Goal: Transaction & Acquisition: Book appointment/travel/reservation

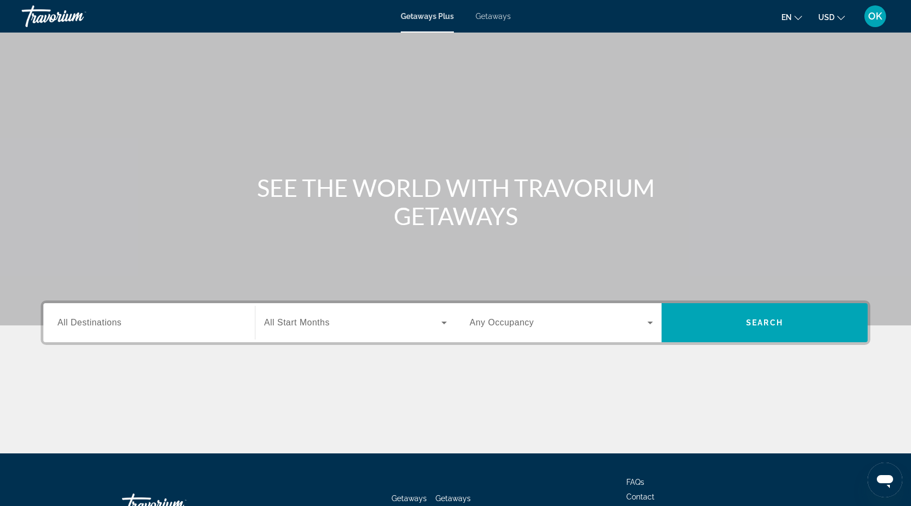
click at [100, 319] on span "All Destinations" at bounding box center [89, 322] width 64 height 9
click at [100, 319] on input "Destination All Destinations" at bounding box center [148, 323] width 183 height 13
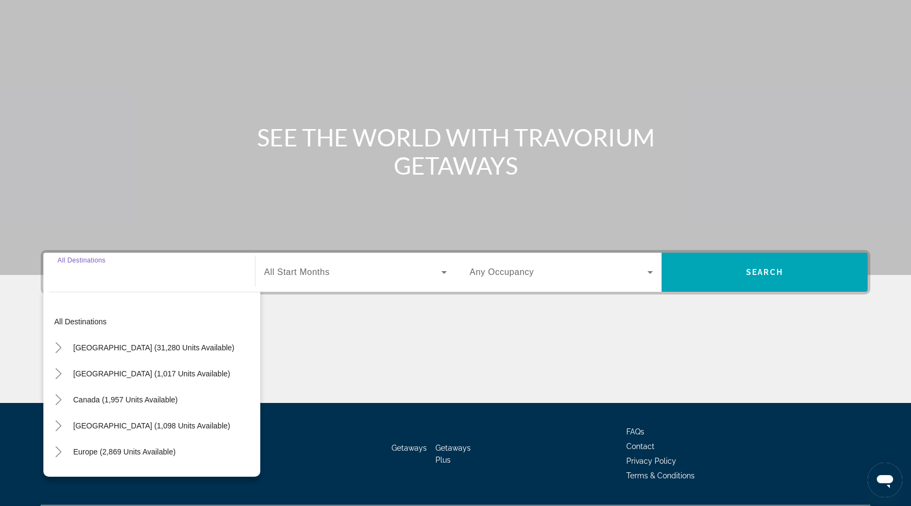
scroll to position [80, 0]
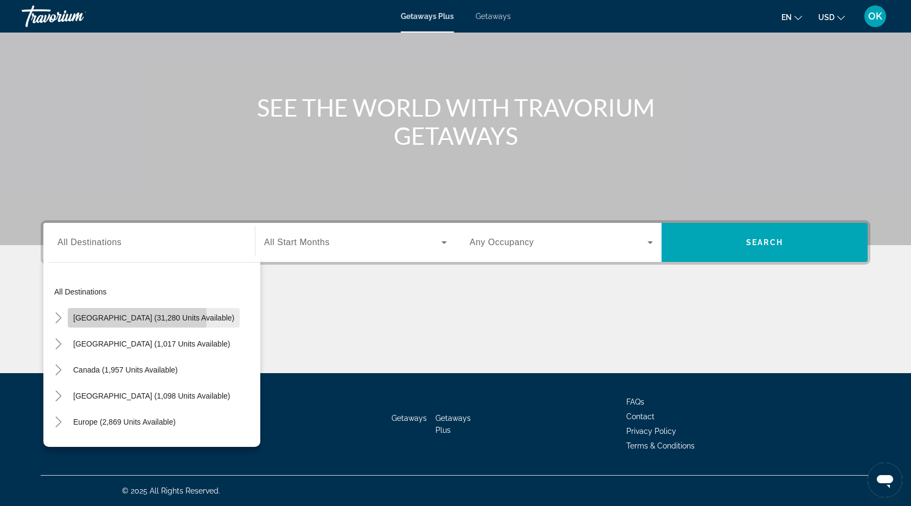
click at [96, 318] on span "[GEOGRAPHIC_DATA] (31,280 units available)" at bounding box center [153, 317] width 161 height 9
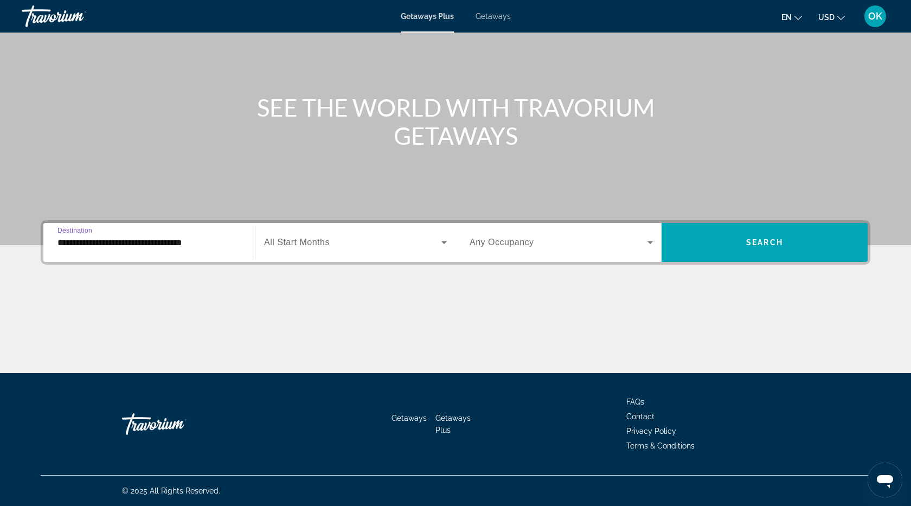
click at [75, 246] on input "**********" at bounding box center [148, 242] width 183 height 13
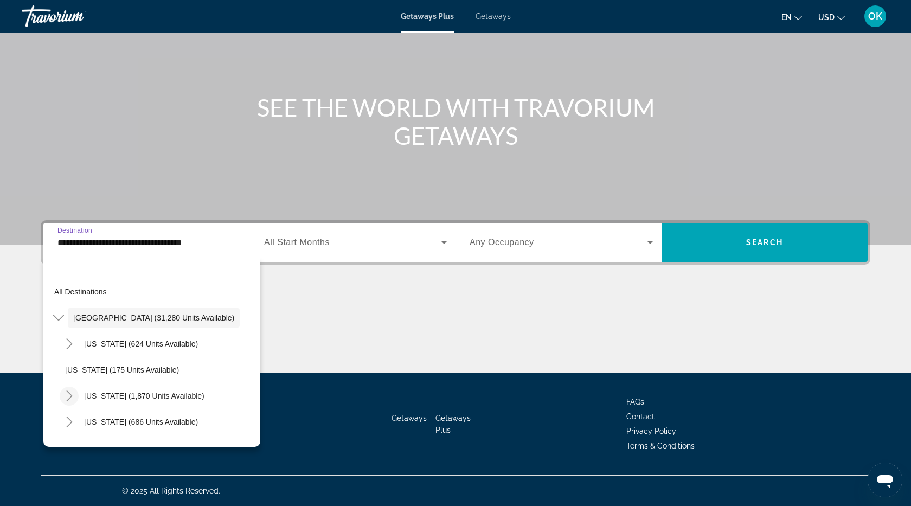
click at [69, 397] on icon "Toggle California (1,870 units available)" at bounding box center [69, 395] width 6 height 11
click at [82, 421] on span "Lake Tahoe (1,052 units available)" at bounding box center [154, 422] width 157 height 9
type input "**********"
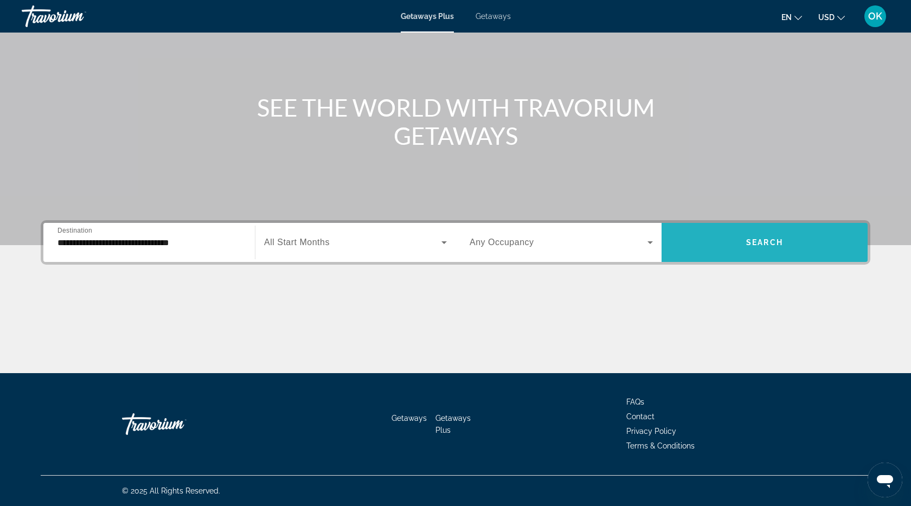
click at [761, 240] on span "Search" at bounding box center [764, 242] width 37 height 9
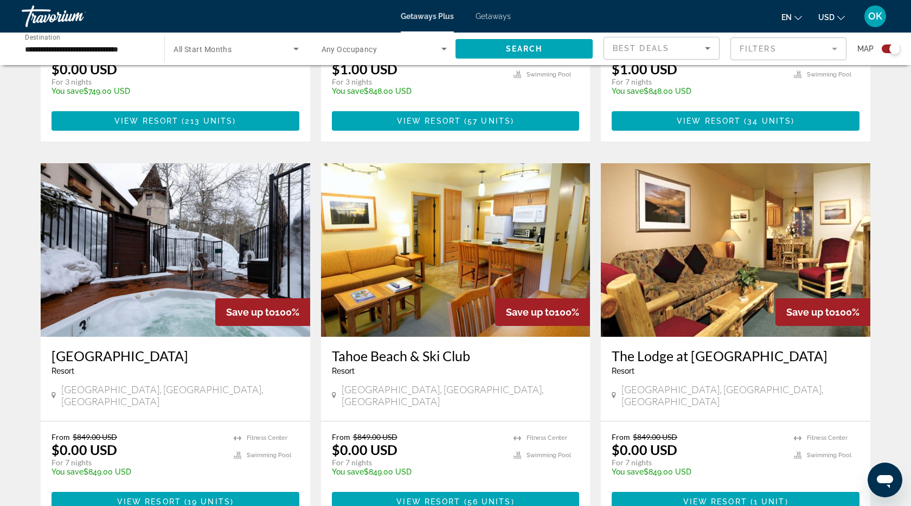
scroll to position [1486, 0]
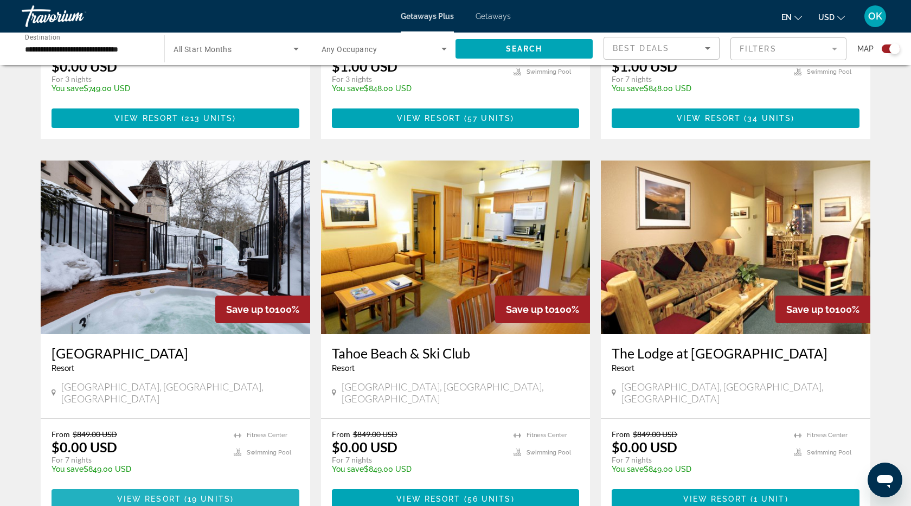
click at [146, 495] on span "View Resort" at bounding box center [149, 499] width 64 height 9
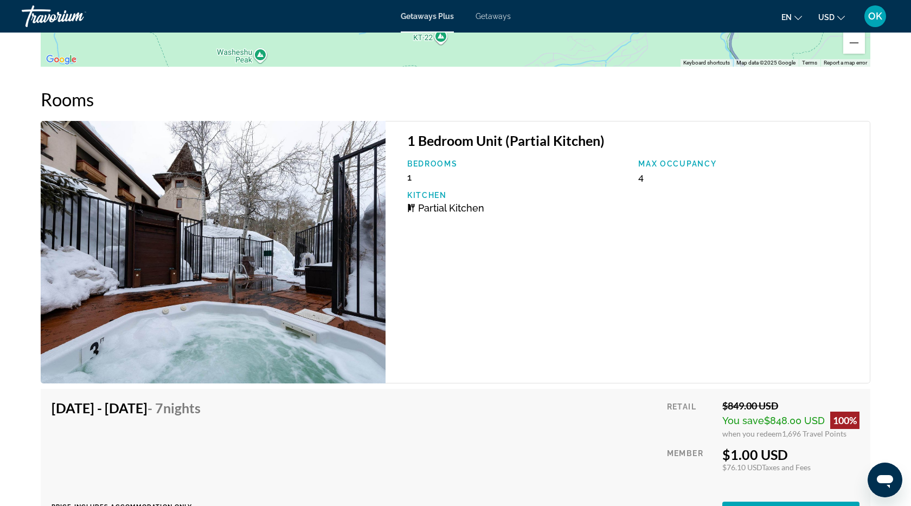
scroll to position [1720, 0]
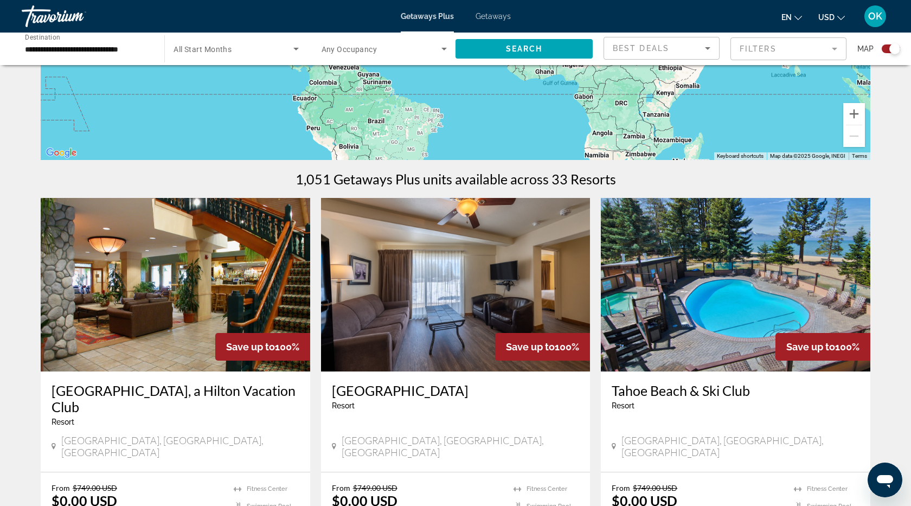
scroll to position [242, 0]
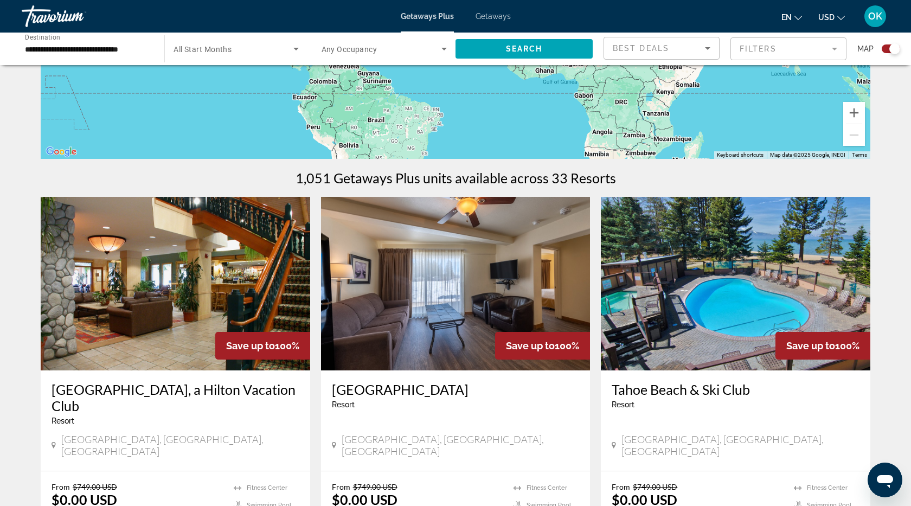
click at [170, 329] on img "Main content" at bounding box center [176, 284] width 270 height 174
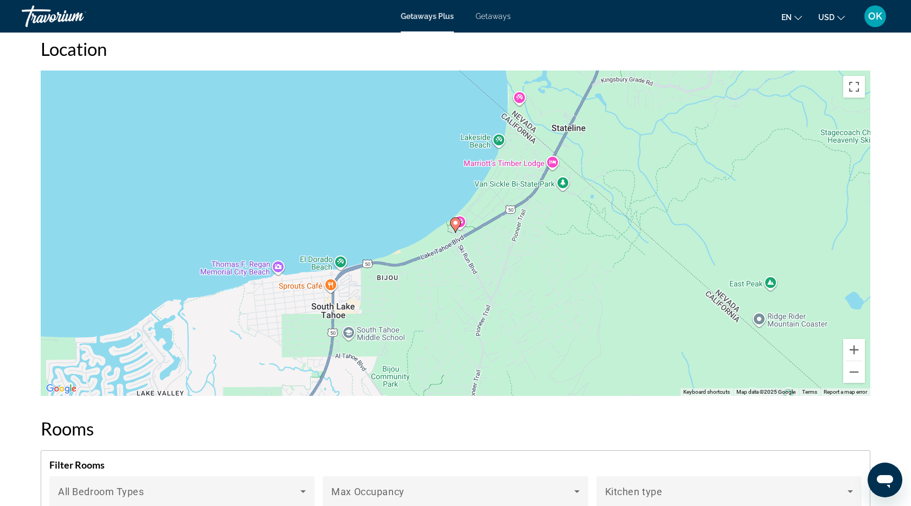
scroll to position [1181, 0]
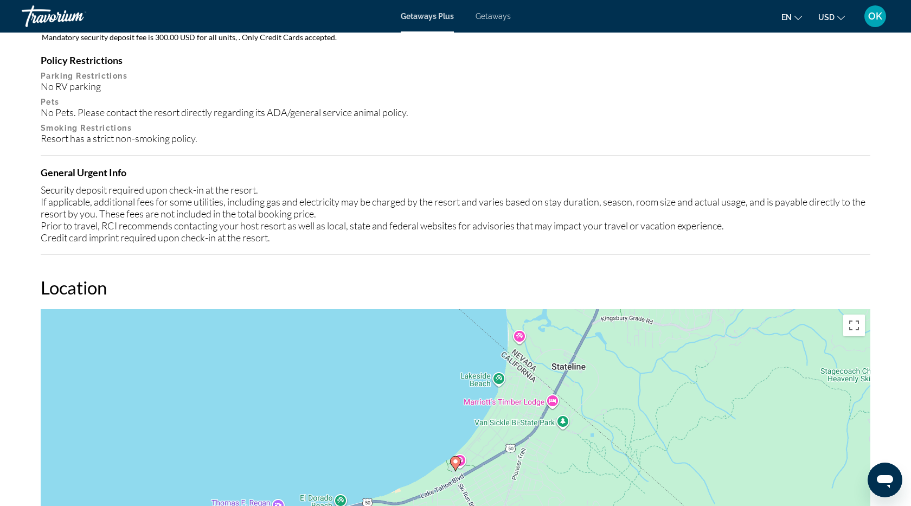
click at [502, 15] on span "Getaways" at bounding box center [493, 16] width 35 height 9
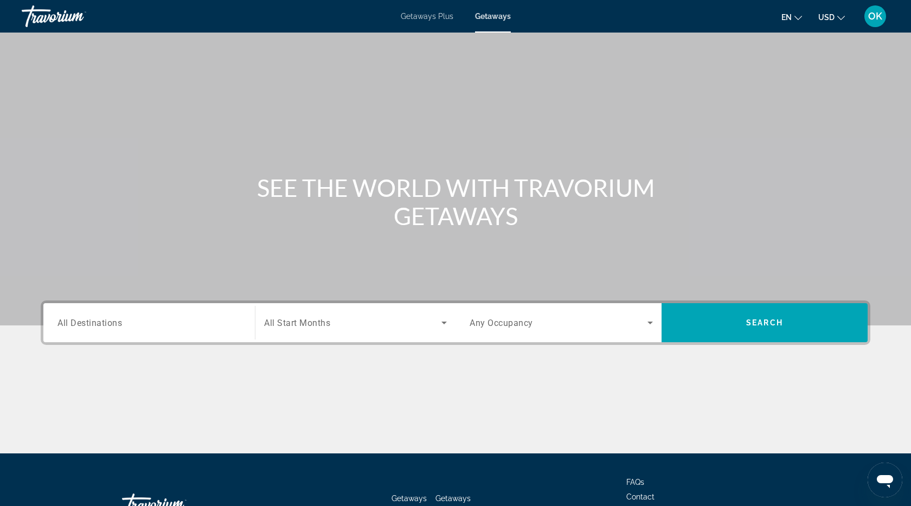
click at [60, 323] on span "All Destinations" at bounding box center [89, 322] width 65 height 10
click at [60, 323] on input "Destination All Destinations" at bounding box center [148, 323] width 183 height 13
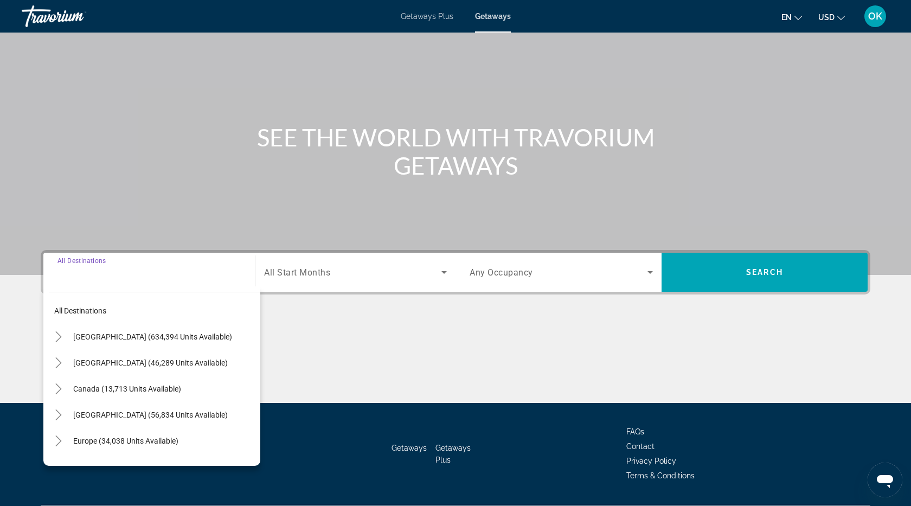
scroll to position [80, 0]
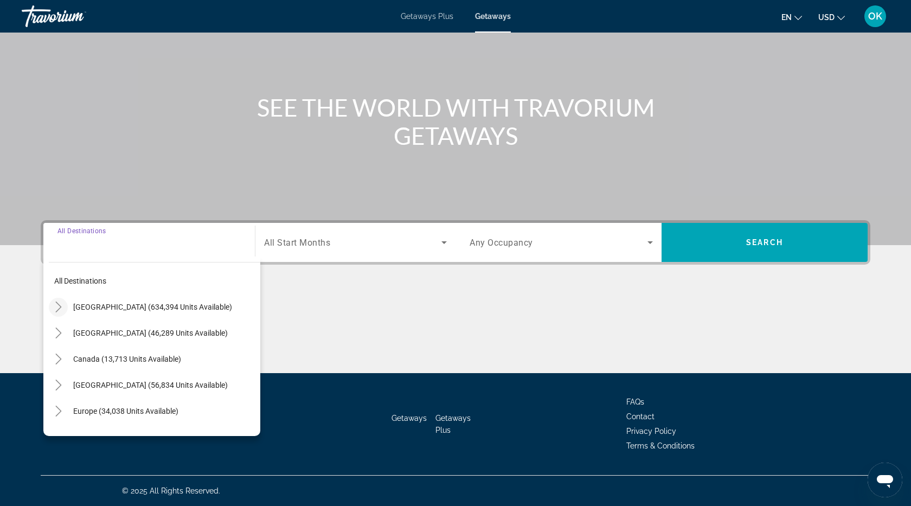
click at [61, 309] on icon "Toggle United States (634,394 units available)" at bounding box center [58, 307] width 11 height 11
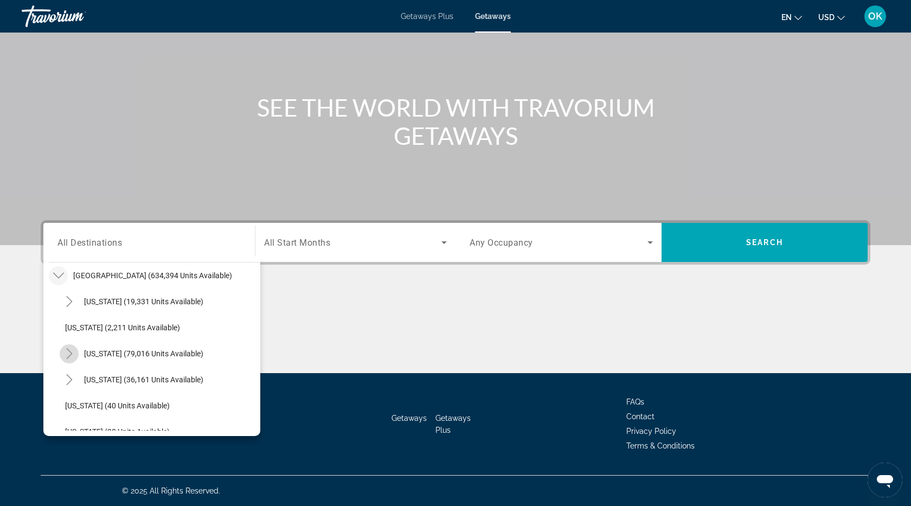
click at [73, 352] on icon "Toggle California (79,016 units available)" at bounding box center [69, 353] width 11 height 11
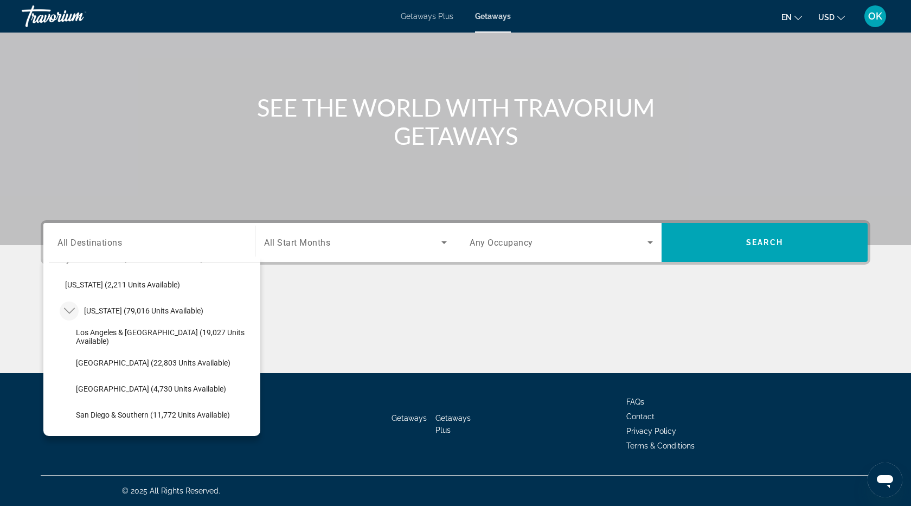
scroll to position [89, 0]
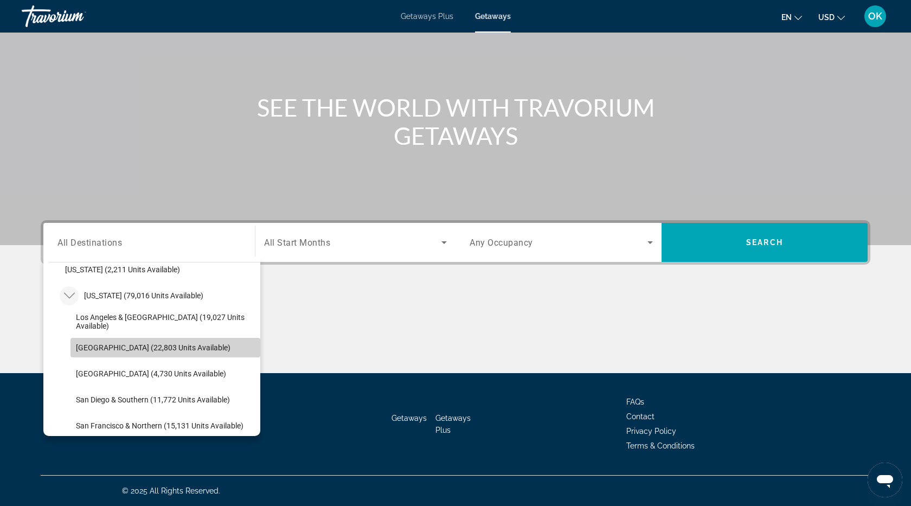
click at [91, 346] on span "Lake Tahoe (22,803 units available)" at bounding box center [153, 347] width 155 height 9
type input "**********"
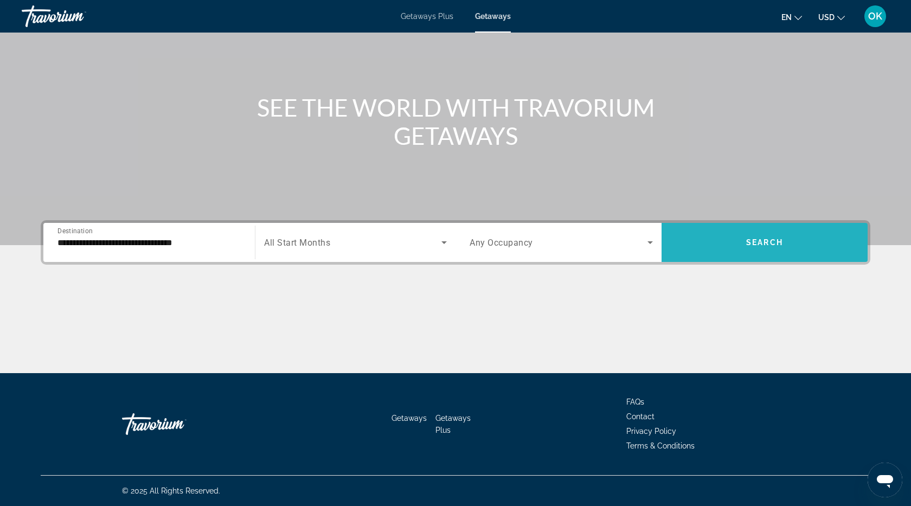
click at [754, 247] on span "Search widget" at bounding box center [765, 242] width 206 height 26
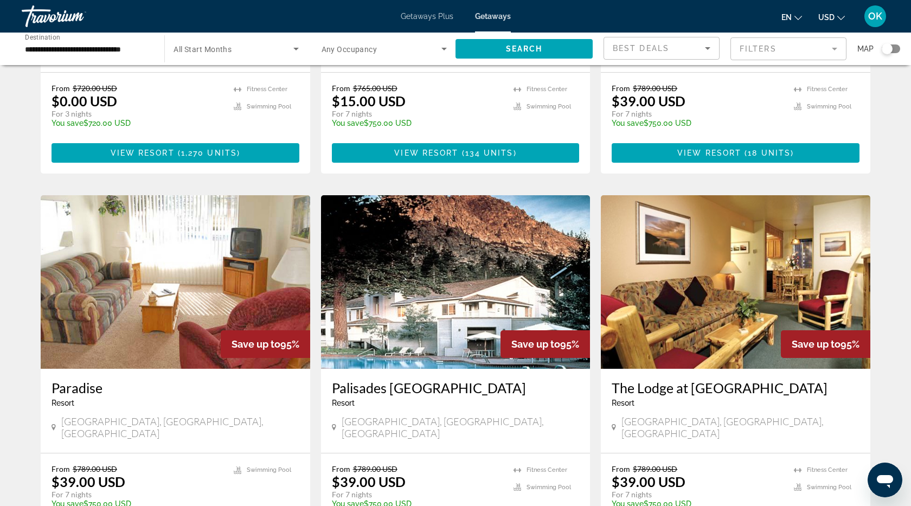
scroll to position [515, 0]
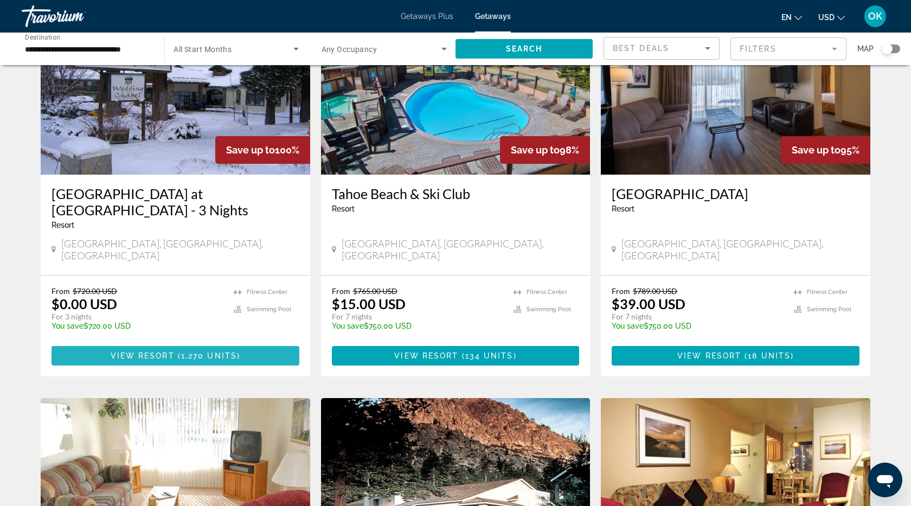
click at [152, 351] on span "View Resort" at bounding box center [143, 355] width 64 height 9
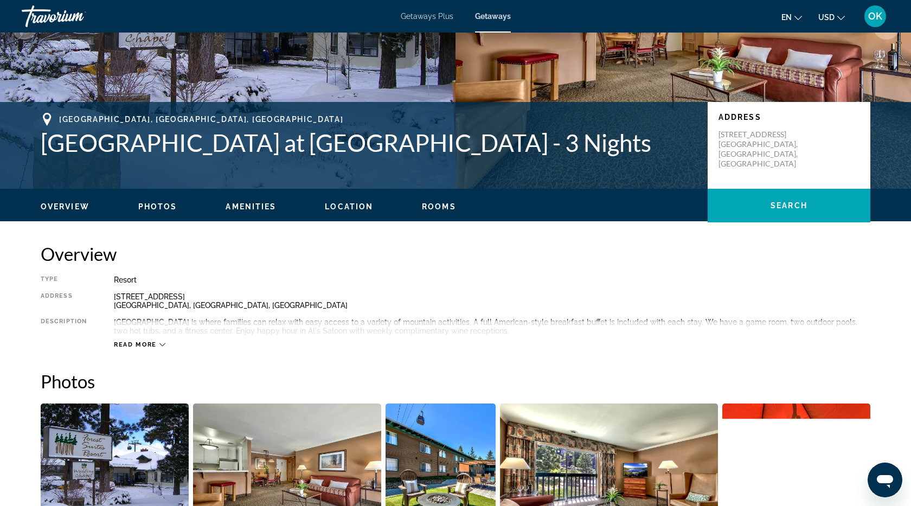
scroll to position [178, 0]
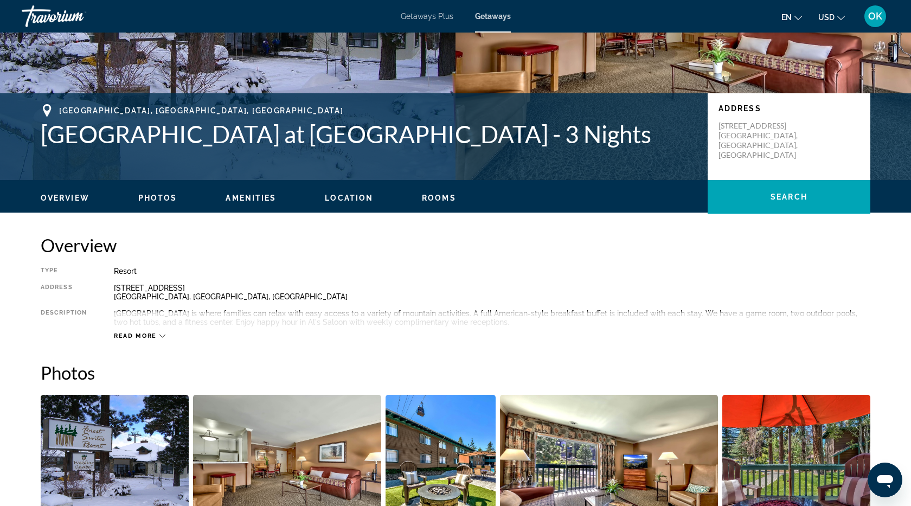
click at [350, 200] on span "Location" at bounding box center [349, 198] width 48 height 9
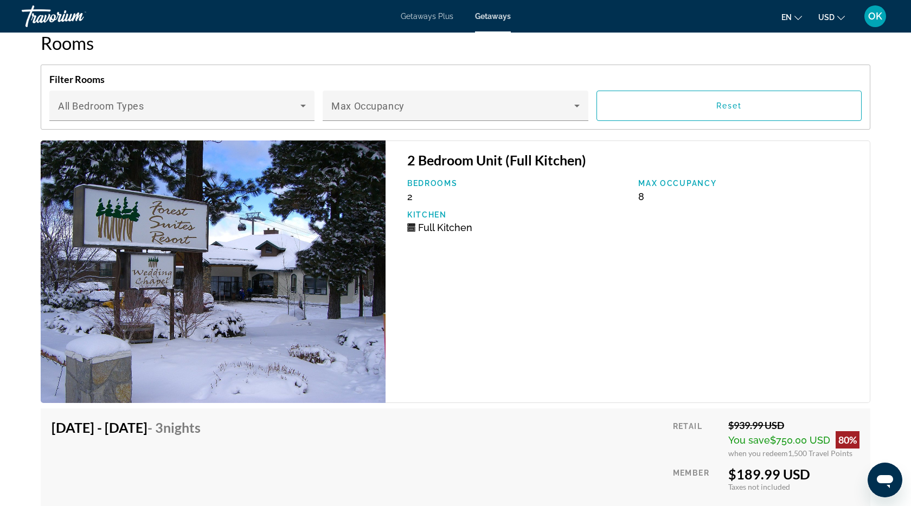
scroll to position [1673, 0]
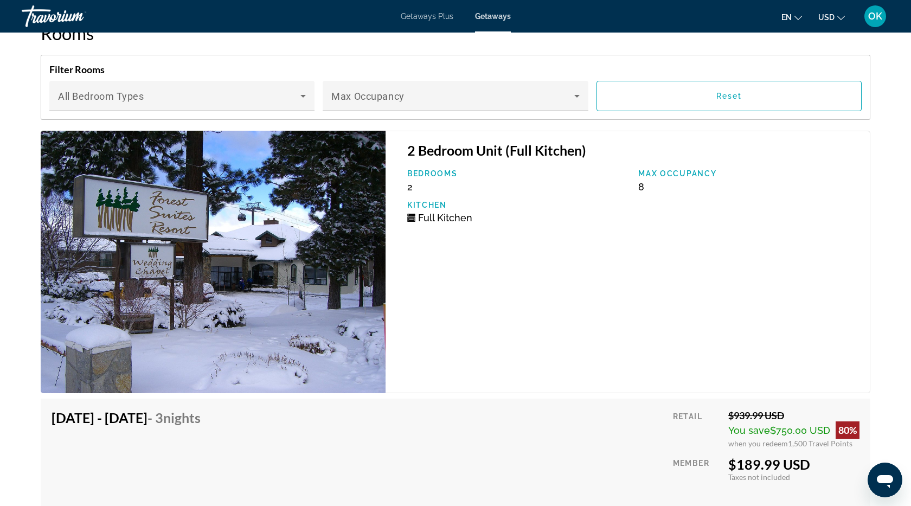
click at [272, 281] on img "Main content" at bounding box center [213, 262] width 345 height 262
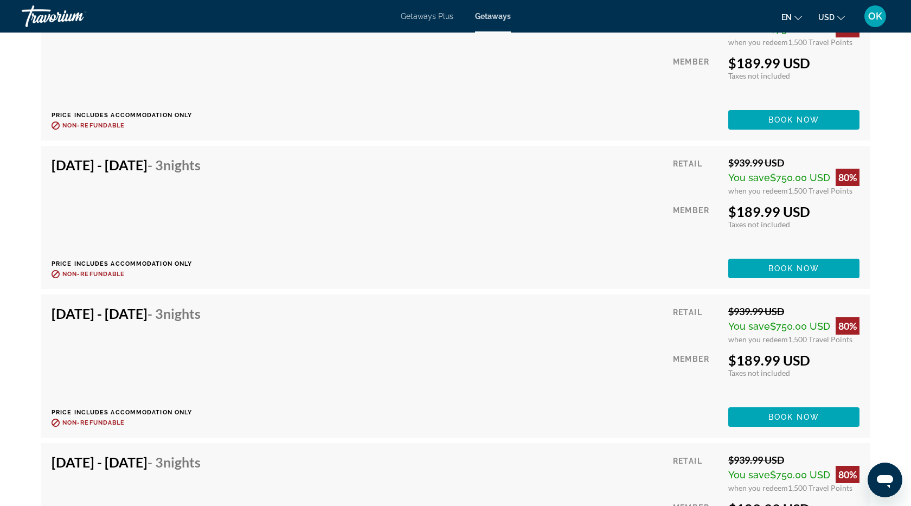
scroll to position [2075, 0]
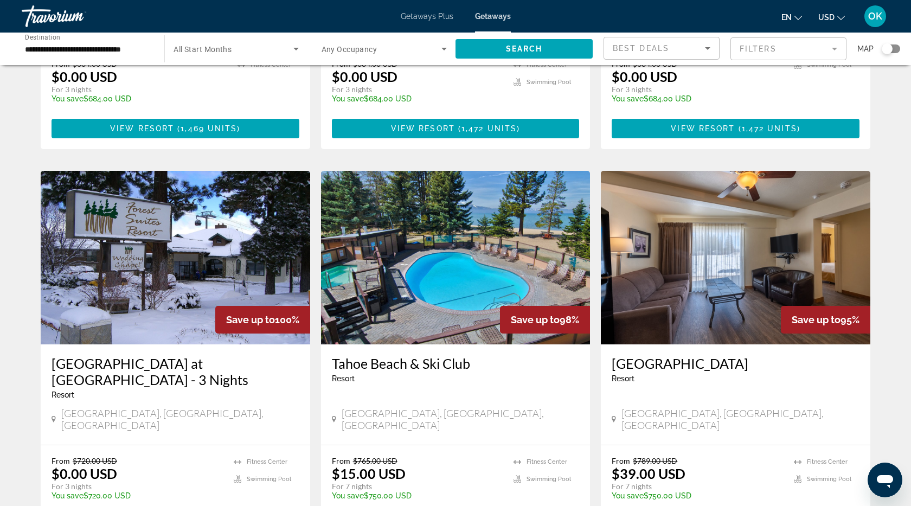
scroll to position [357, 0]
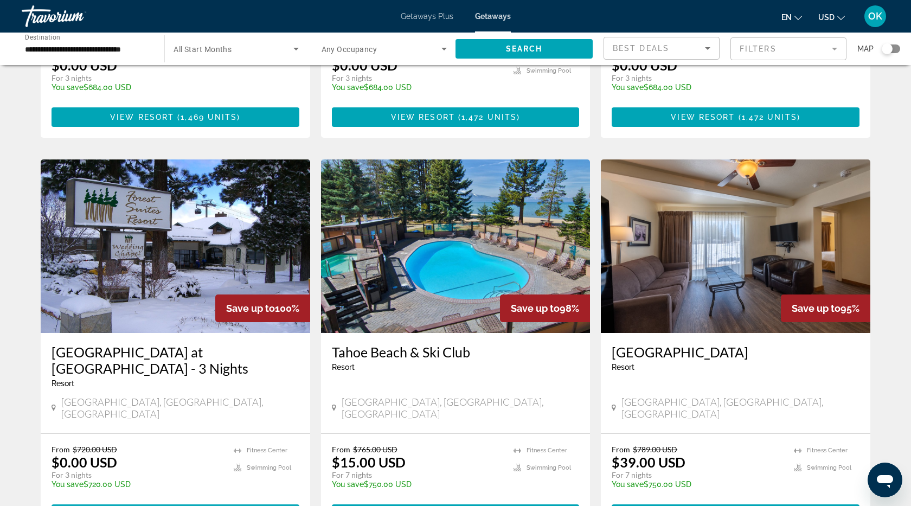
click at [113, 505] on span "View Resort" at bounding box center [143, 514] width 64 height 9
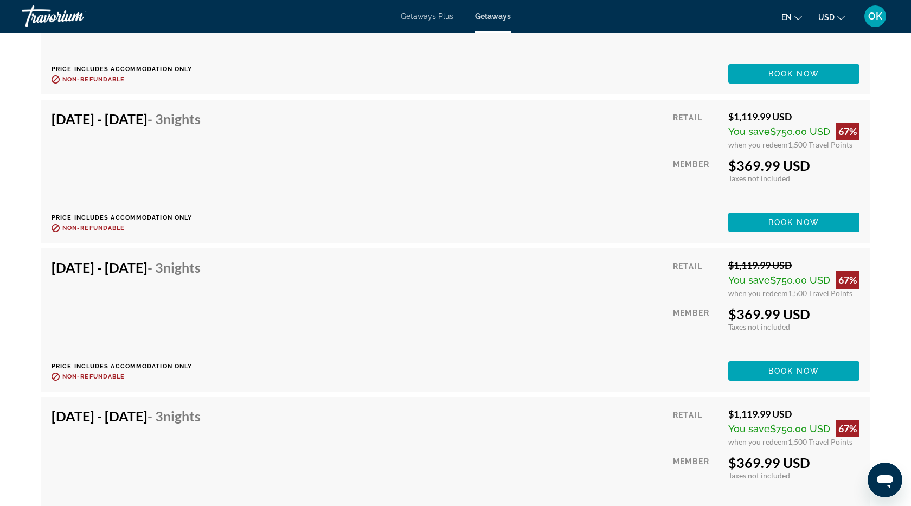
scroll to position [8078, 0]
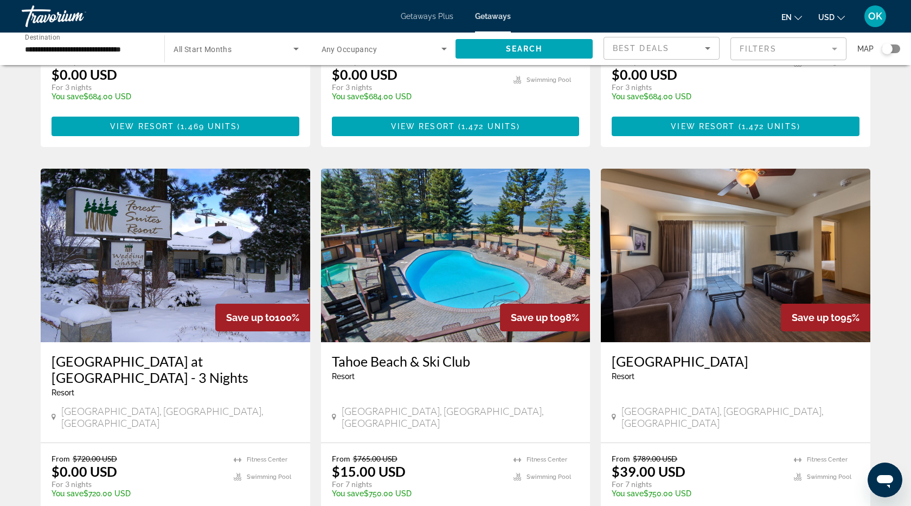
scroll to position [355, 0]
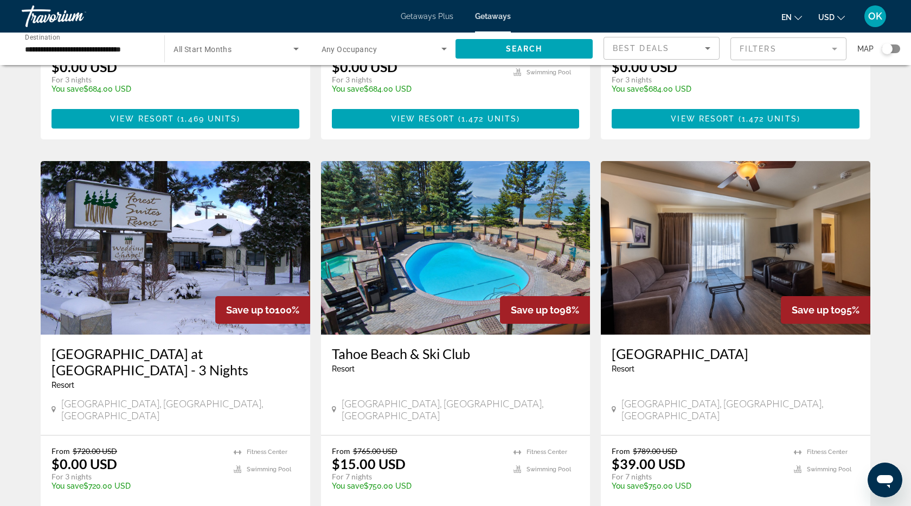
click at [408, 505] on span "View Resort" at bounding box center [426, 515] width 64 height 9
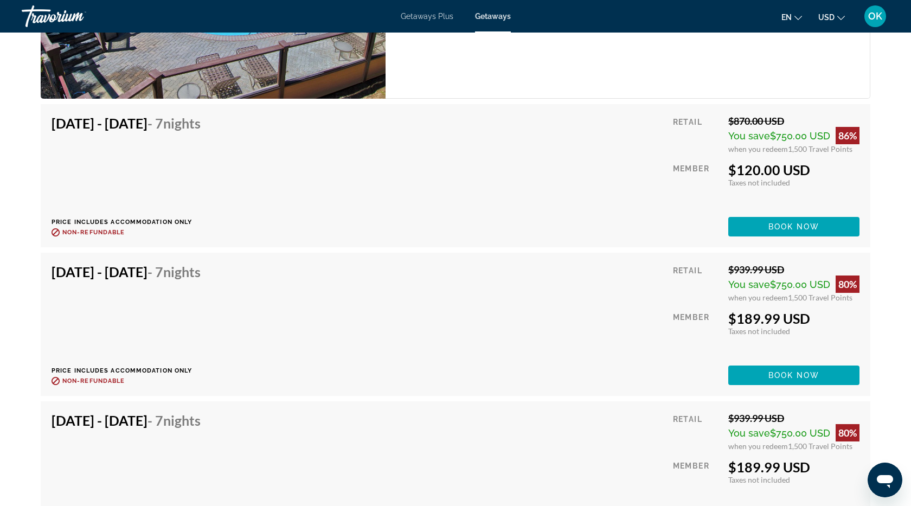
scroll to position [7122, 0]
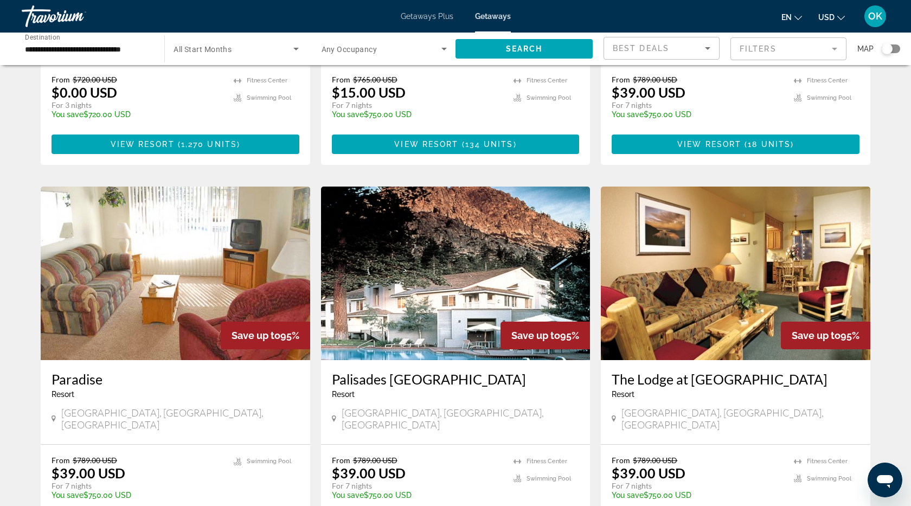
scroll to position [800, 0]
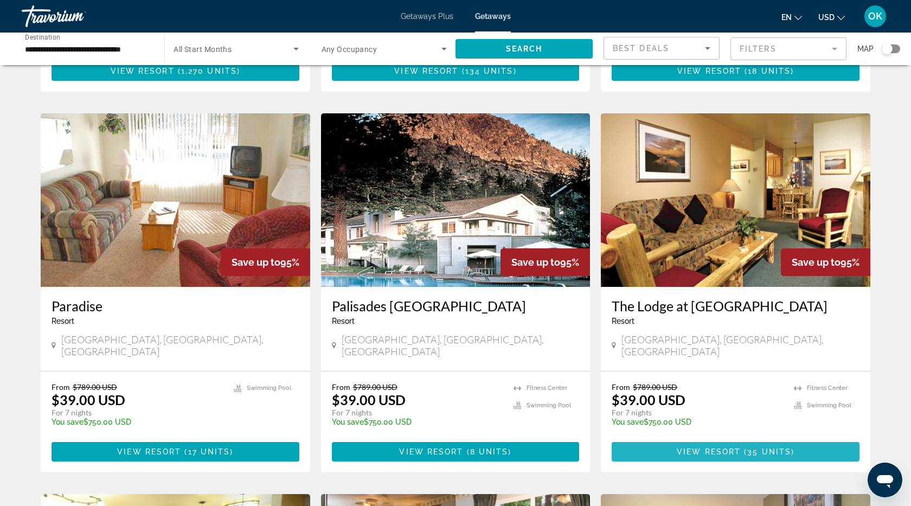
click at [734, 447] on span "View Resort" at bounding box center [709, 451] width 64 height 9
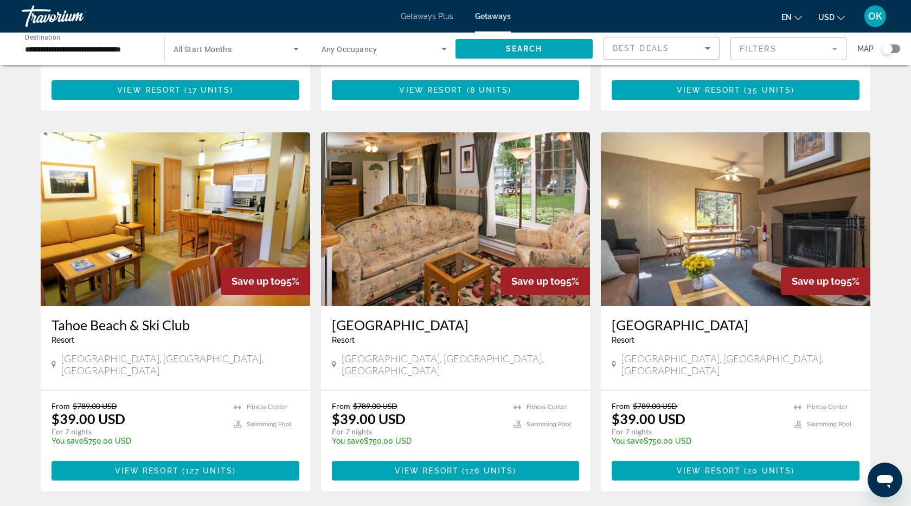
scroll to position [1163, 0]
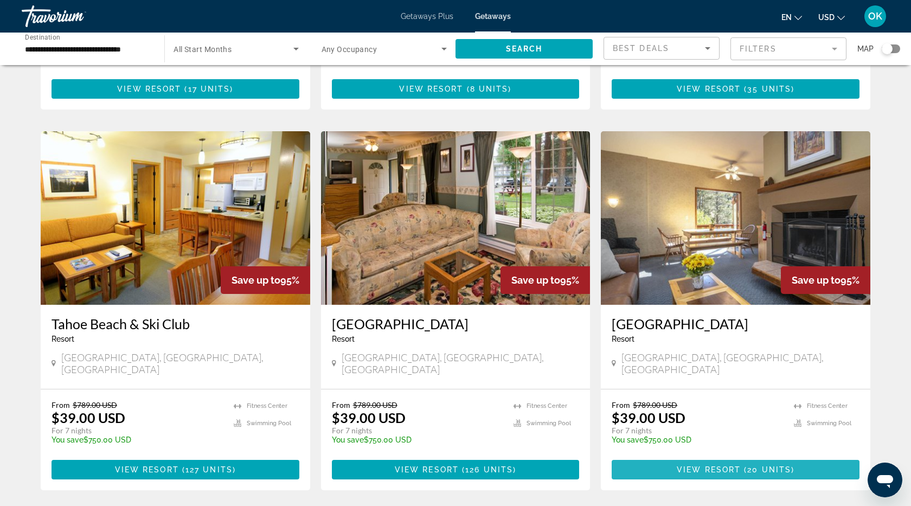
click at [678, 465] on span "View Resort" at bounding box center [709, 469] width 64 height 9
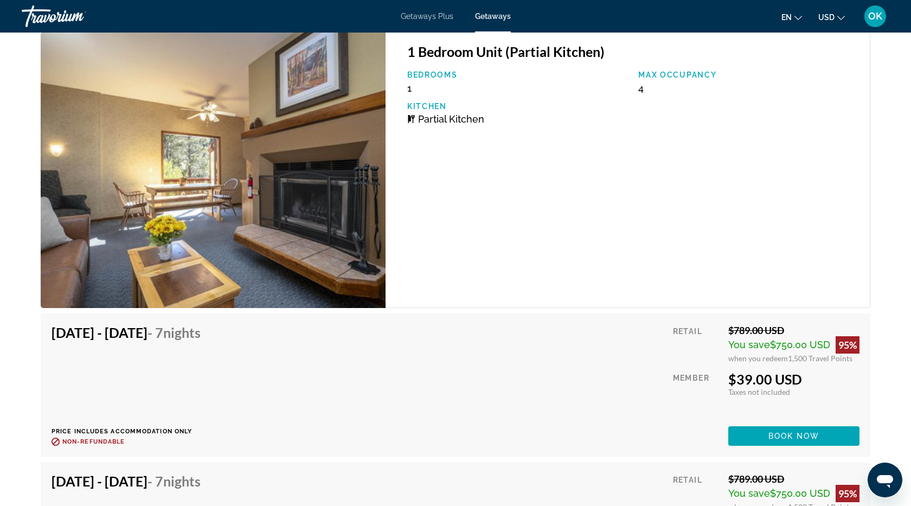
scroll to position [1839, 0]
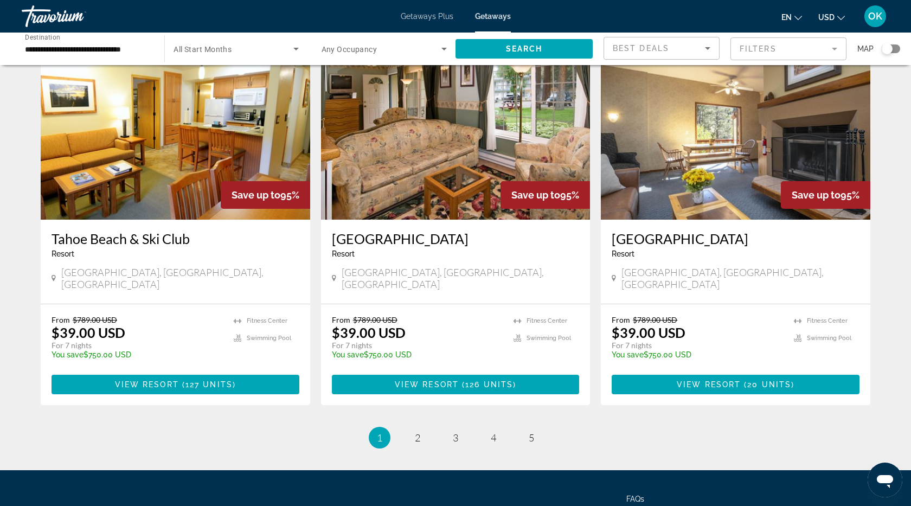
scroll to position [1281, 0]
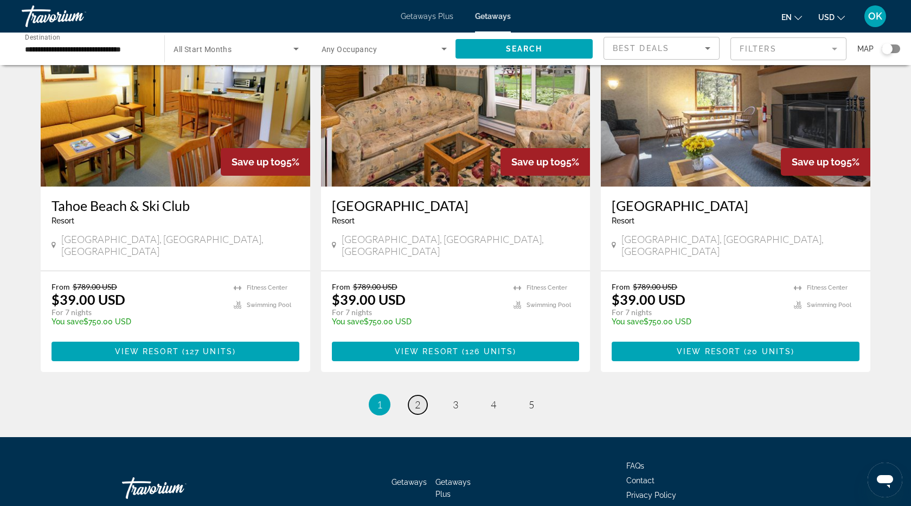
click at [416, 399] on span "2" at bounding box center [417, 405] width 5 height 12
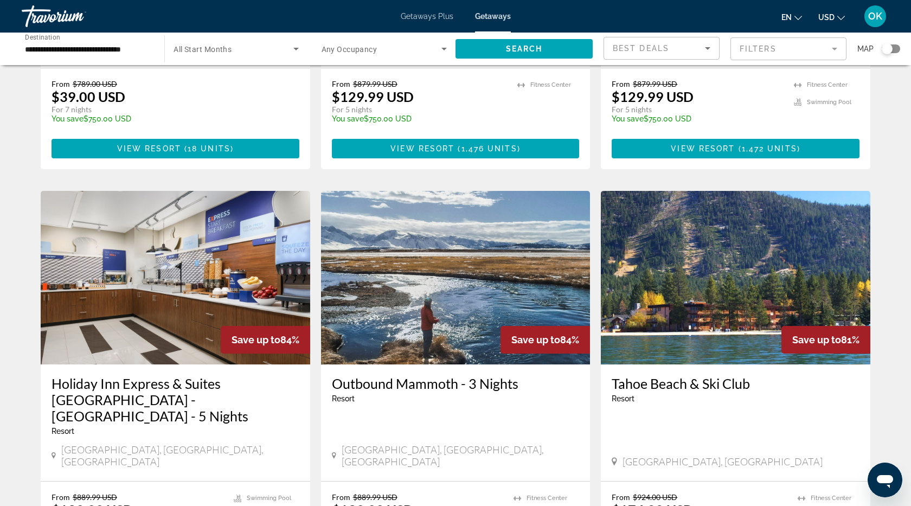
scroll to position [1106, 0]
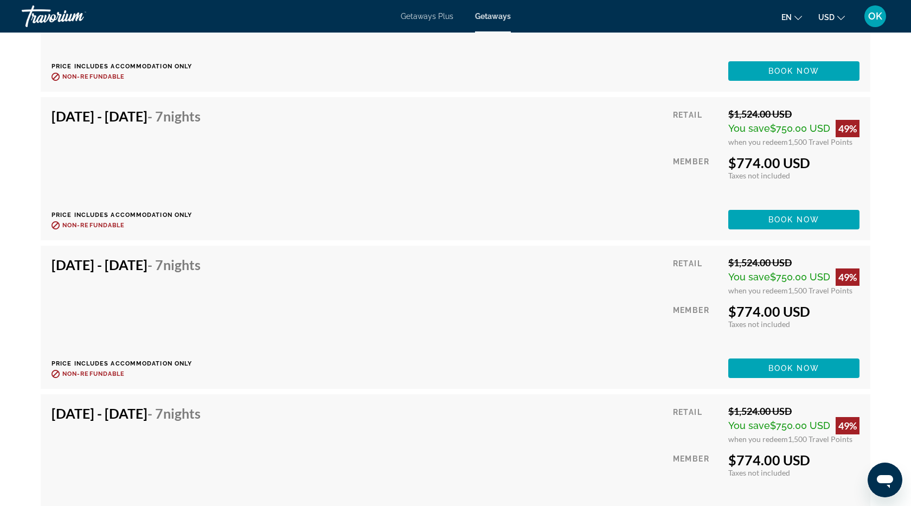
scroll to position [4067, 0]
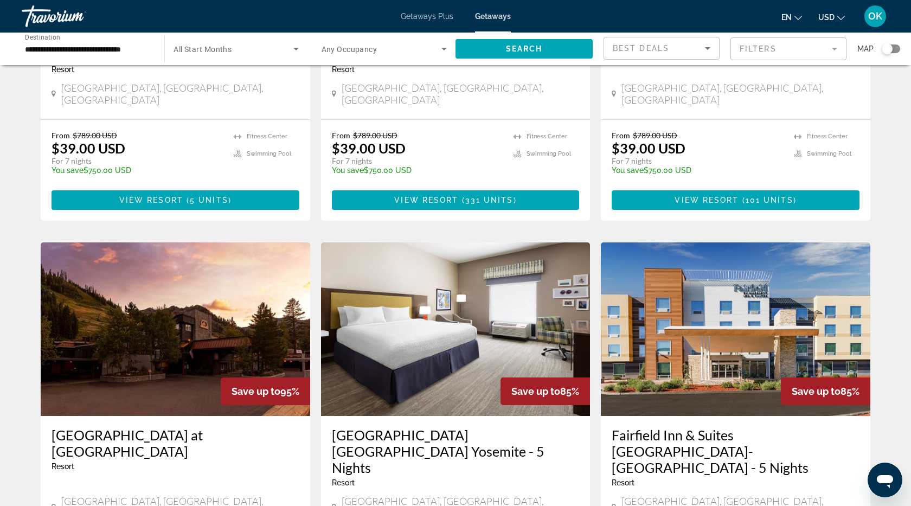
scroll to position [635, 0]
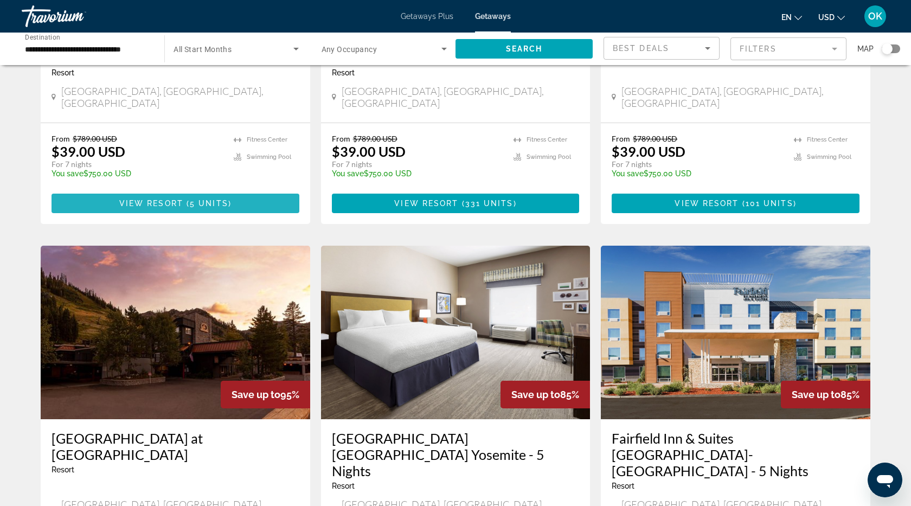
click at [187, 199] on span "( 5 units )" at bounding box center [207, 203] width 48 height 9
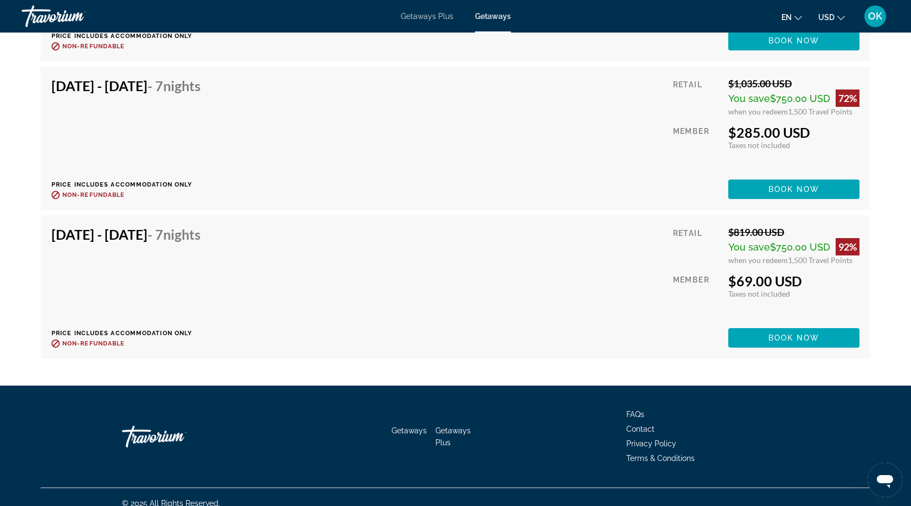
scroll to position [2356, 0]
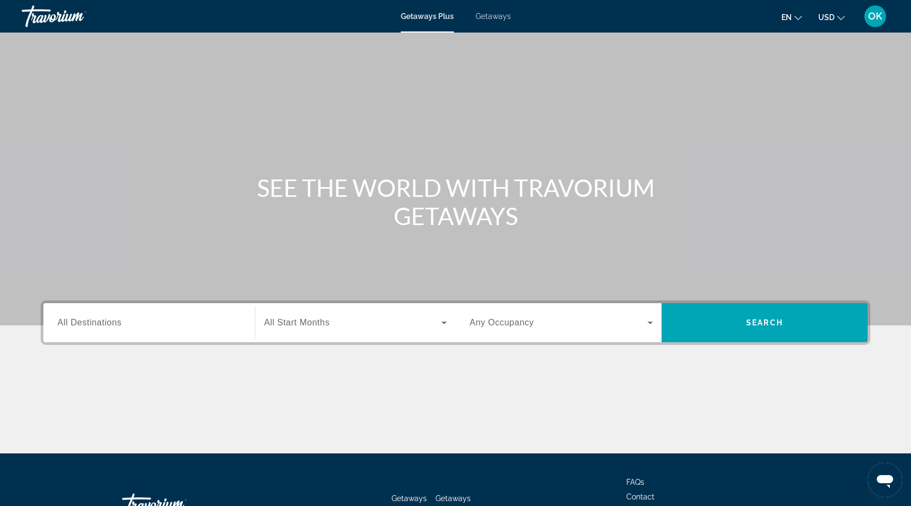
click at [81, 324] on span "All Destinations" at bounding box center [89, 322] width 64 height 9
click at [81, 324] on input "Destination All Destinations" at bounding box center [148, 323] width 183 height 13
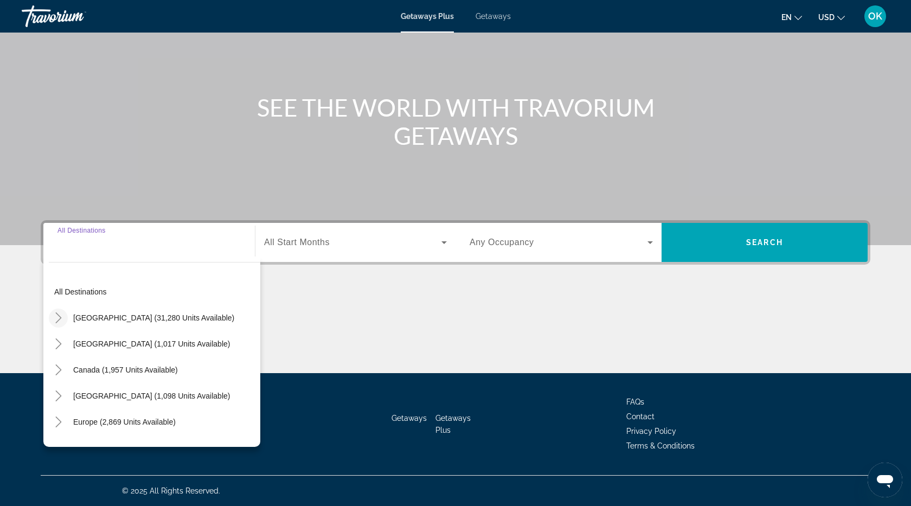
click at [61, 314] on icon "Toggle United States (31,280 units available)" at bounding box center [58, 317] width 11 height 11
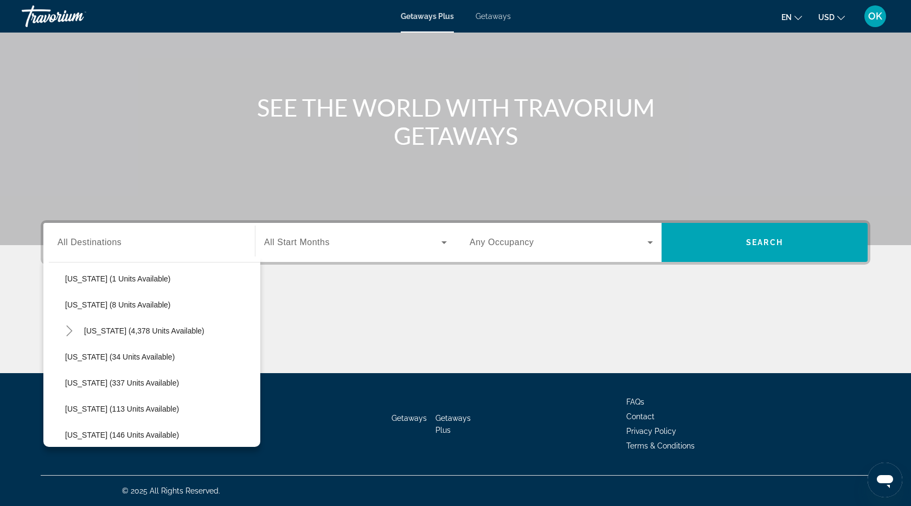
scroll to position [171, 0]
click at [72, 331] on icon "Toggle Florida (4,378 units available)" at bounding box center [69, 329] width 11 height 11
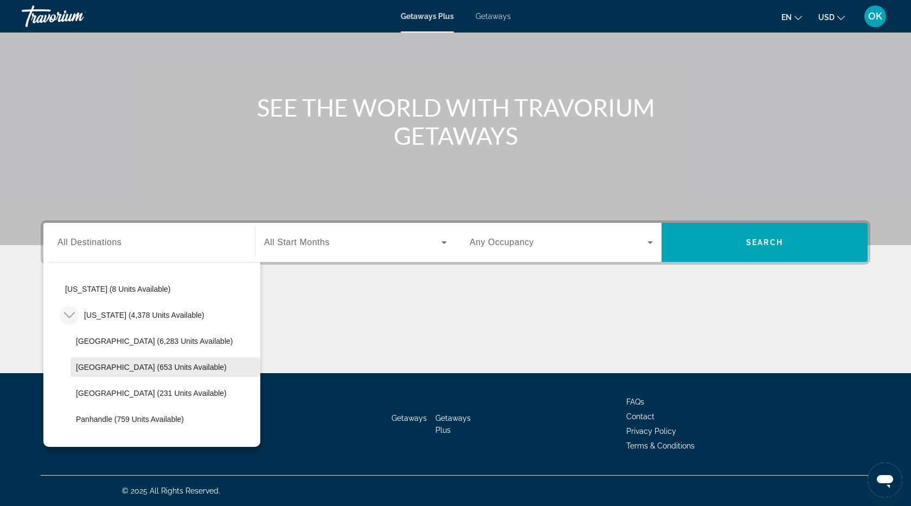
scroll to position [184, 0]
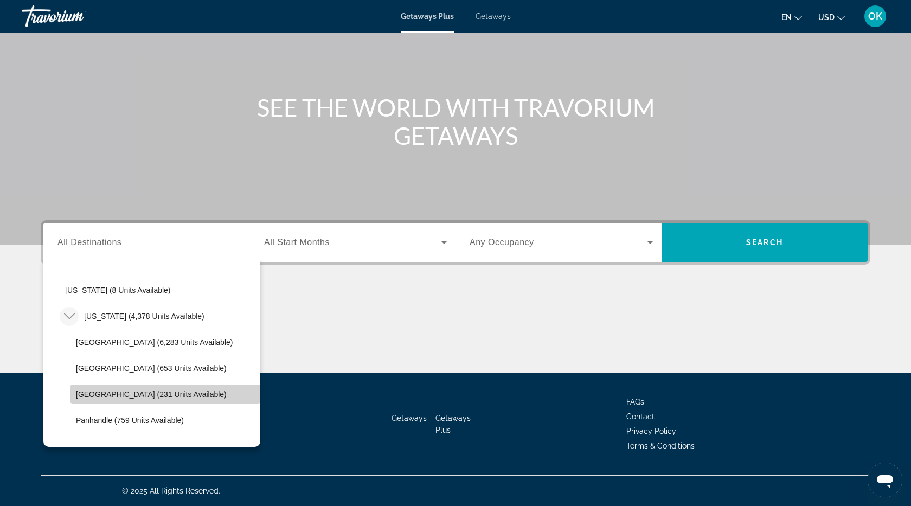
click at [81, 397] on span "[GEOGRAPHIC_DATA] (231 units available)" at bounding box center [151, 394] width 151 height 9
type input "**********"
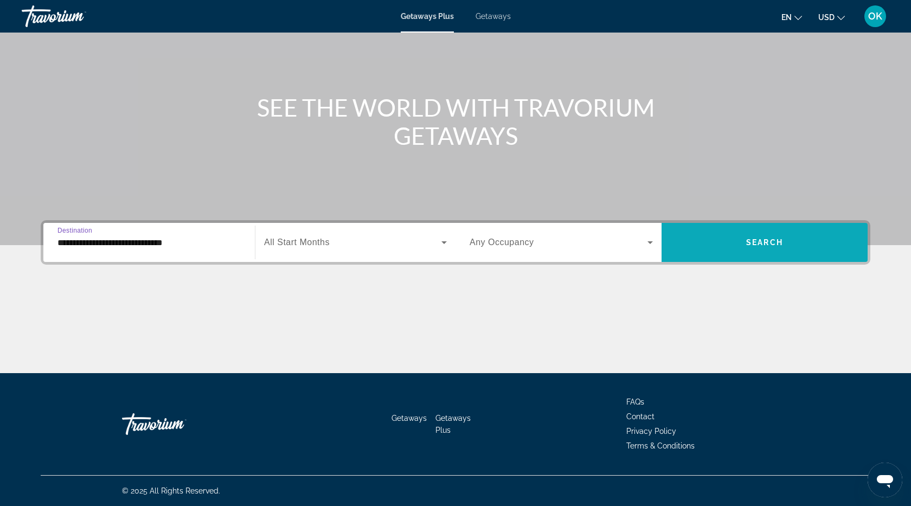
click at [721, 234] on span "Search widget" at bounding box center [765, 242] width 206 height 26
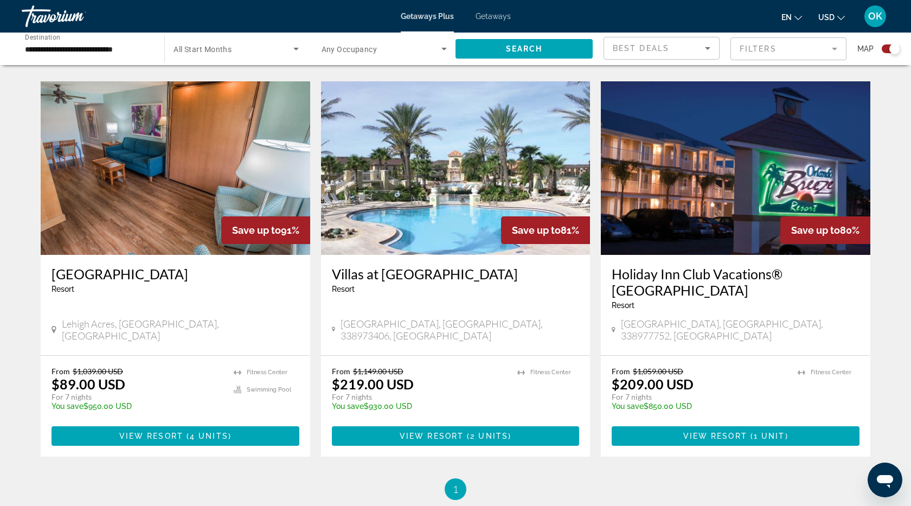
scroll to position [754, 0]
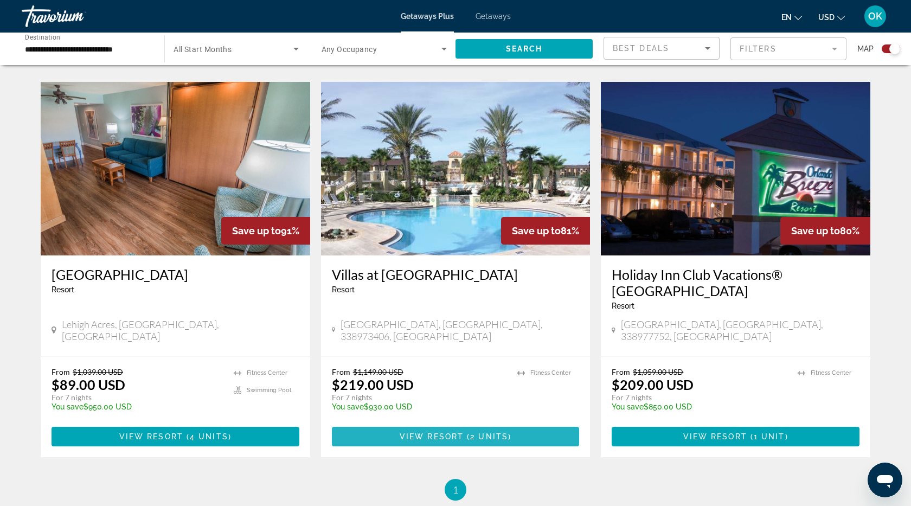
click at [429, 432] on span "View Resort" at bounding box center [432, 436] width 64 height 9
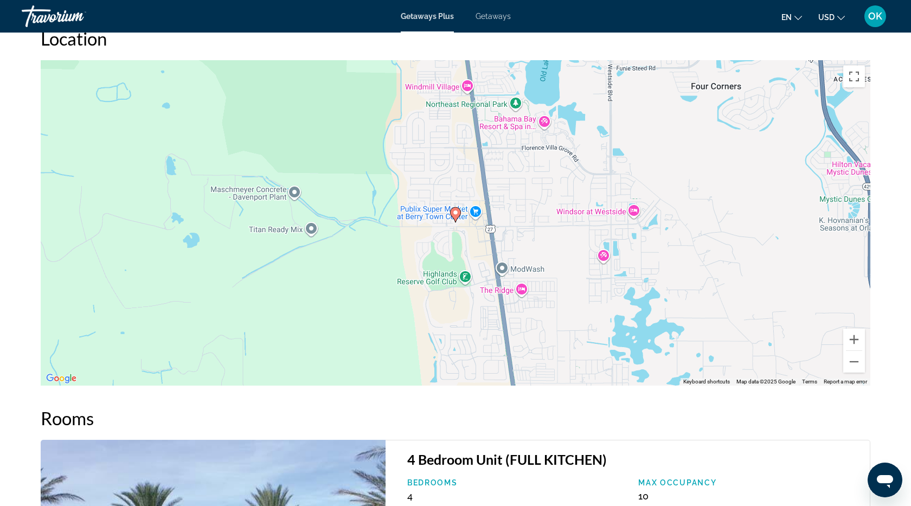
scroll to position [1259, 0]
click at [857, 366] on button "Zoom out" at bounding box center [854, 361] width 22 height 22
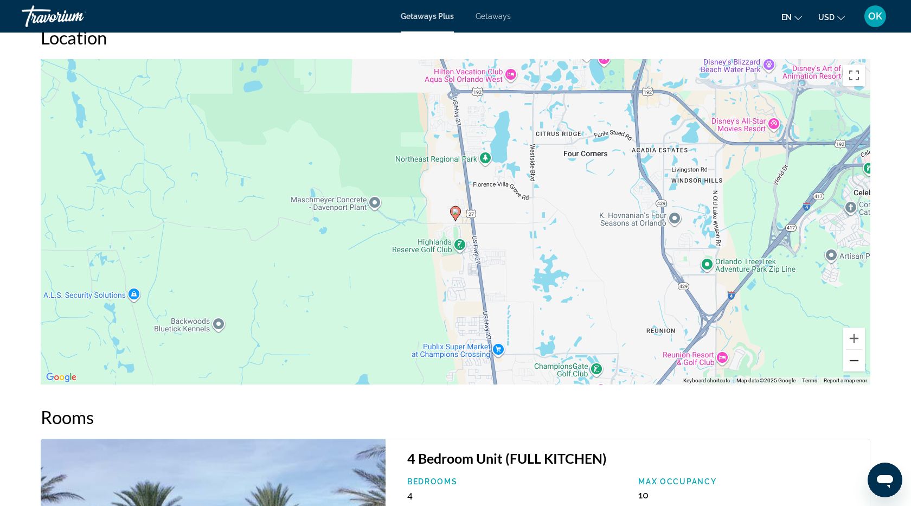
click at [857, 365] on button "Zoom out" at bounding box center [854, 361] width 22 height 22
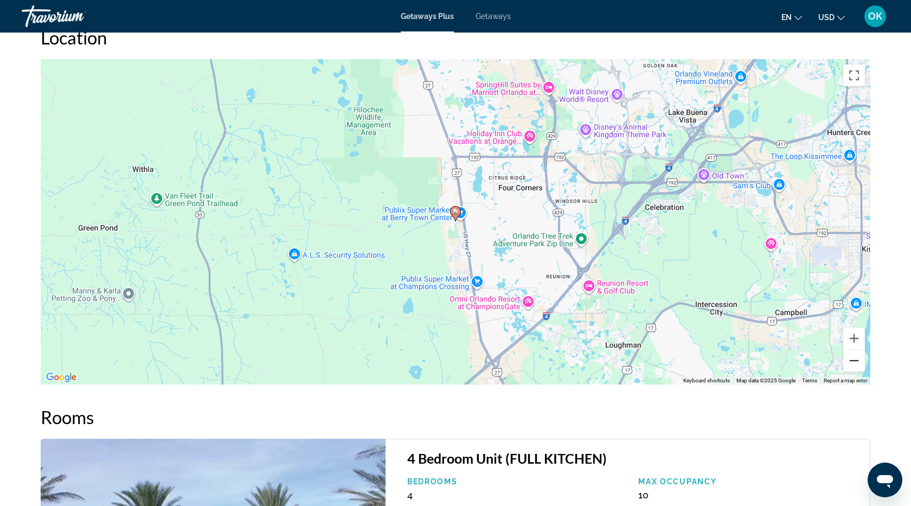
click at [857, 366] on button "Zoom out" at bounding box center [854, 361] width 22 height 22
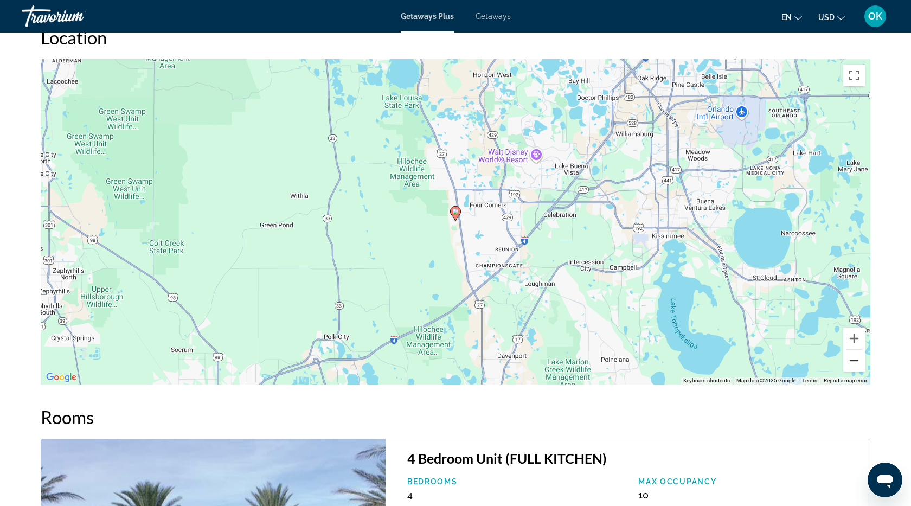
click at [857, 366] on button "Zoom out" at bounding box center [854, 361] width 22 height 22
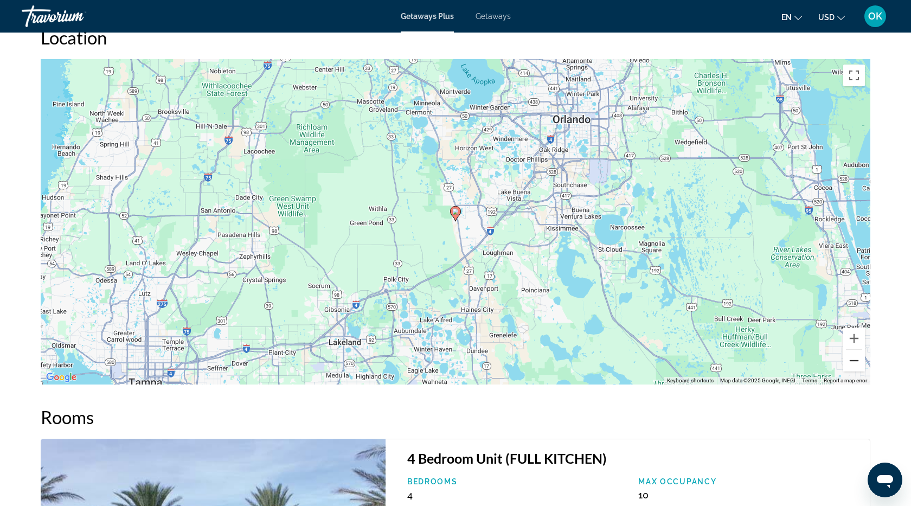
click at [858, 369] on button "Zoom out" at bounding box center [854, 361] width 22 height 22
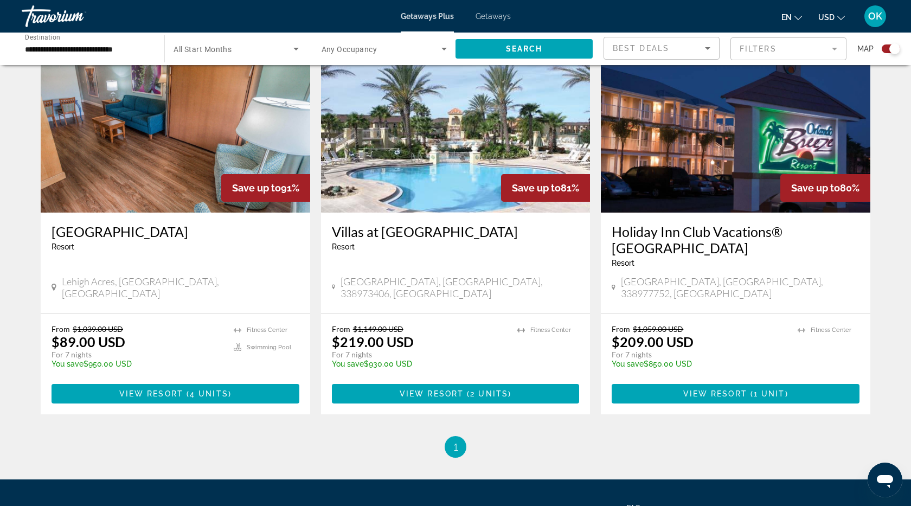
scroll to position [804, 0]
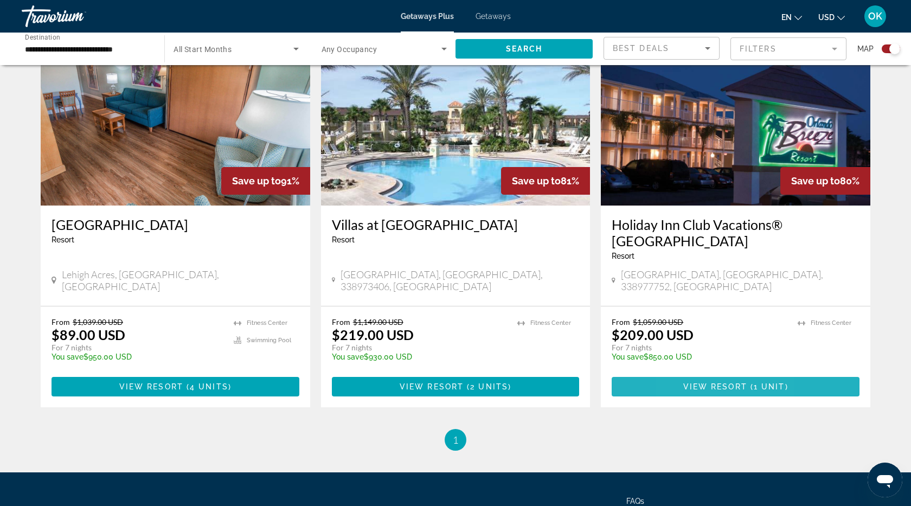
click at [689, 382] on span "View Resort" at bounding box center [715, 386] width 64 height 9
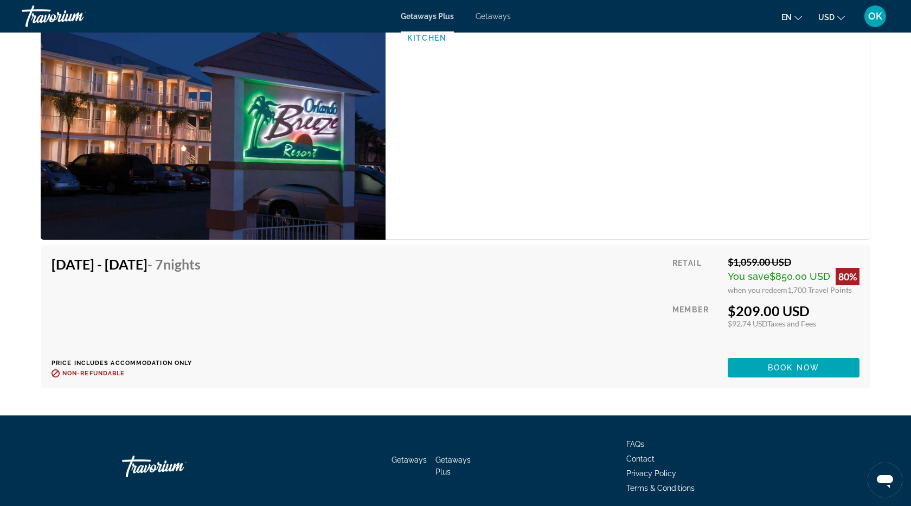
scroll to position [1726, 0]
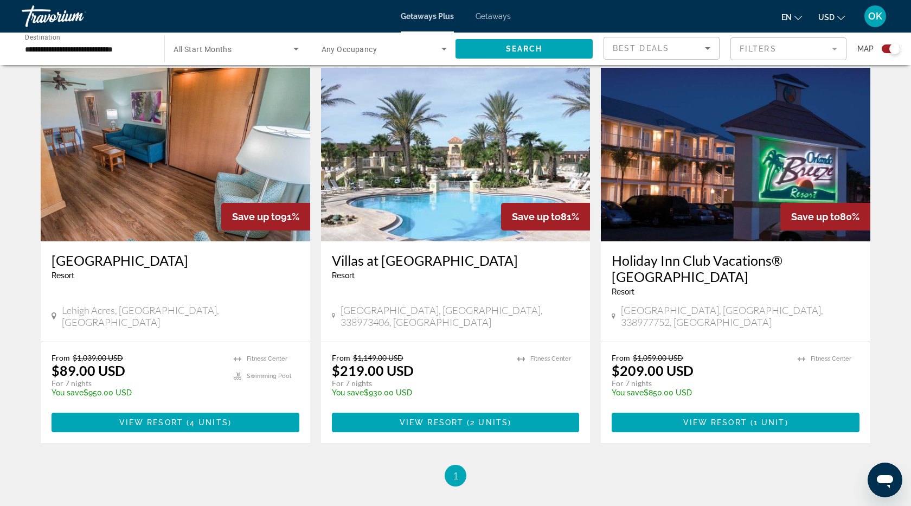
scroll to position [771, 0]
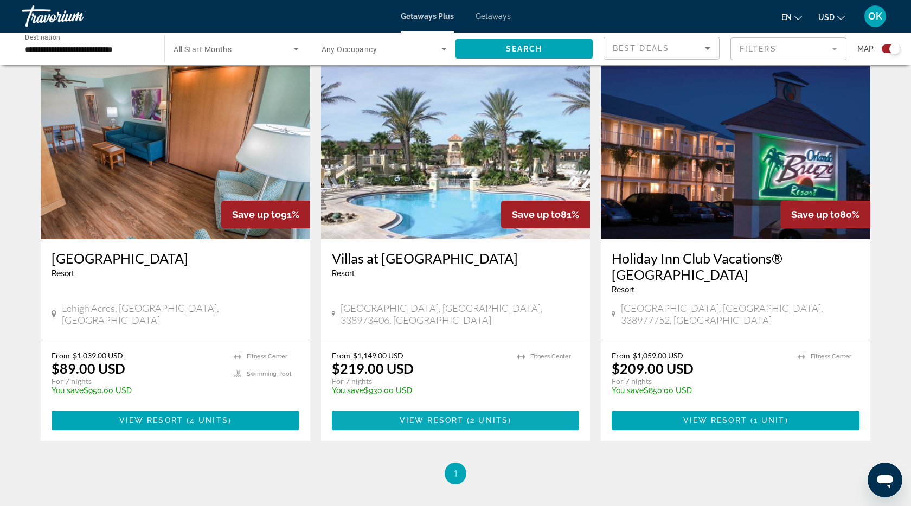
click at [425, 416] on span "View Resort" at bounding box center [432, 420] width 64 height 9
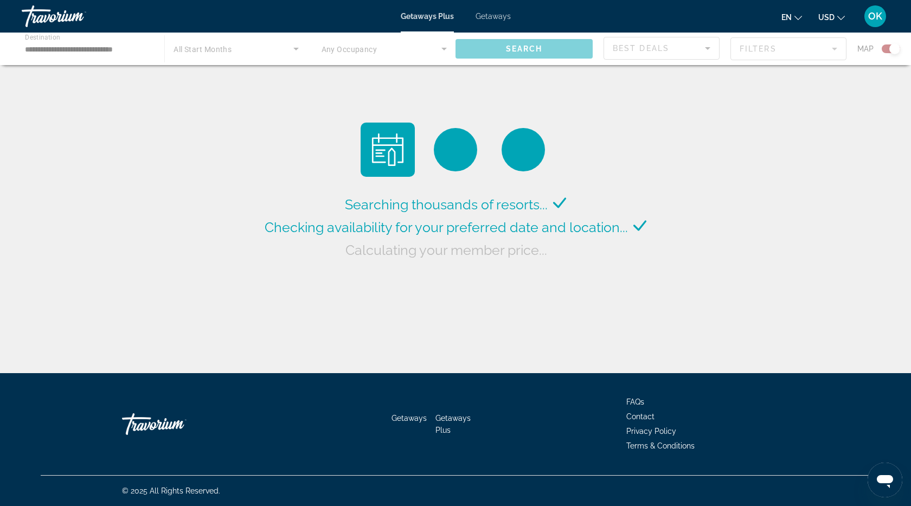
click at [75, 48] on div "Main content" at bounding box center [455, 49] width 911 height 33
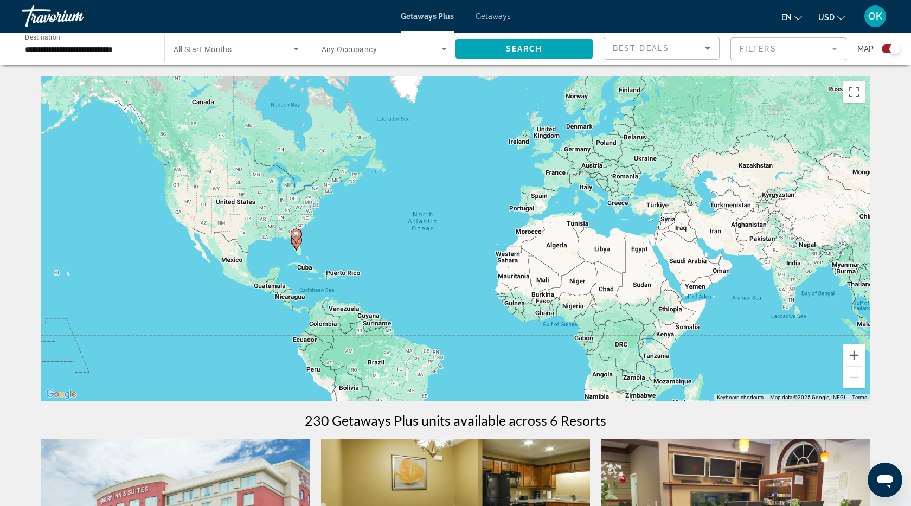
click at [35, 50] on input "**********" at bounding box center [87, 49] width 125 height 13
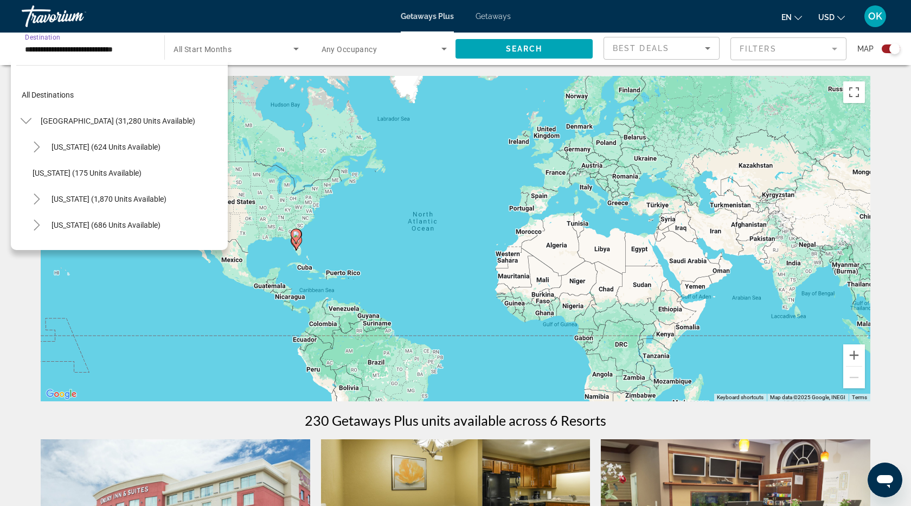
scroll to position [221, 0]
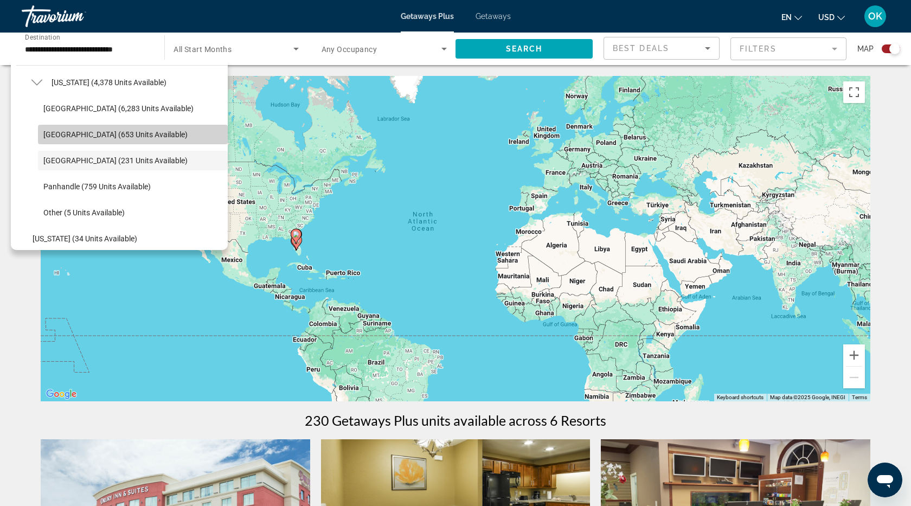
click at [52, 137] on span "[GEOGRAPHIC_DATA] (653 units available)" at bounding box center [115, 134] width 144 height 9
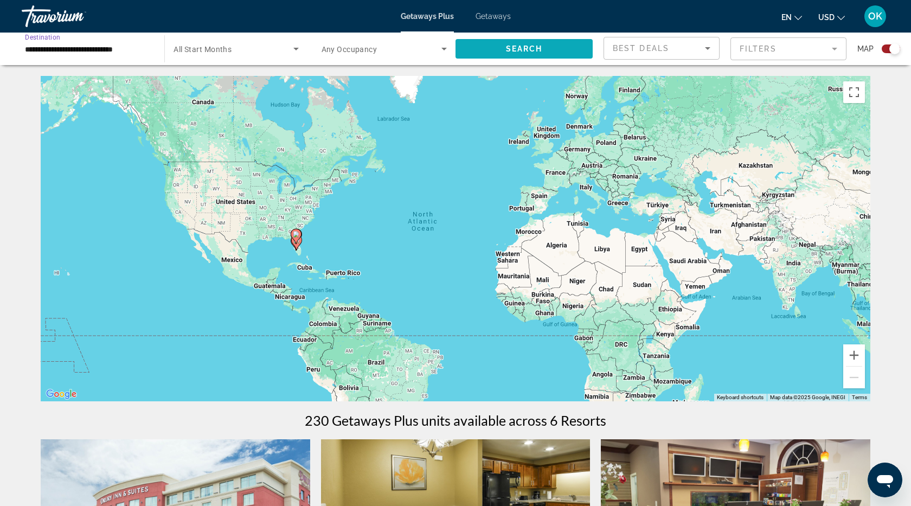
click at [495, 54] on span "Search widget" at bounding box center [524, 49] width 137 height 26
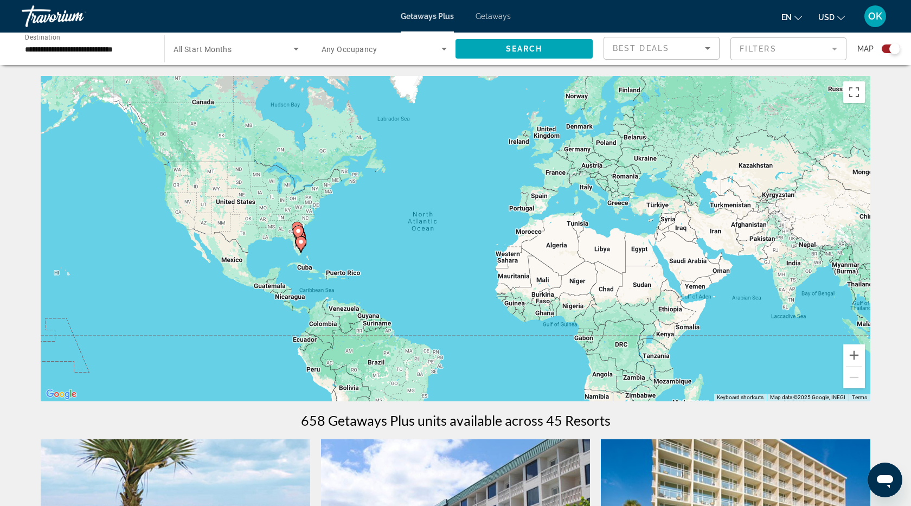
click at [71, 48] on input "**********" at bounding box center [87, 49] width 125 height 13
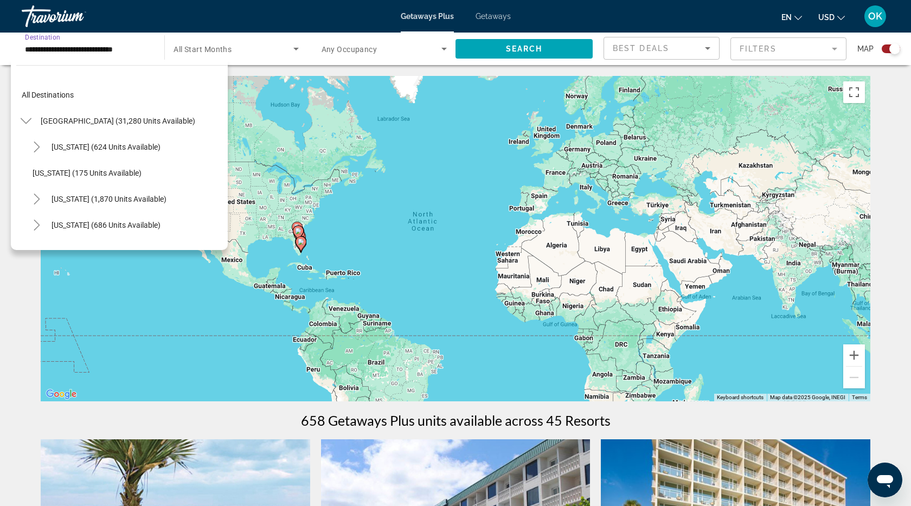
scroll to position [195, 0]
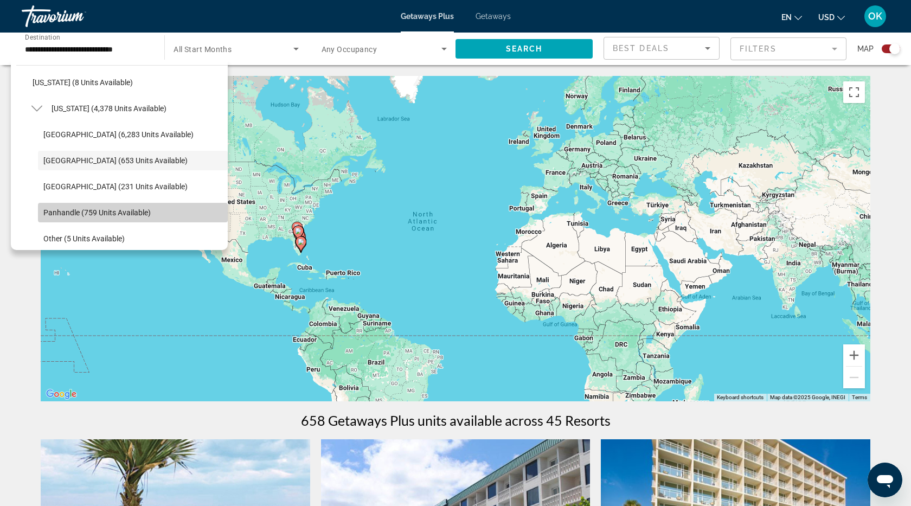
click at [59, 210] on span "Panhandle (759 units available)" at bounding box center [96, 212] width 107 height 9
type input "**********"
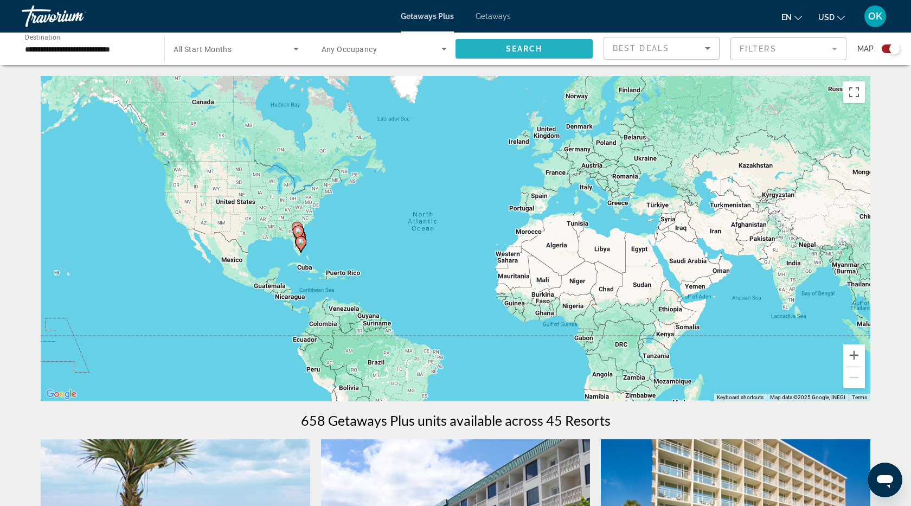
click at [518, 50] on span "Search" at bounding box center [524, 48] width 37 height 9
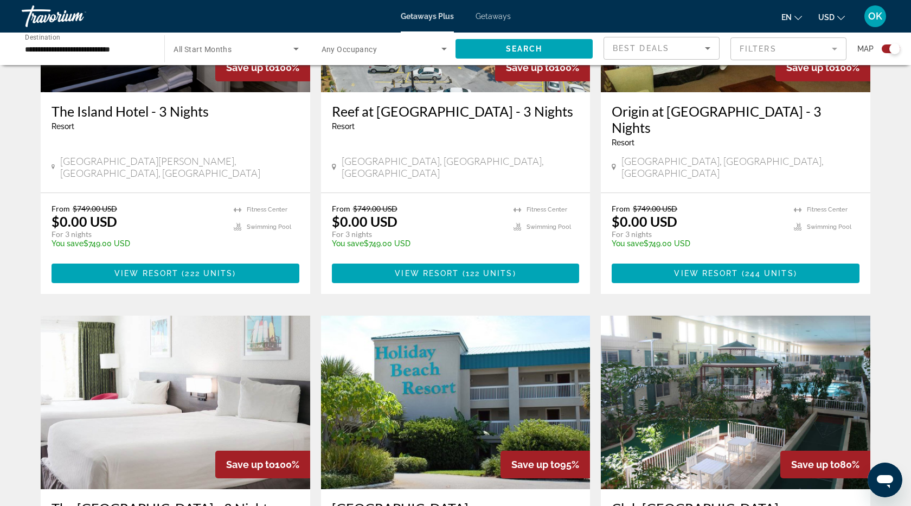
scroll to position [522, 0]
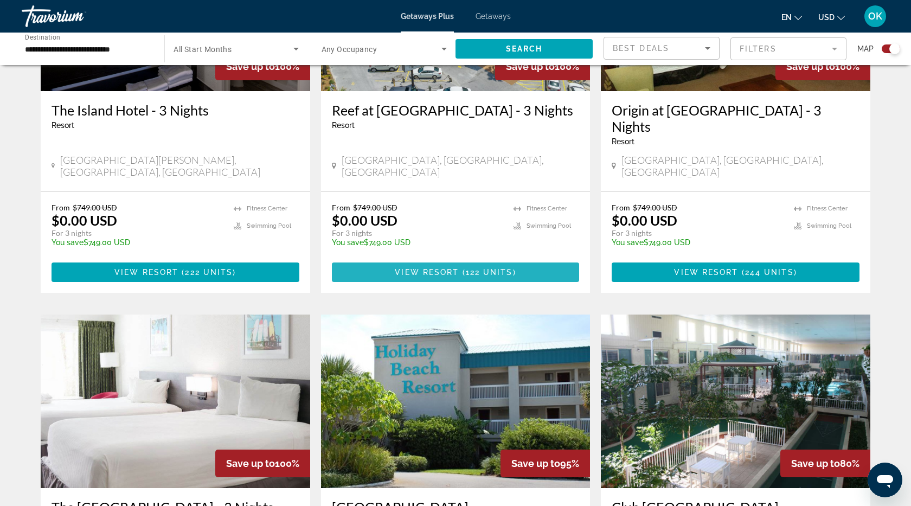
click at [443, 268] on span "View Resort" at bounding box center [427, 272] width 64 height 9
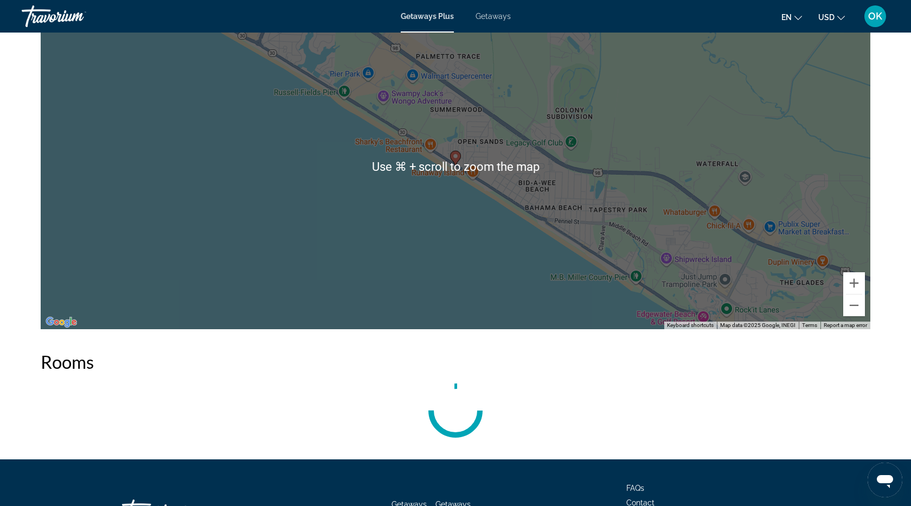
scroll to position [1330, 0]
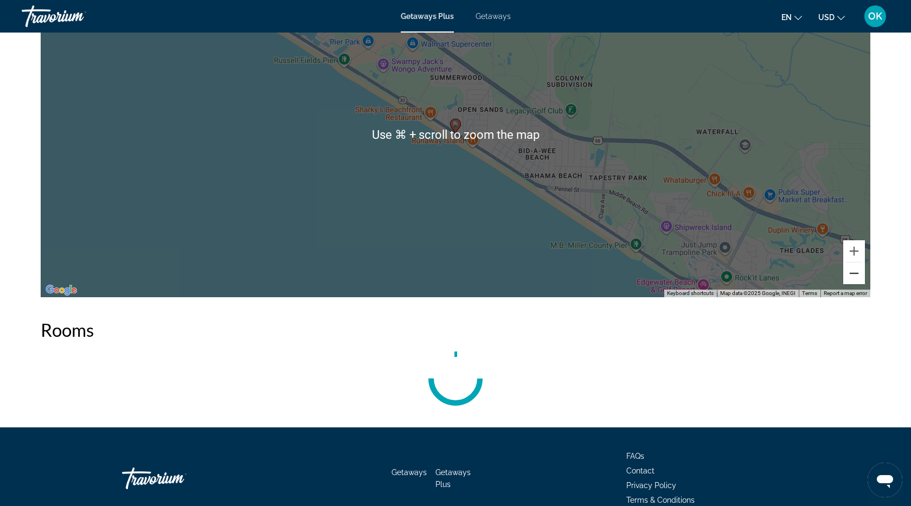
click at [857, 280] on button "Zoom out" at bounding box center [854, 273] width 22 height 22
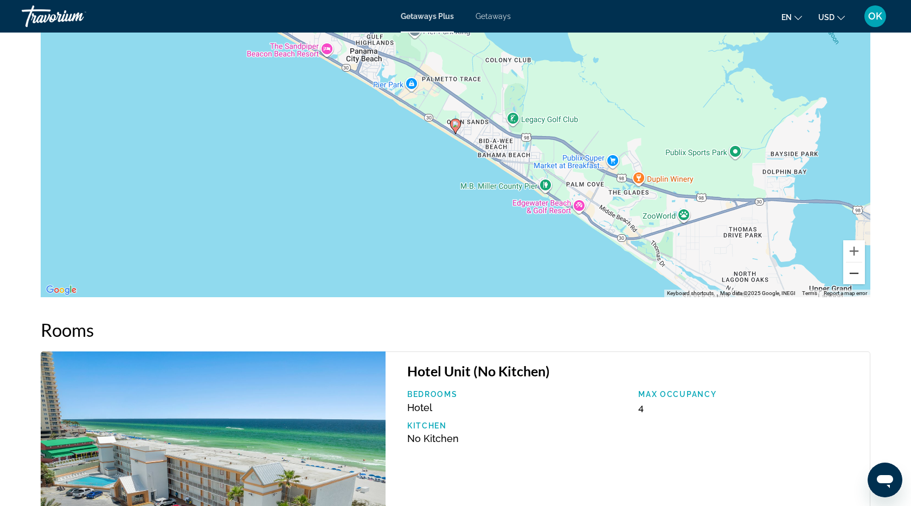
click at [857, 280] on button "Zoom out" at bounding box center [854, 273] width 22 height 22
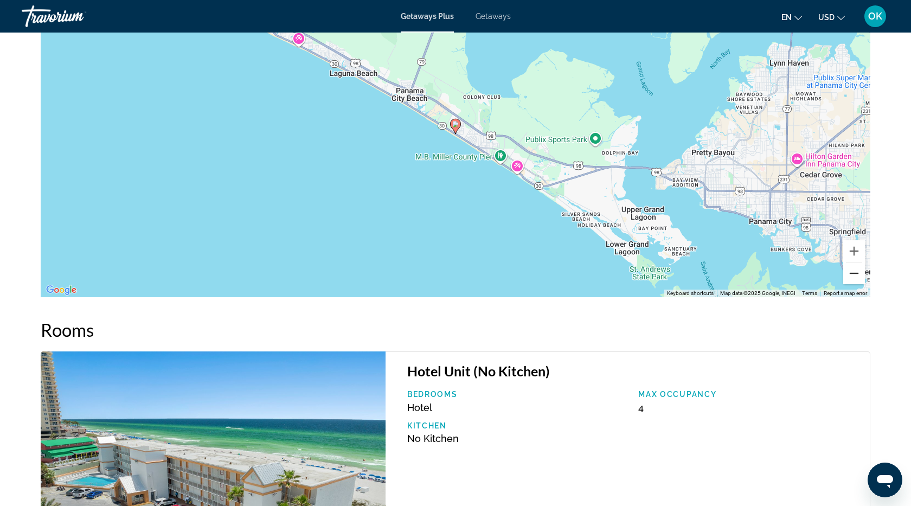
click at [857, 280] on button "Zoom out" at bounding box center [854, 273] width 22 height 22
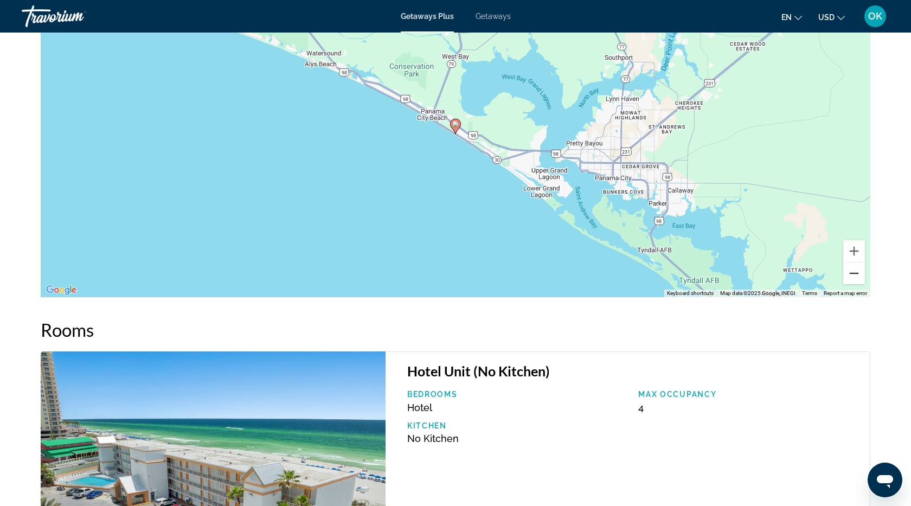
click at [857, 280] on button "Zoom out" at bounding box center [854, 273] width 22 height 22
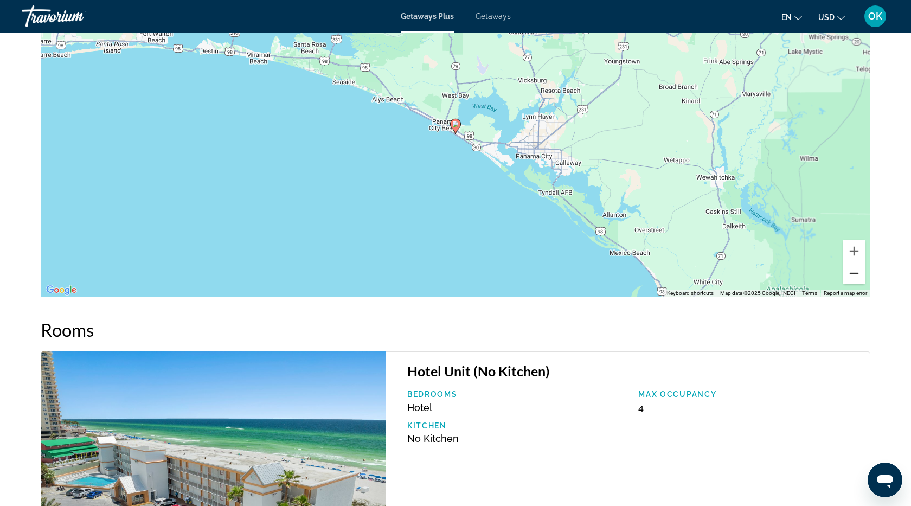
click at [857, 280] on button "Zoom out" at bounding box center [854, 273] width 22 height 22
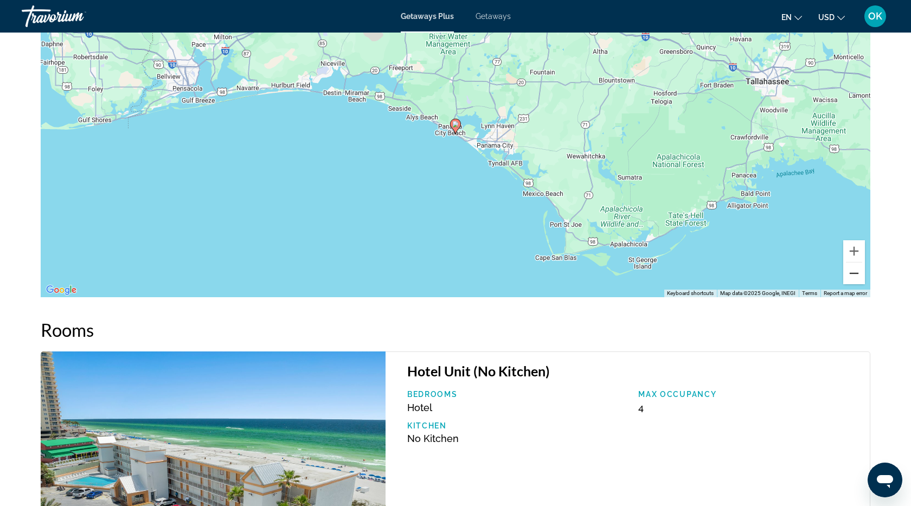
click at [857, 280] on button "Zoom out" at bounding box center [854, 273] width 22 height 22
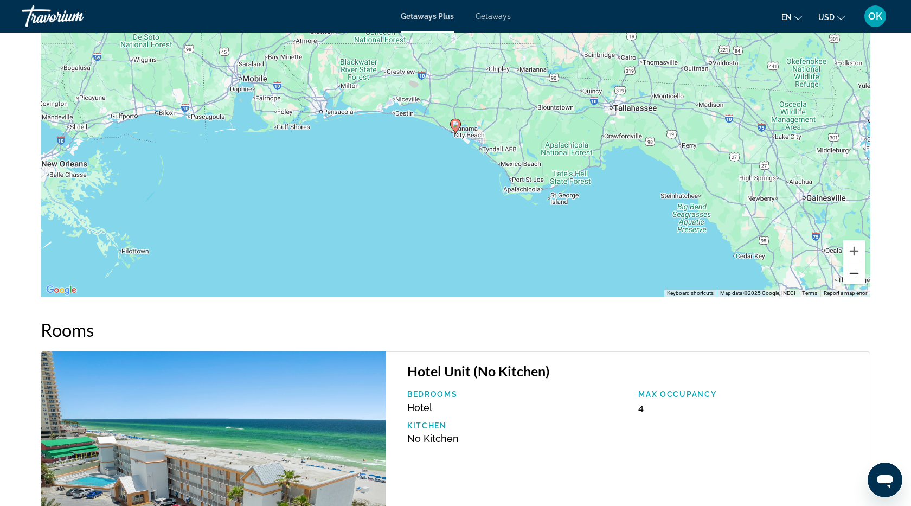
click at [857, 280] on button "Zoom out" at bounding box center [854, 273] width 22 height 22
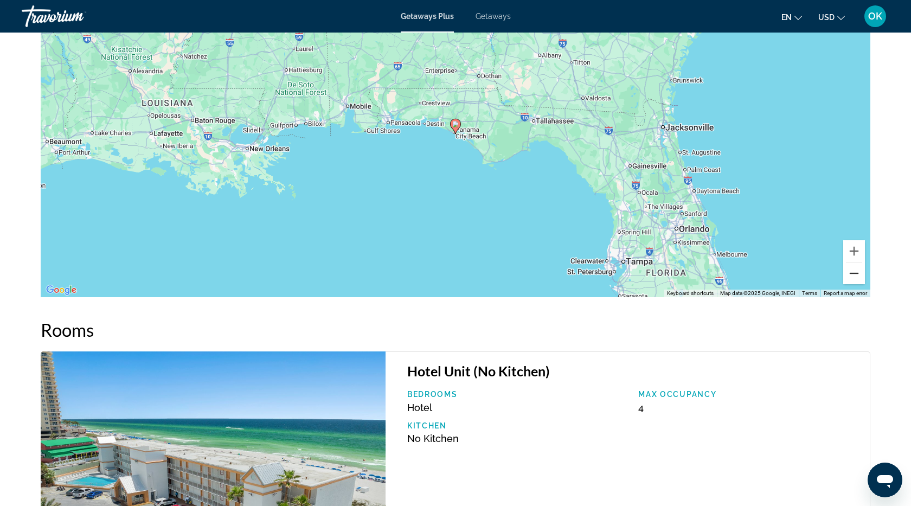
click at [857, 280] on button "Zoom out" at bounding box center [854, 273] width 22 height 22
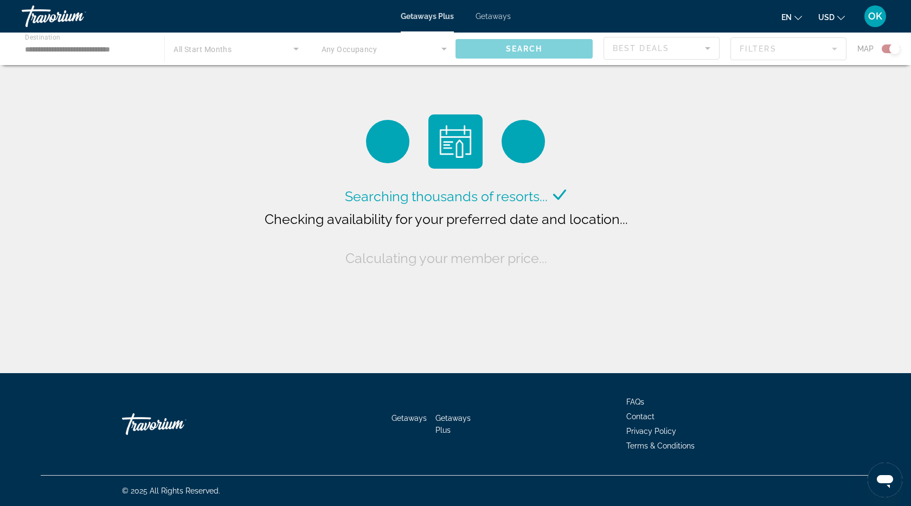
click at [39, 51] on div "Main content" at bounding box center [455, 49] width 911 height 33
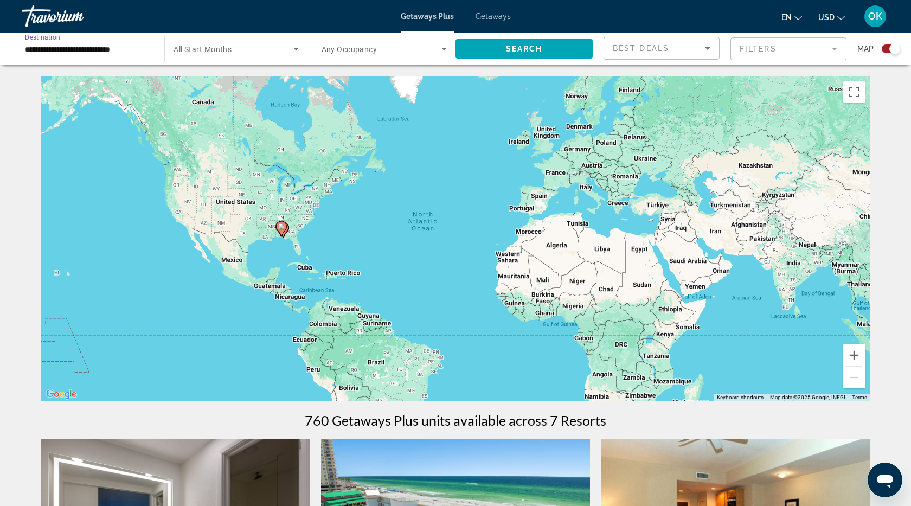
click at [39, 52] on input "**********" at bounding box center [87, 49] width 125 height 13
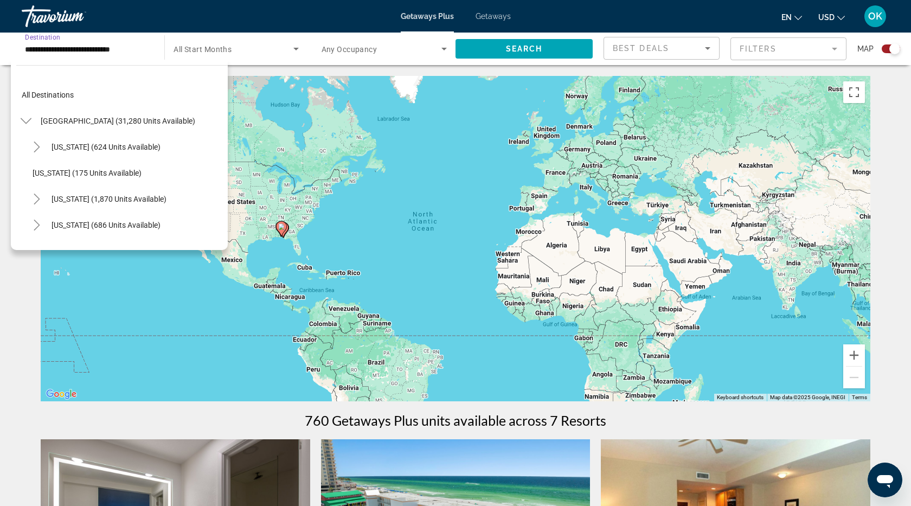
scroll to position [247, 0]
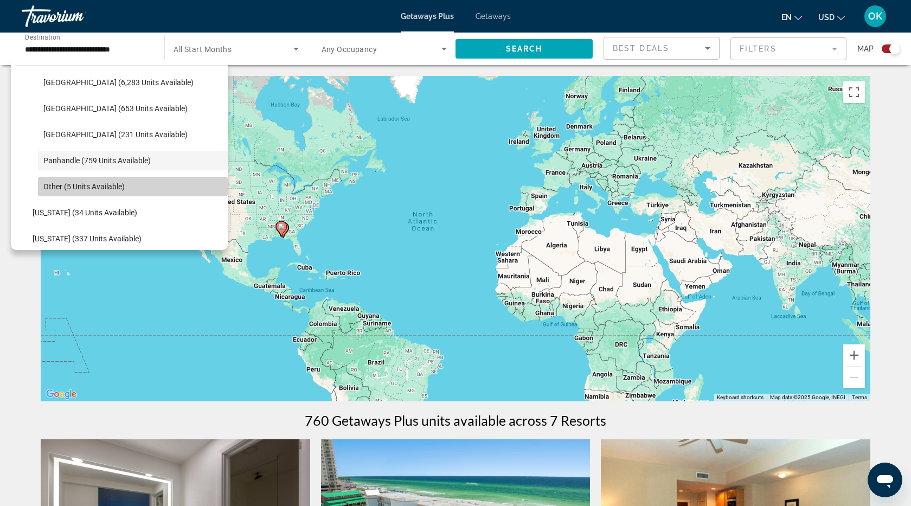
click at [60, 187] on span "Other (5 units available)" at bounding box center [83, 186] width 81 height 9
type input "**********"
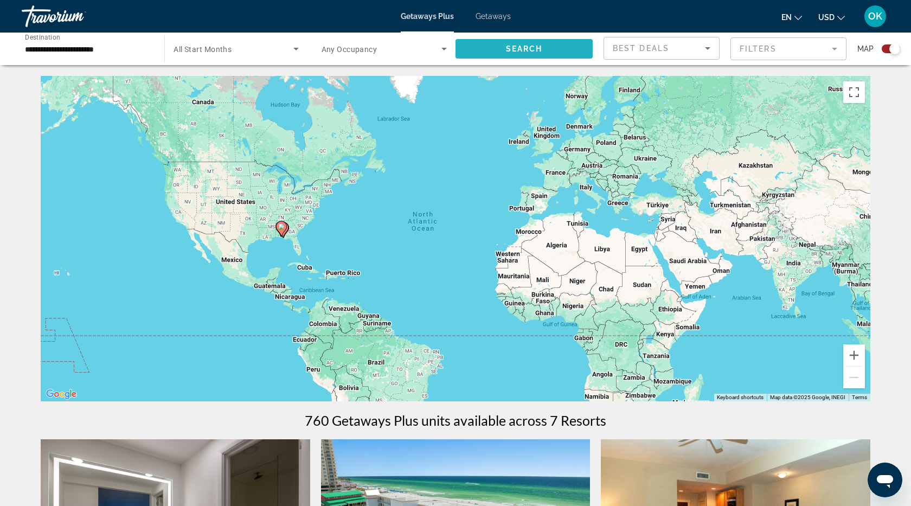
click at [523, 50] on span "Search" at bounding box center [524, 48] width 37 height 9
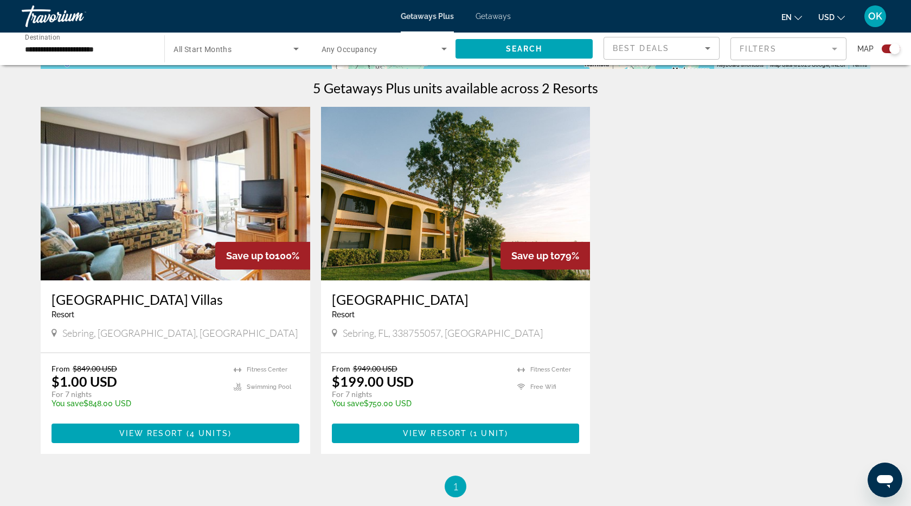
scroll to position [336, 0]
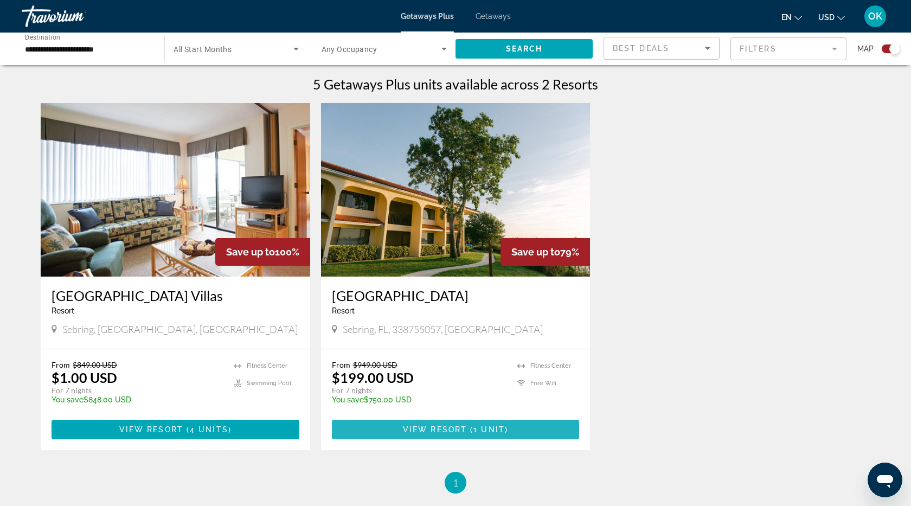
click at [431, 424] on span "Main content" at bounding box center [456, 429] width 248 height 26
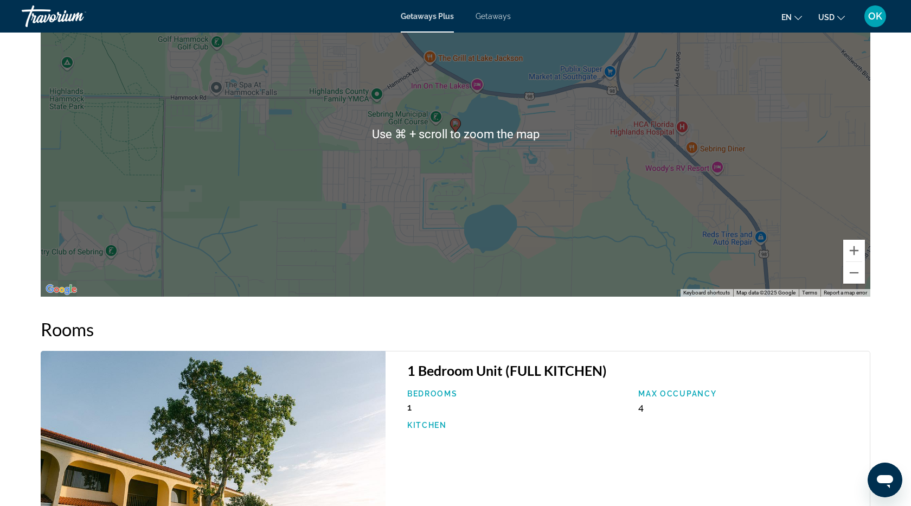
scroll to position [1378, 0]
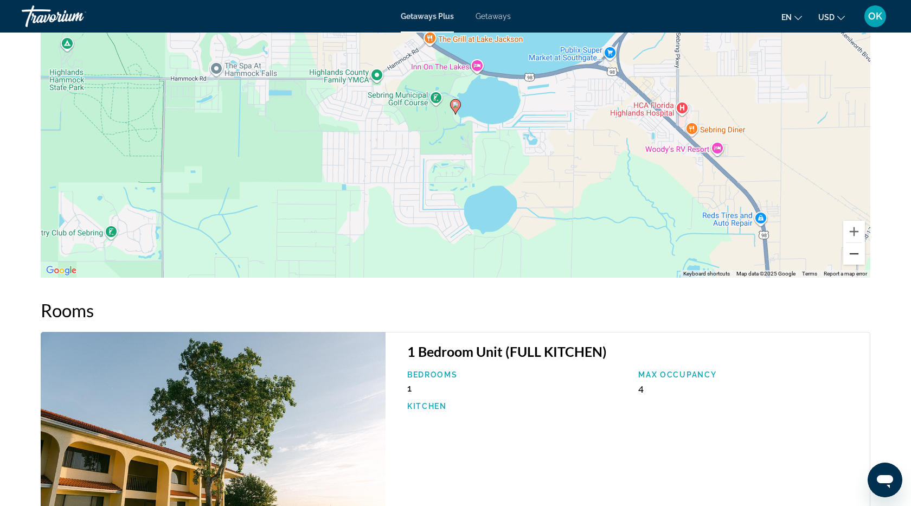
click at [857, 258] on button "Zoom out" at bounding box center [854, 254] width 22 height 22
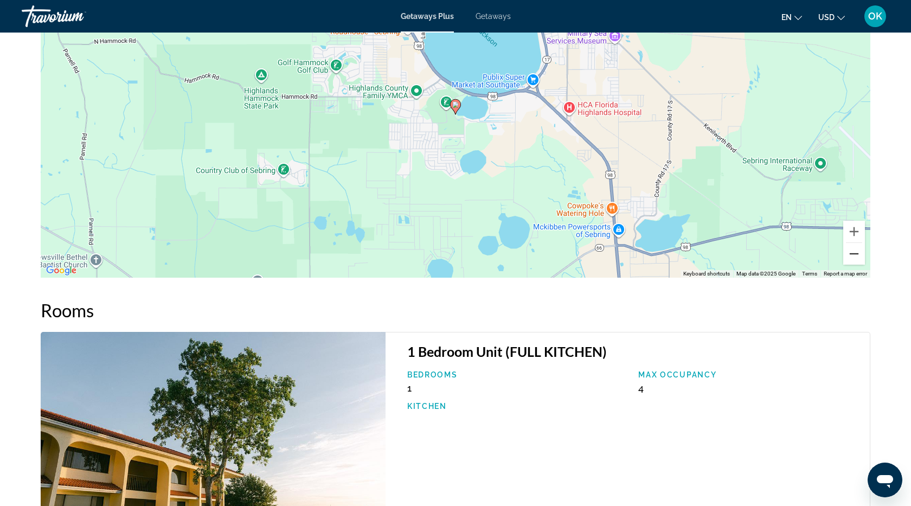
click at [857, 264] on button "Zoom out" at bounding box center [854, 254] width 22 height 22
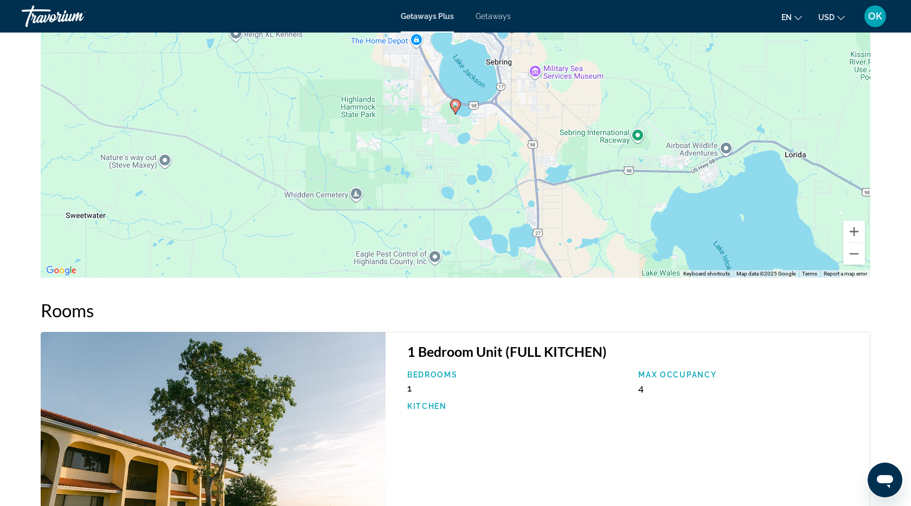
click at [857, 266] on div "To activate drag with keyboard, press Alt + Enter. Once in keyboard drag state,…" at bounding box center [456, 114] width 830 height 325
click at [858, 271] on link "Report a map error" at bounding box center [845, 274] width 43 height 6
click at [854, 257] on button "Zoom out" at bounding box center [854, 254] width 22 height 22
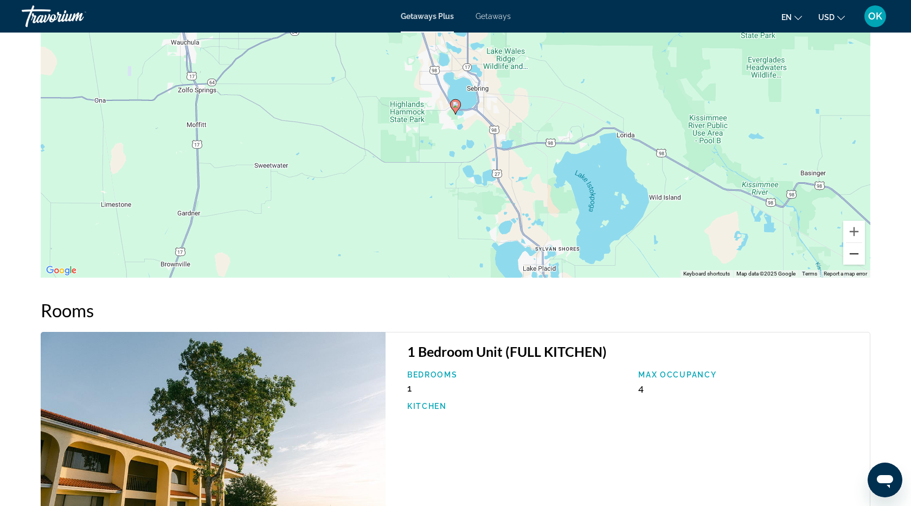
click at [854, 257] on button "Zoom out" at bounding box center [854, 254] width 22 height 22
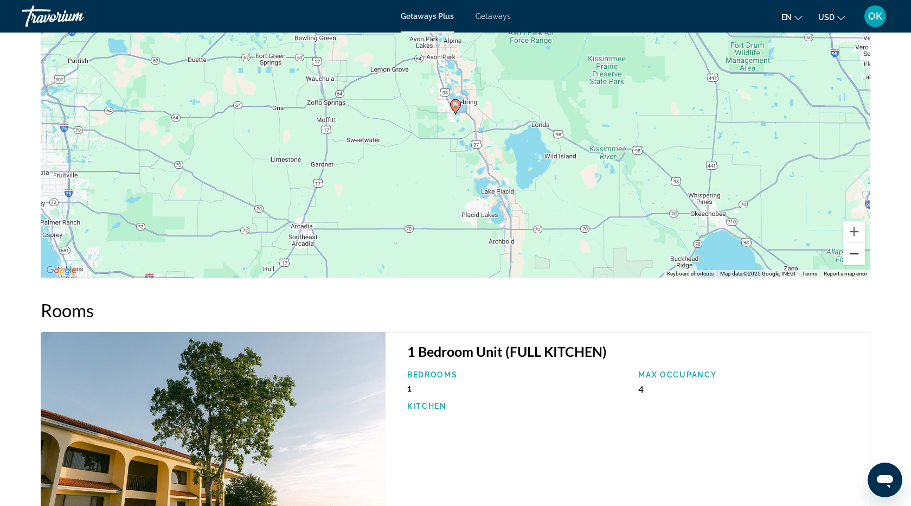
click at [854, 258] on button "Zoom out" at bounding box center [854, 254] width 22 height 22
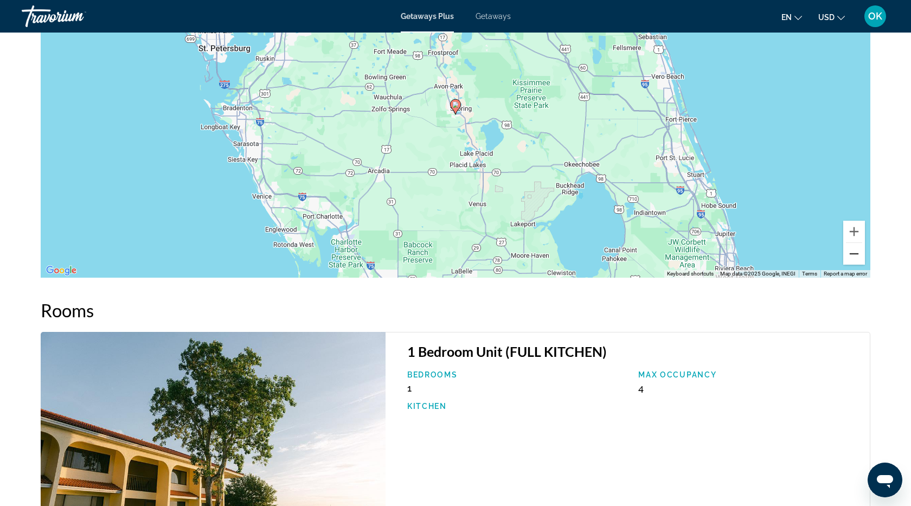
click at [854, 259] on button "Zoom out" at bounding box center [854, 254] width 22 height 22
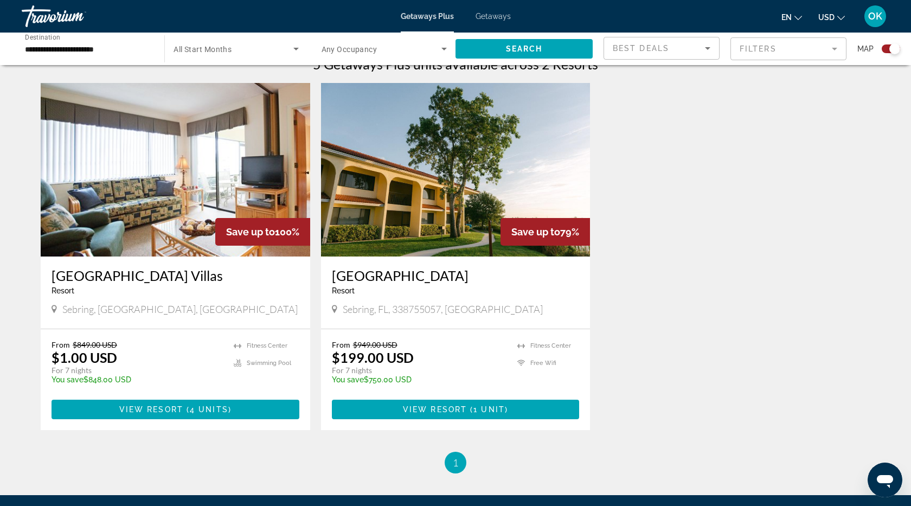
scroll to position [359, 0]
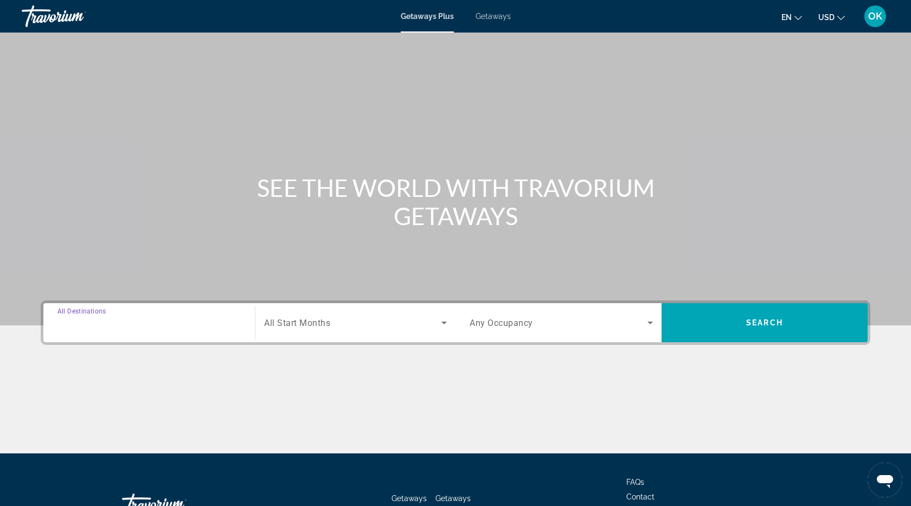
click at [84, 317] on input "Destination All Destinations" at bounding box center [148, 323] width 183 height 13
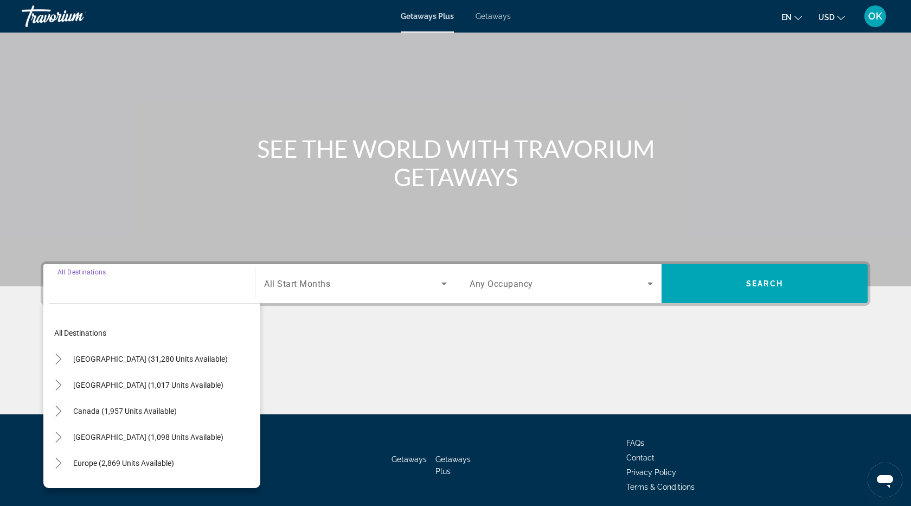
scroll to position [80, 0]
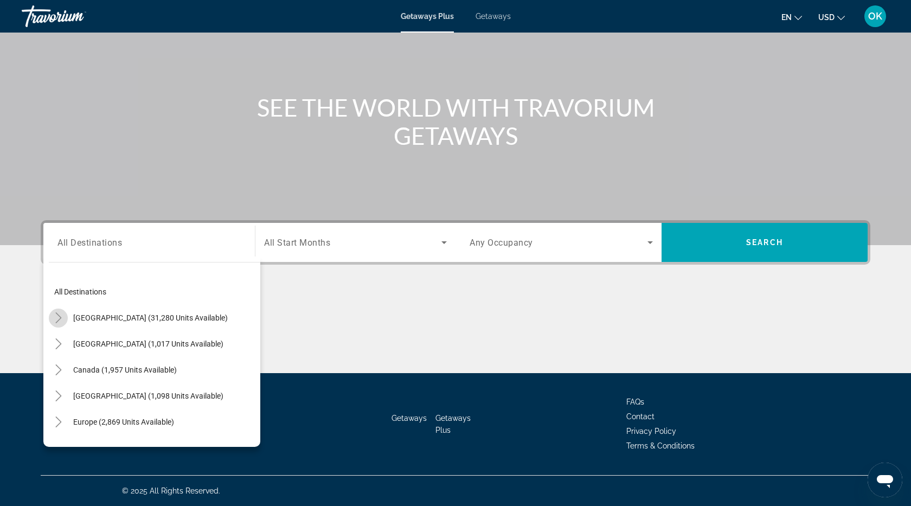
click at [61, 319] on icon "Toggle United States (31,280 units available)" at bounding box center [58, 317] width 11 height 11
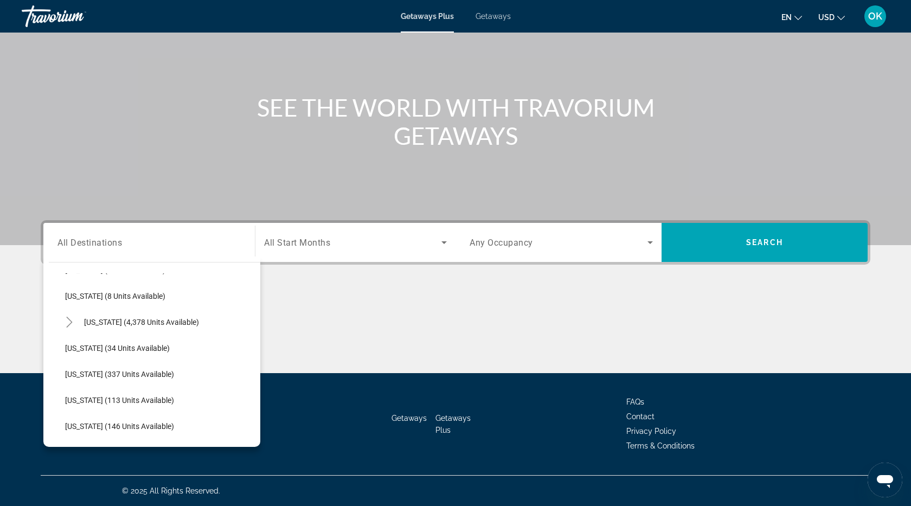
scroll to position [188, 0]
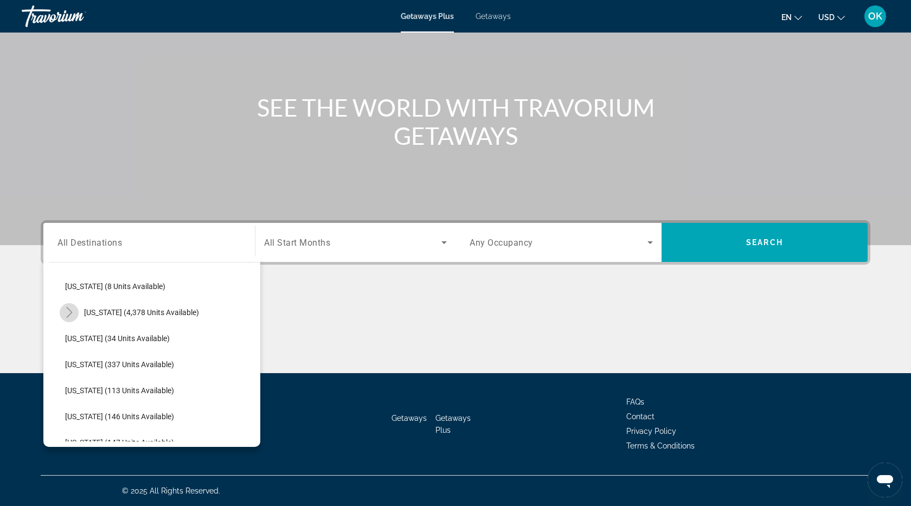
click at [69, 313] on icon "Toggle Florida (4,378 units available)" at bounding box center [69, 312] width 11 height 11
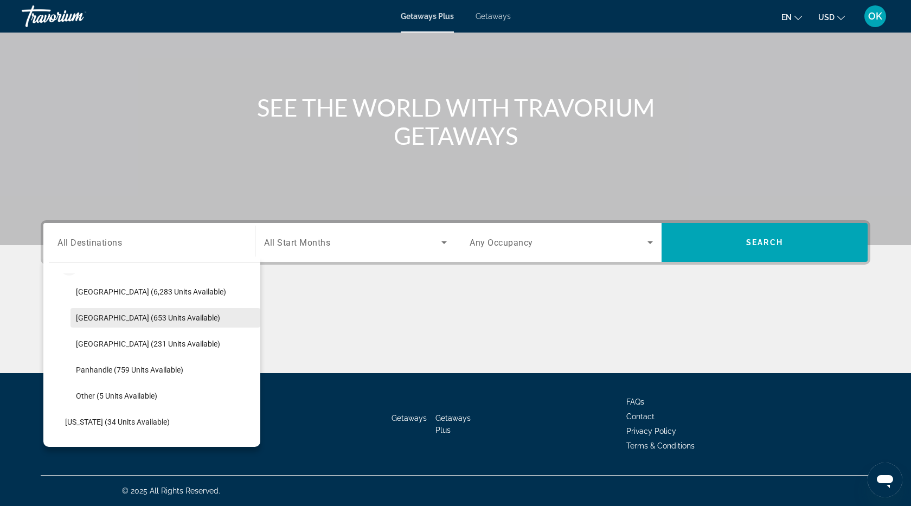
scroll to position [234, 0]
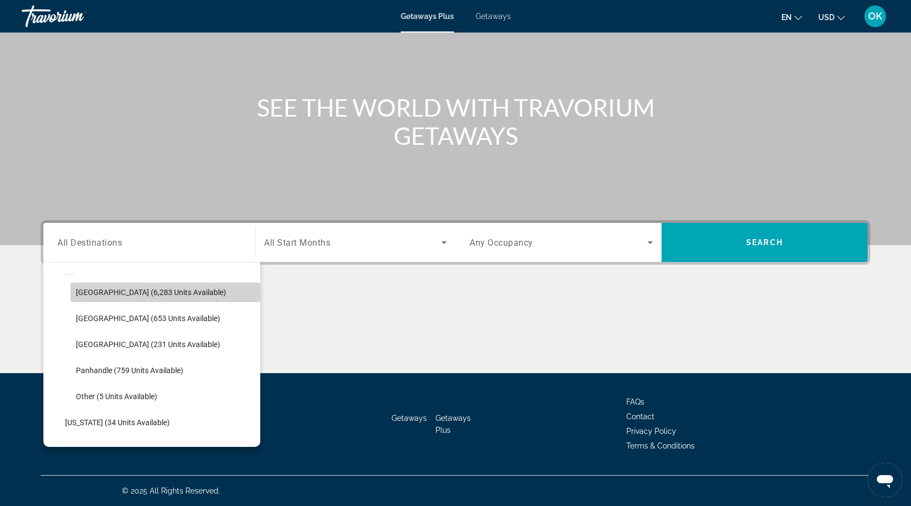
click at [95, 293] on span "[GEOGRAPHIC_DATA] (6,283 units available)" at bounding box center [151, 292] width 150 height 9
type input "**********"
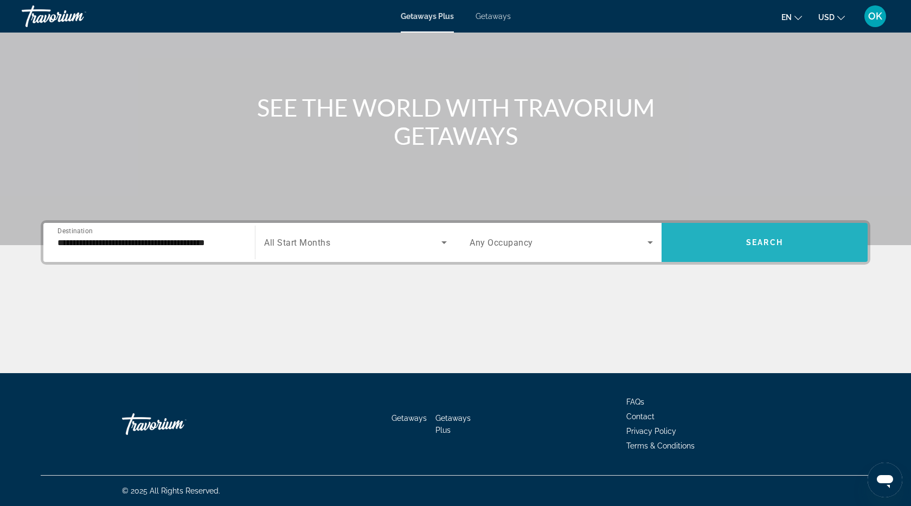
click at [756, 242] on span "Search" at bounding box center [764, 242] width 37 height 9
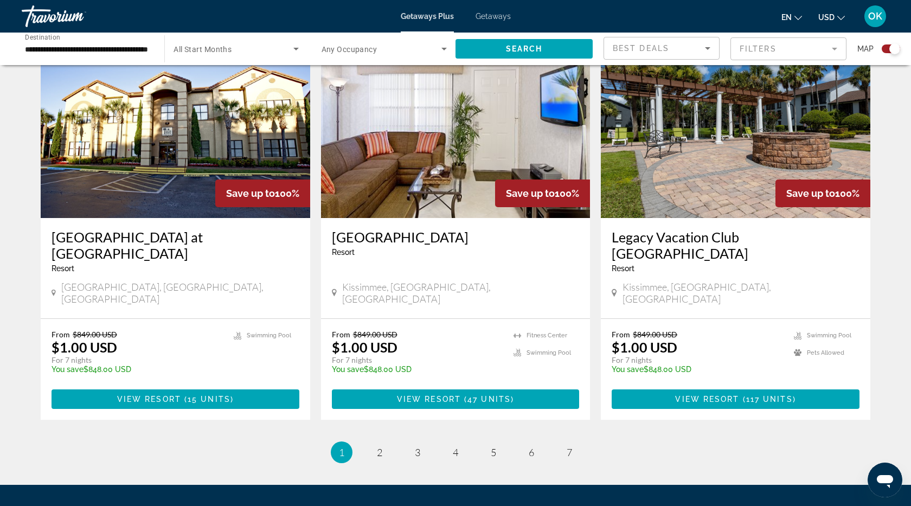
scroll to position [1633, 0]
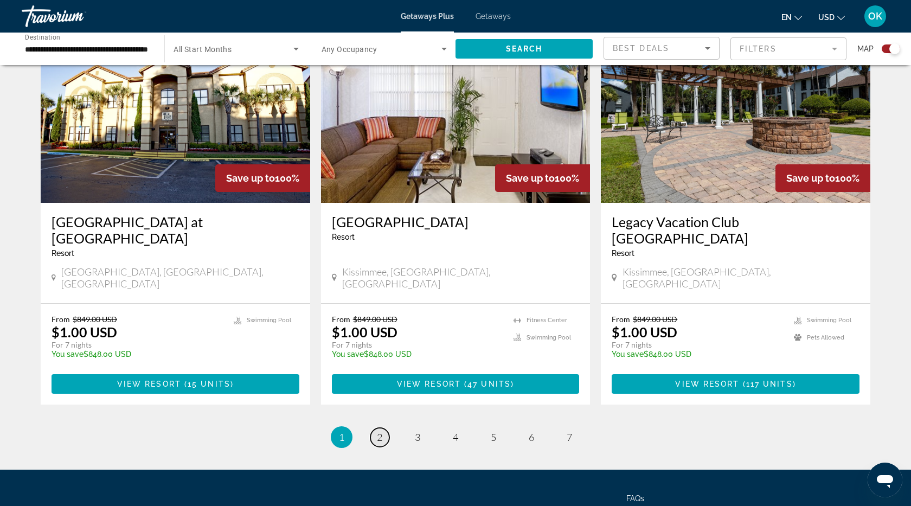
click at [378, 431] on span "2" at bounding box center [379, 437] width 5 height 12
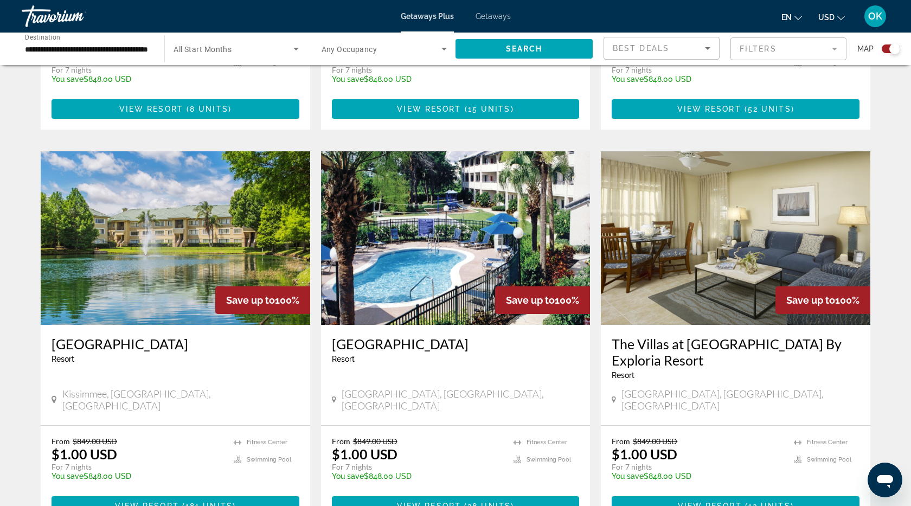
scroll to position [1484, 0]
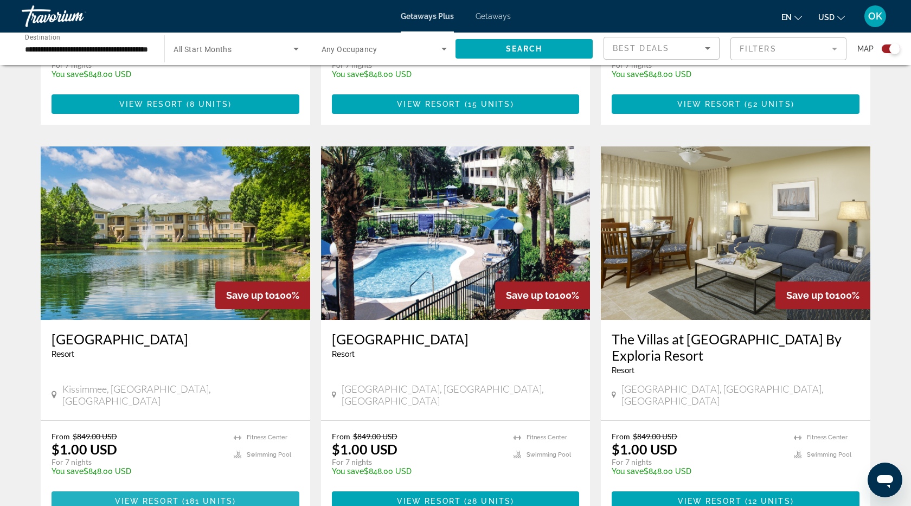
click at [139, 497] on span "View Resort" at bounding box center [147, 501] width 64 height 9
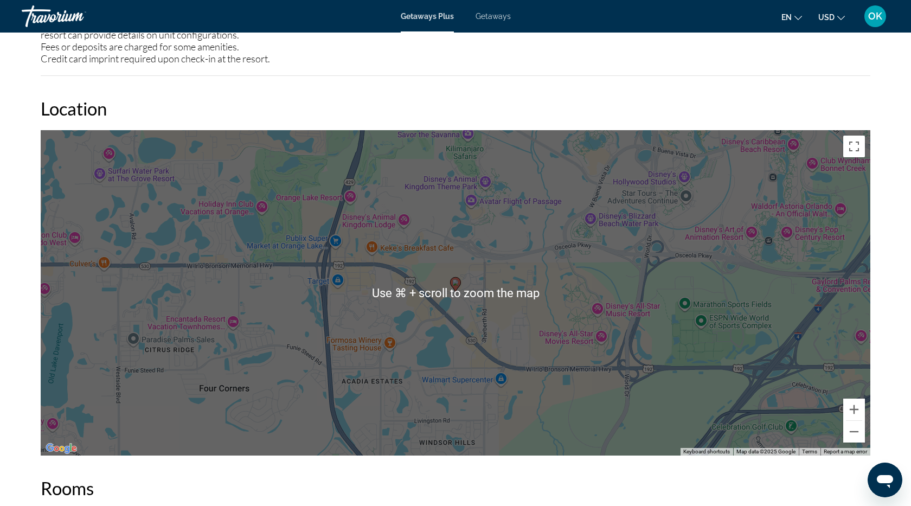
scroll to position [1684, 0]
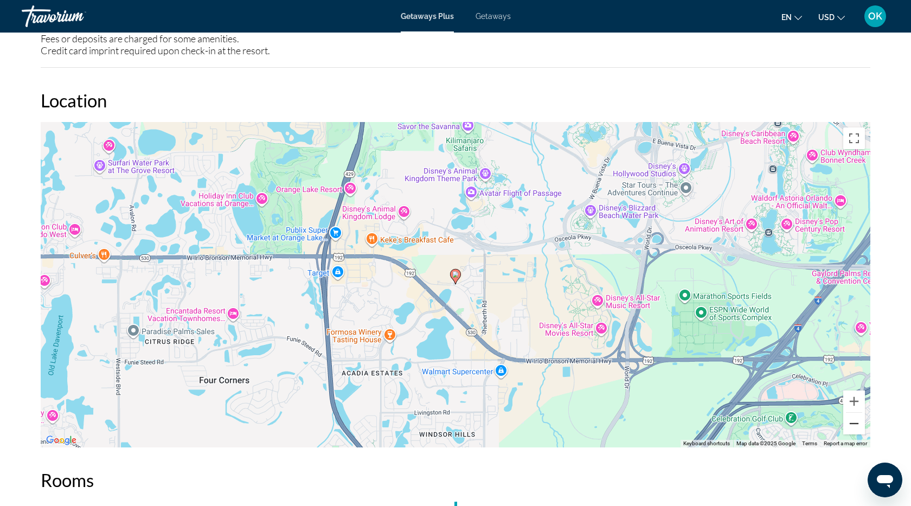
click at [855, 415] on button "Zoom out" at bounding box center [854, 424] width 22 height 22
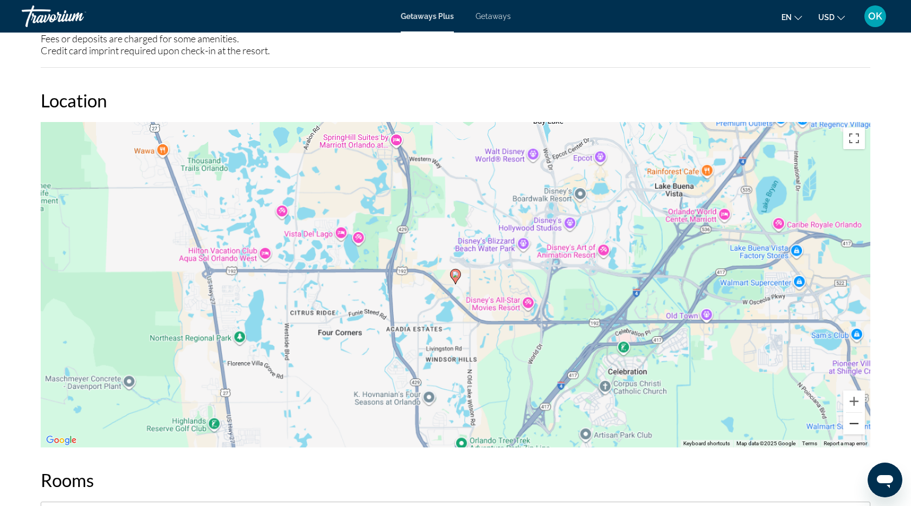
click at [854, 416] on button "Zoom out" at bounding box center [854, 424] width 22 height 22
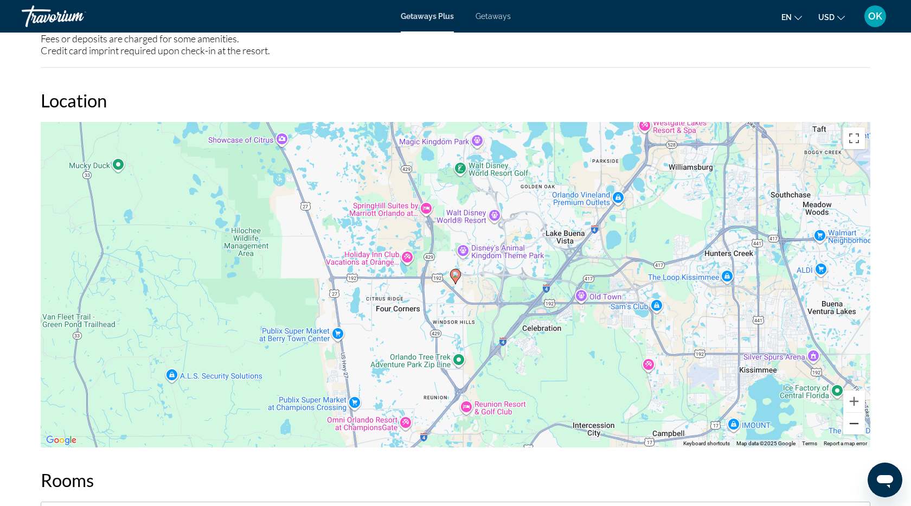
click at [854, 419] on button "Zoom out" at bounding box center [854, 424] width 22 height 22
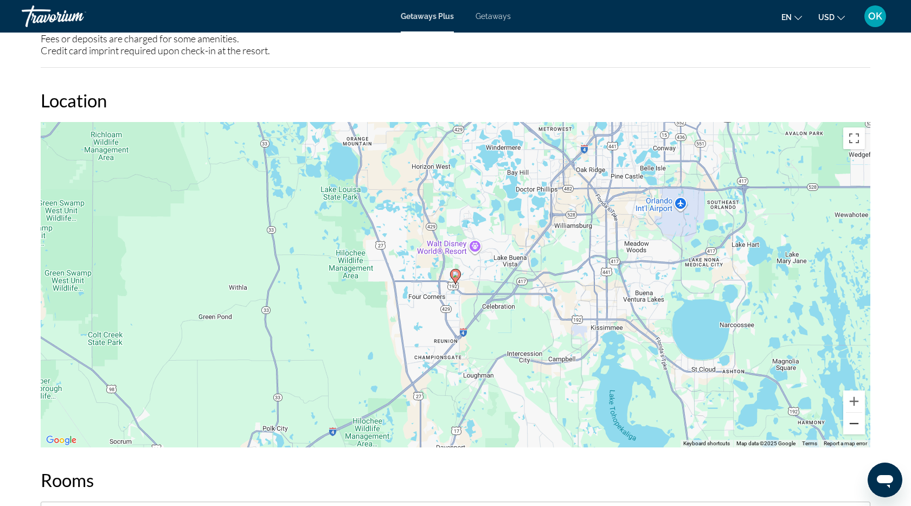
click at [854, 421] on button "Zoom out" at bounding box center [854, 424] width 22 height 22
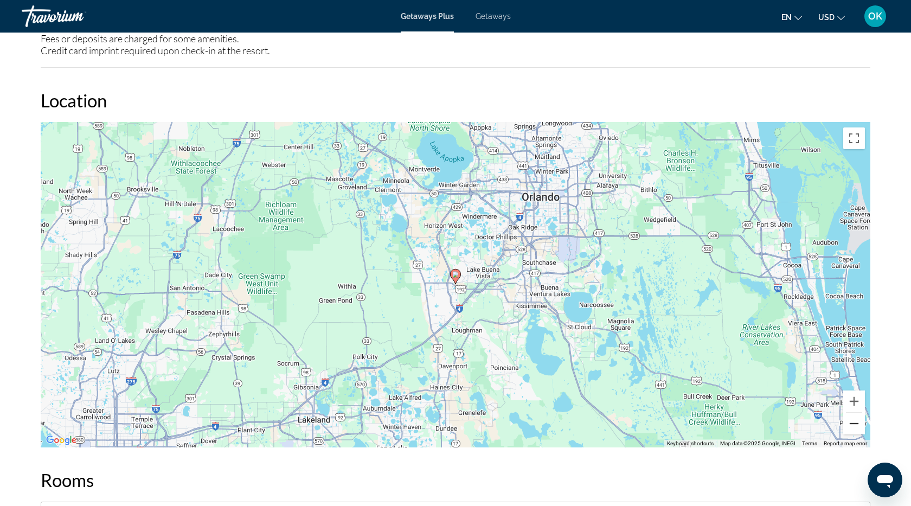
click at [854, 422] on button "Zoom out" at bounding box center [854, 424] width 22 height 22
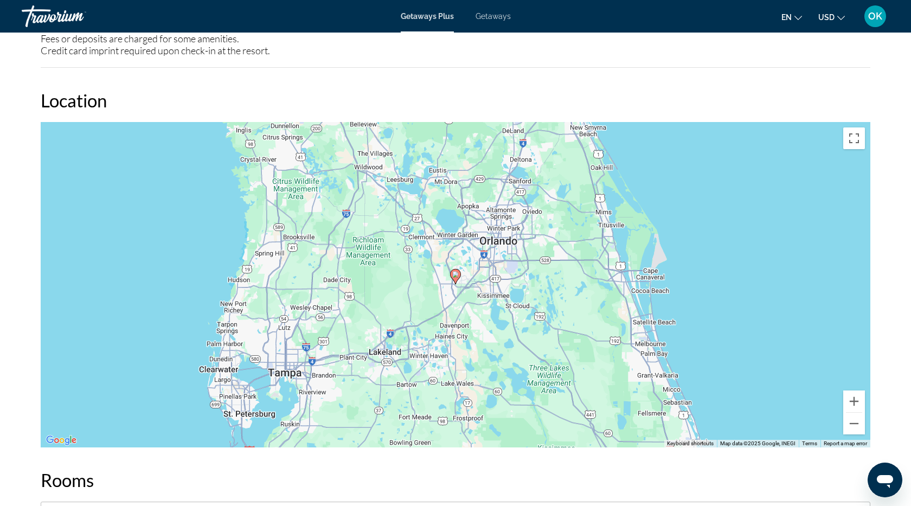
click at [854, 423] on div "To activate drag with keyboard, press Alt + Enter. Once in keyboard drag state,…" at bounding box center [456, 284] width 830 height 325
click at [856, 414] on button "Zoom out" at bounding box center [854, 424] width 22 height 22
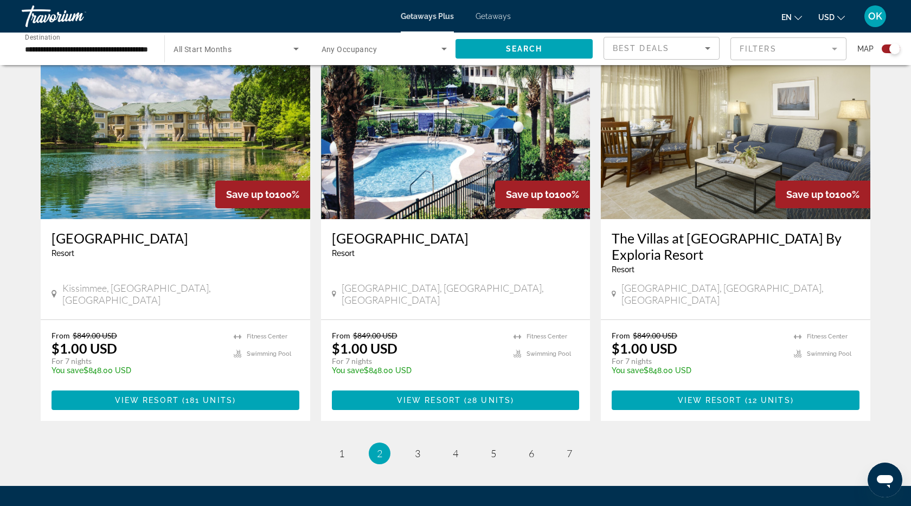
scroll to position [1617, 0]
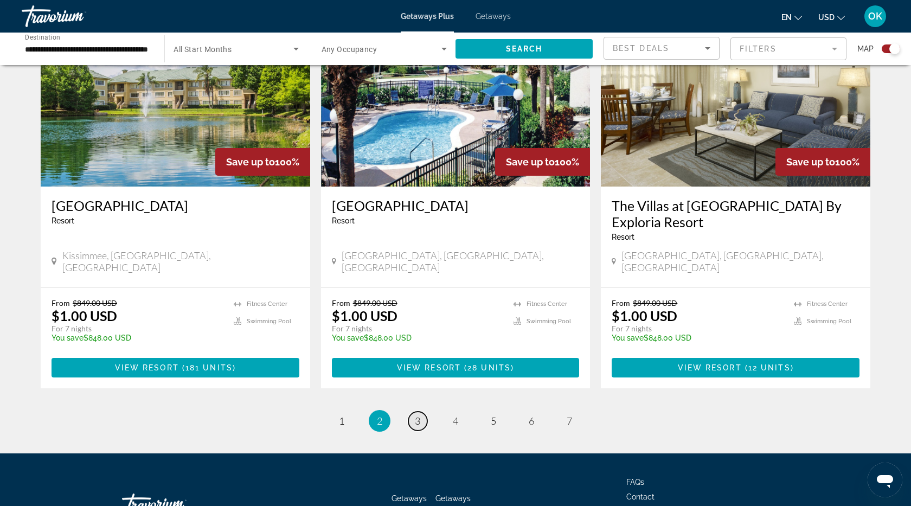
click at [415, 415] on span "3" at bounding box center [417, 421] width 5 height 12
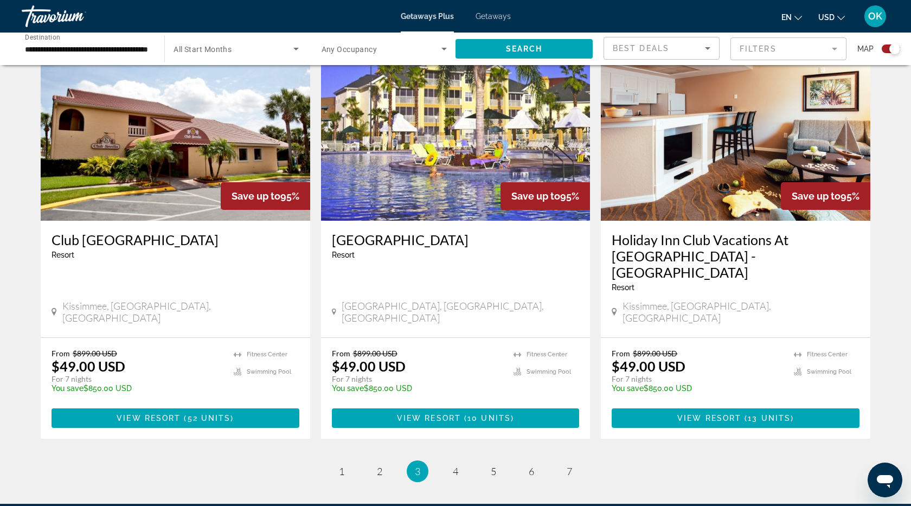
scroll to position [1650, 0]
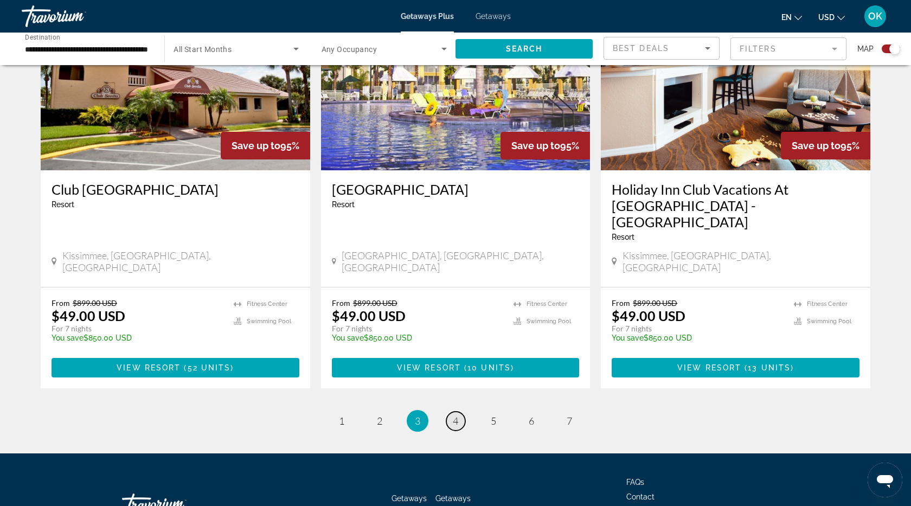
click at [454, 415] on span "4" at bounding box center [455, 421] width 5 height 12
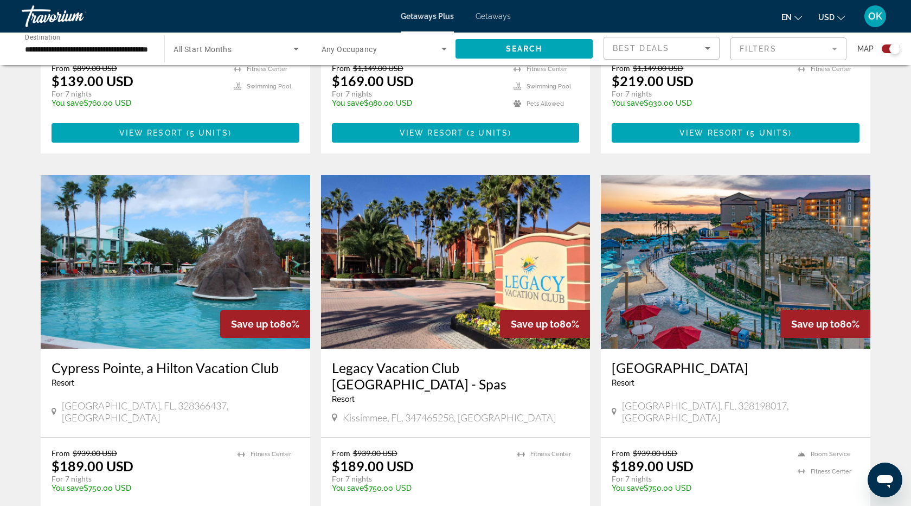
scroll to position [1478, 0]
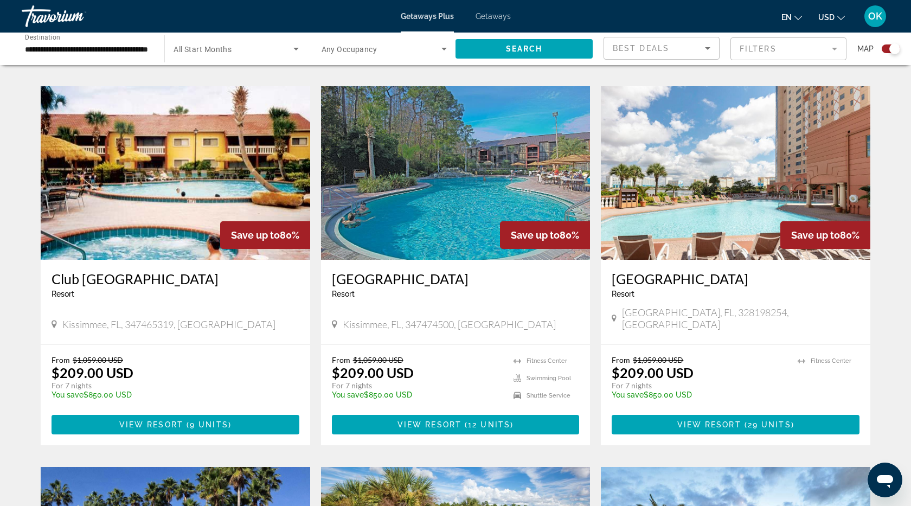
scroll to position [739, 0]
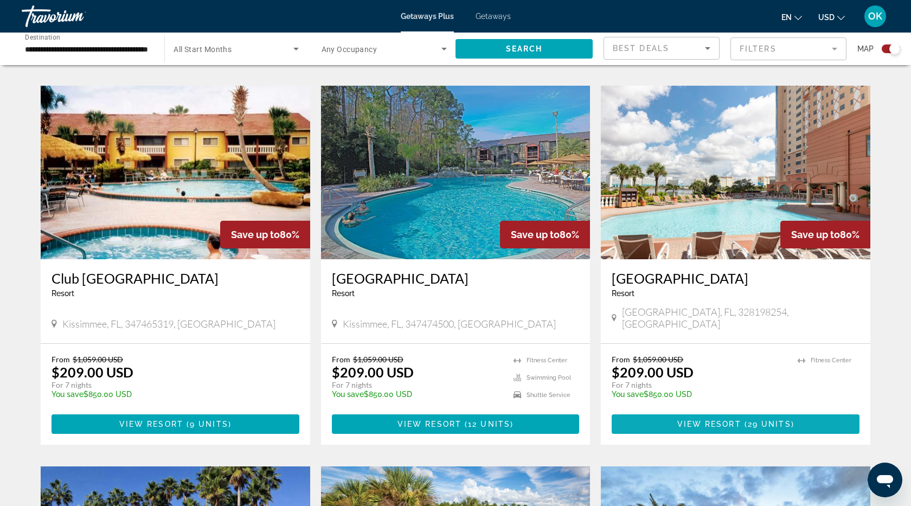
click at [688, 420] on span "View Resort" at bounding box center [709, 424] width 64 height 9
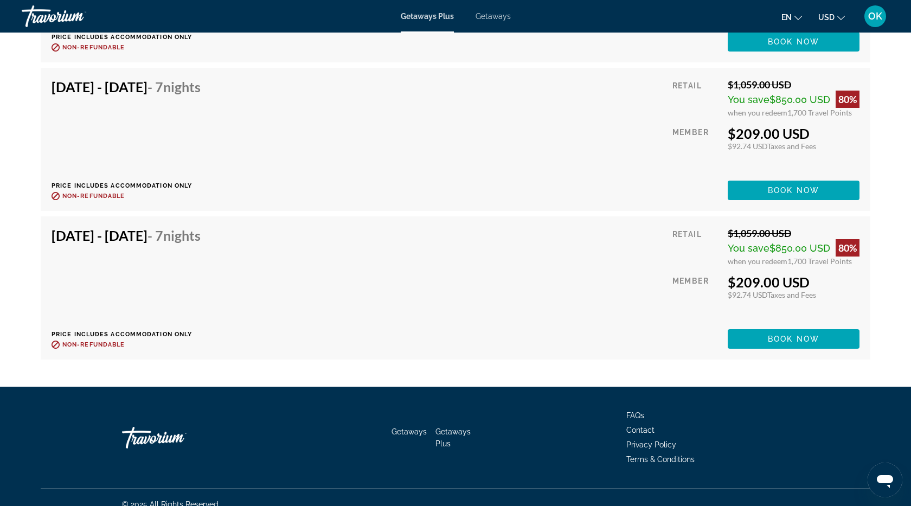
scroll to position [3686, 0]
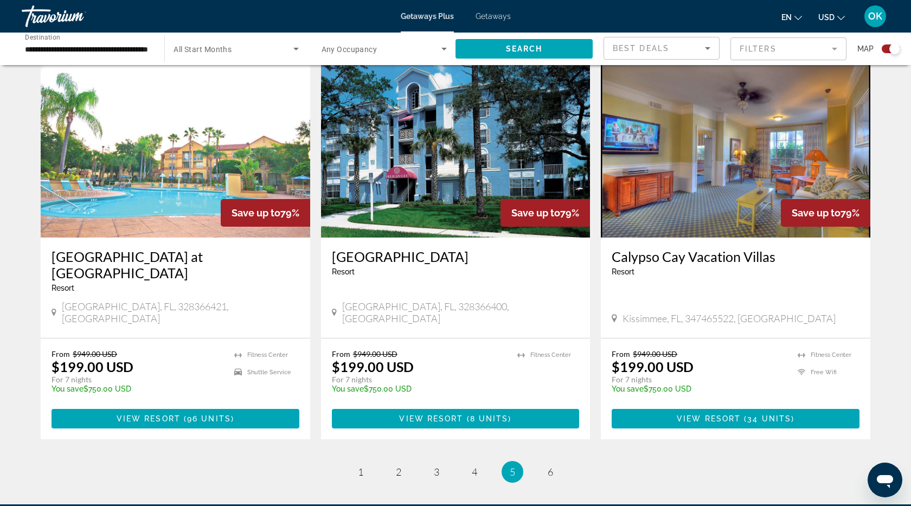
scroll to position [1528, 0]
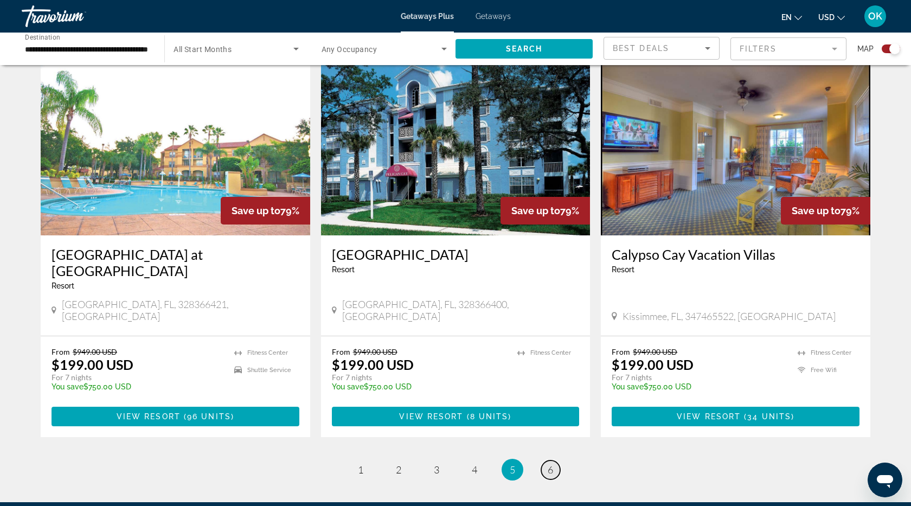
click at [553, 464] on span "6" at bounding box center [550, 470] width 5 height 12
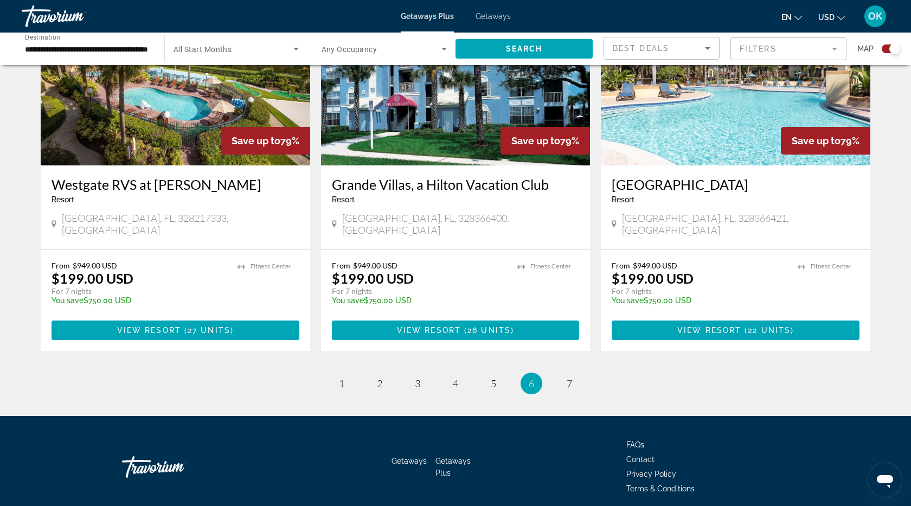
scroll to position [1585, 0]
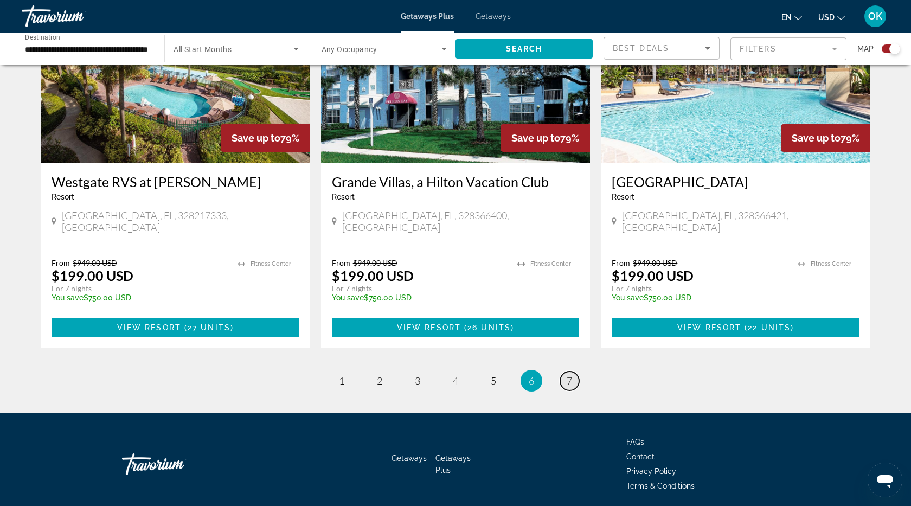
click at [567, 375] on span "7" at bounding box center [569, 381] width 5 height 12
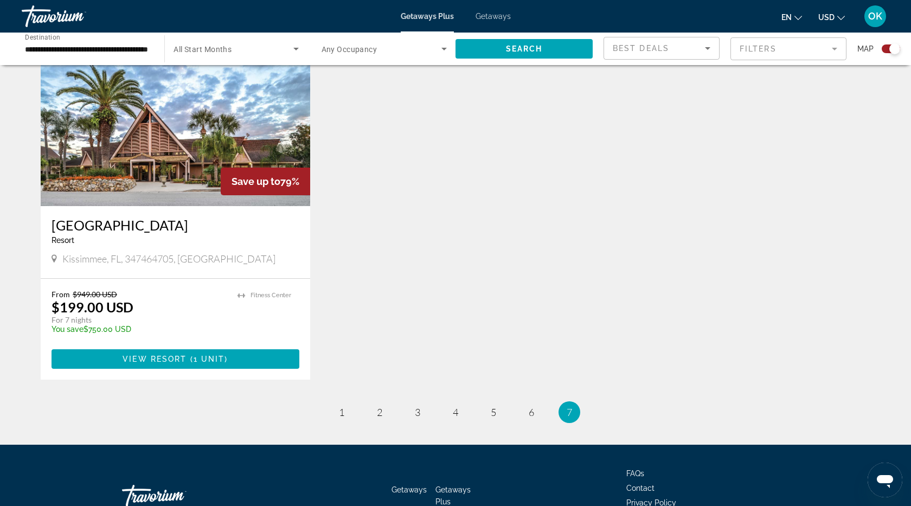
scroll to position [420, 0]
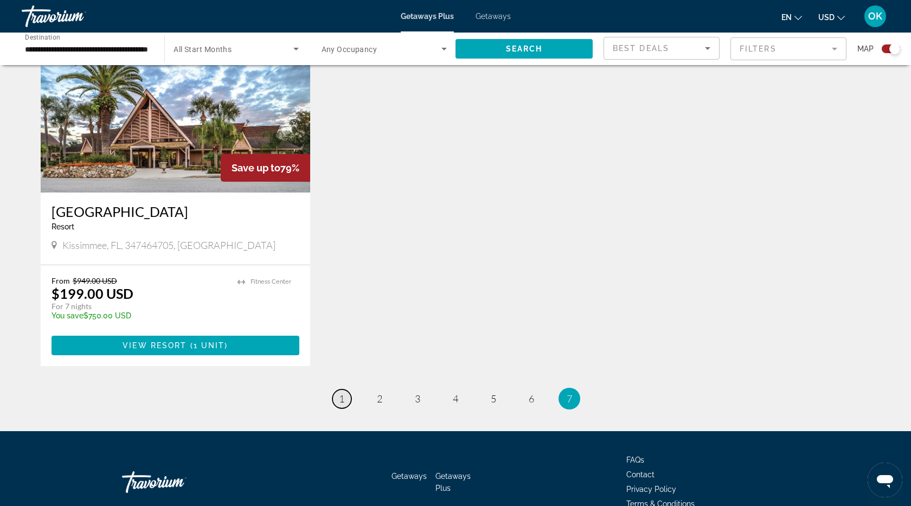
click at [342, 403] on span "1" at bounding box center [341, 399] width 5 height 12
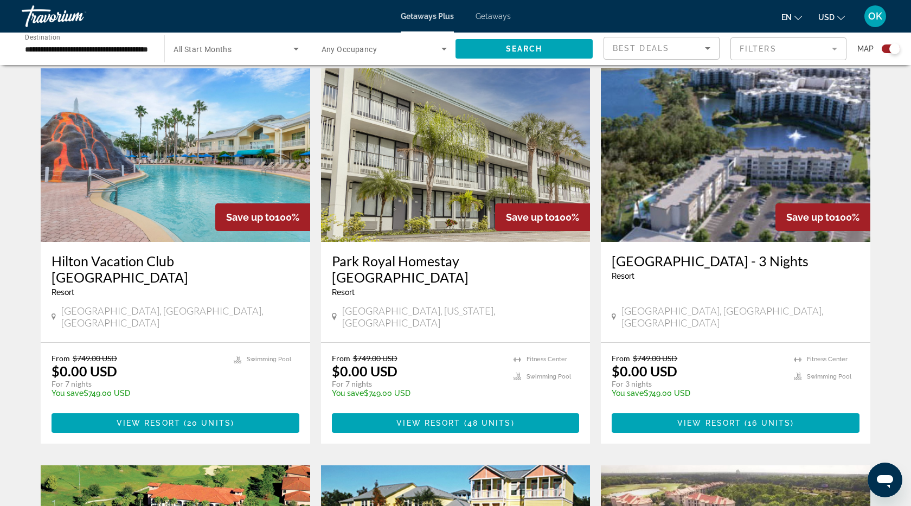
scroll to position [372, 0]
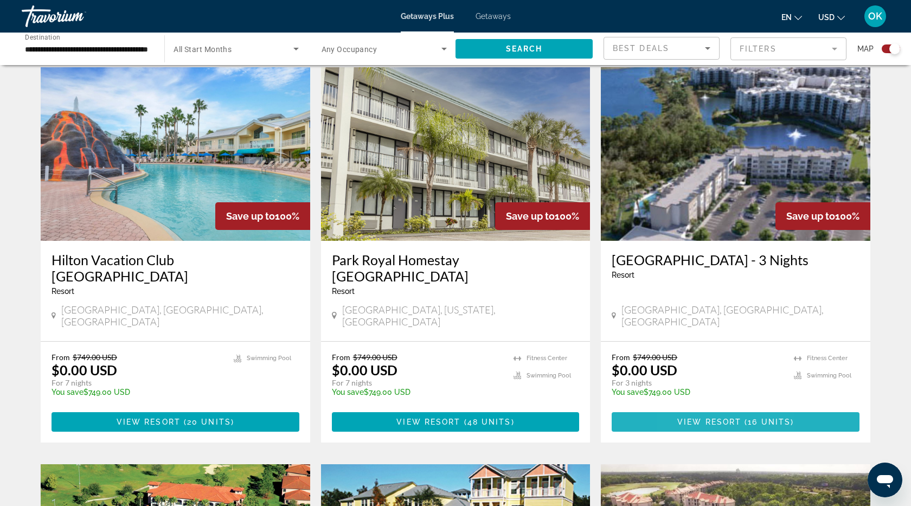
click at [689, 418] on span "View Resort" at bounding box center [709, 422] width 64 height 9
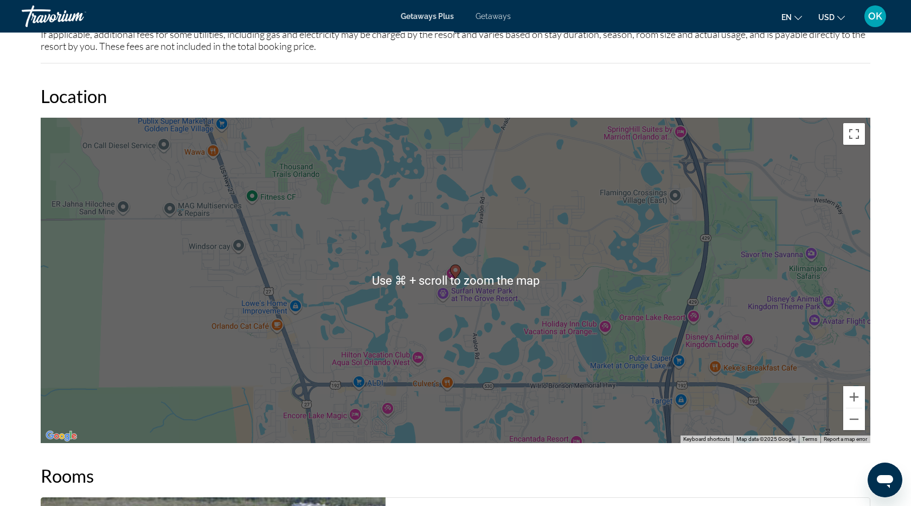
scroll to position [1195, 0]
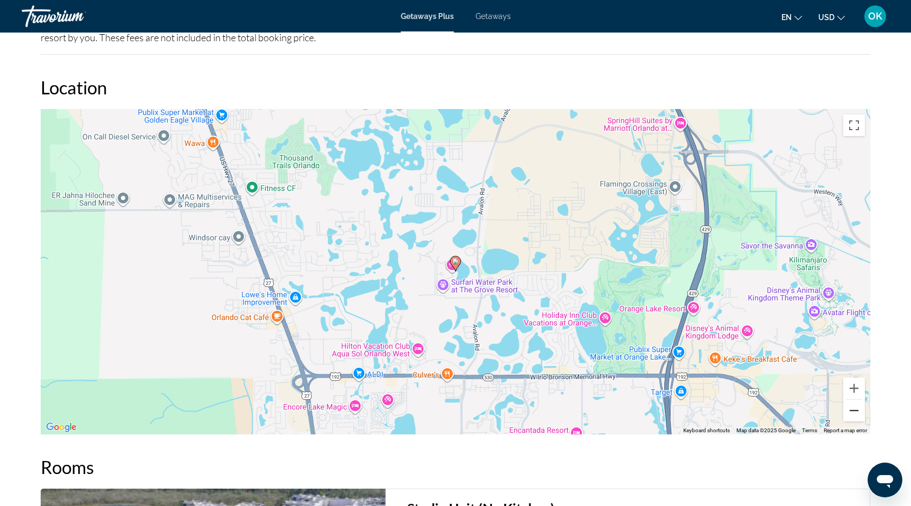
click at [860, 404] on button "Zoom out" at bounding box center [854, 411] width 22 height 22
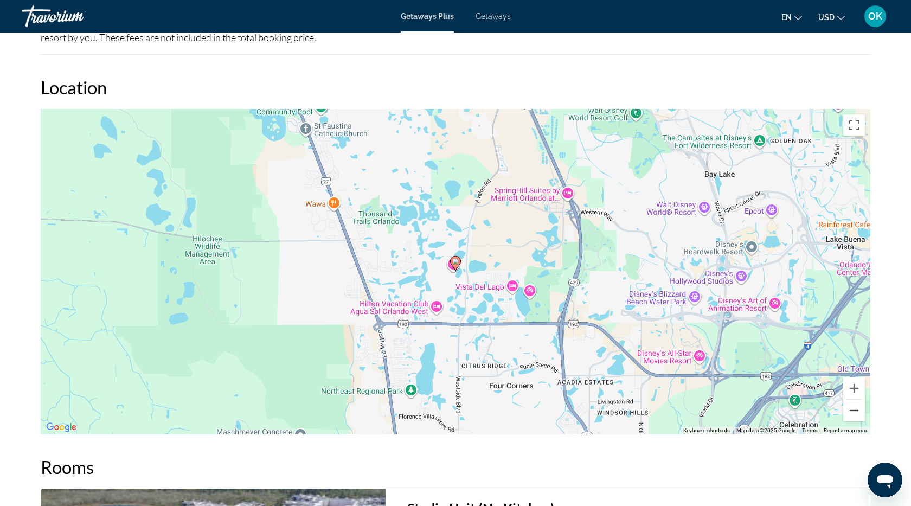
click at [860, 404] on button "Zoom out" at bounding box center [854, 411] width 22 height 22
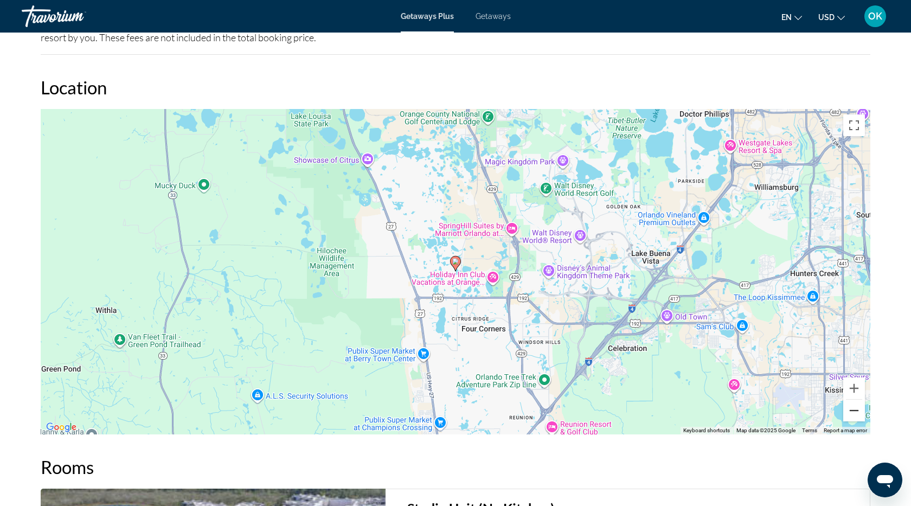
click at [860, 404] on button "Zoom out" at bounding box center [854, 411] width 22 height 22
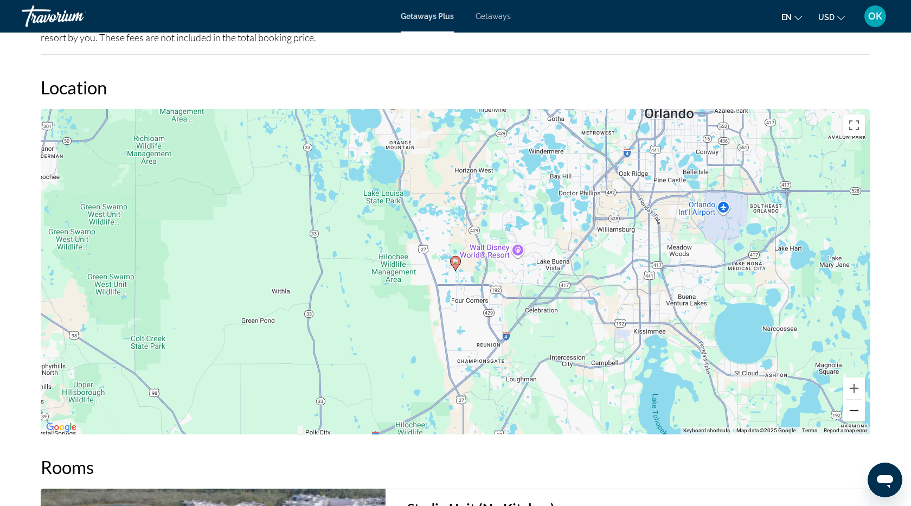
click at [860, 404] on button "Zoom out" at bounding box center [854, 411] width 22 height 22
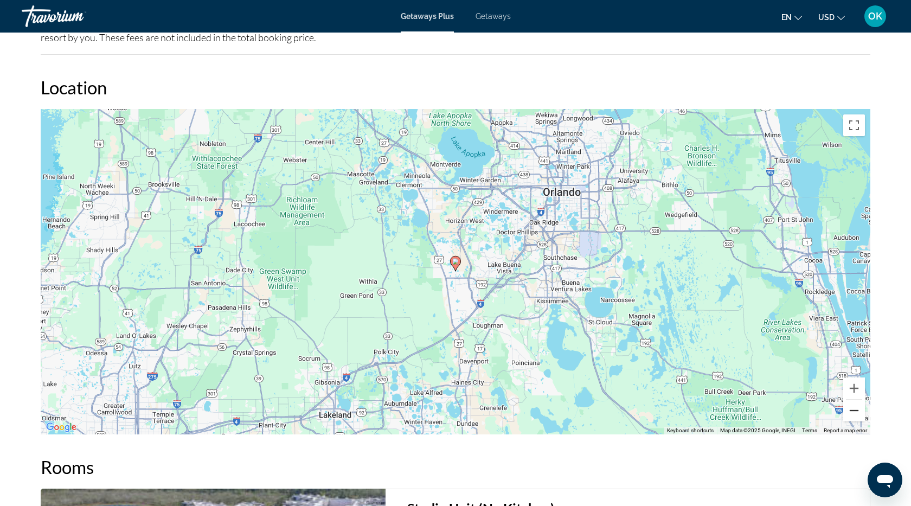
click at [860, 405] on button "Zoom out" at bounding box center [854, 411] width 22 height 22
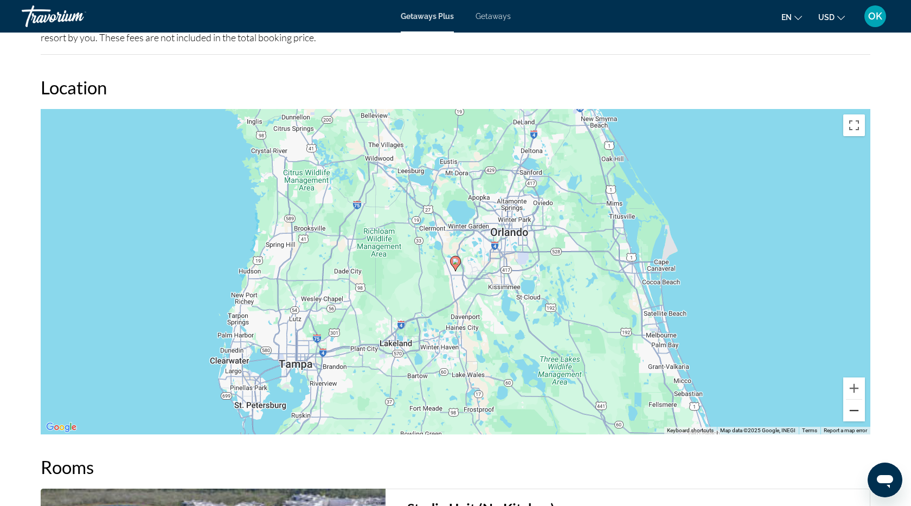
click at [860, 406] on button "Zoom out" at bounding box center [854, 411] width 22 height 22
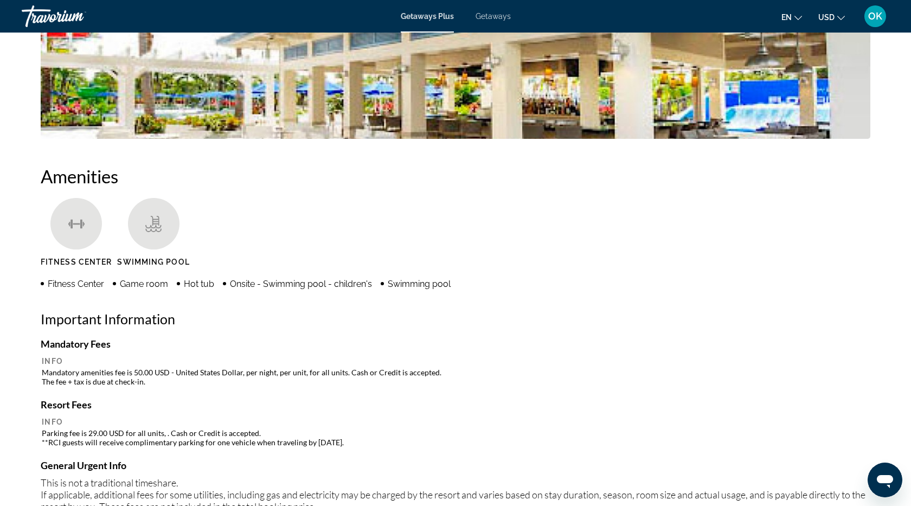
scroll to position [669, 0]
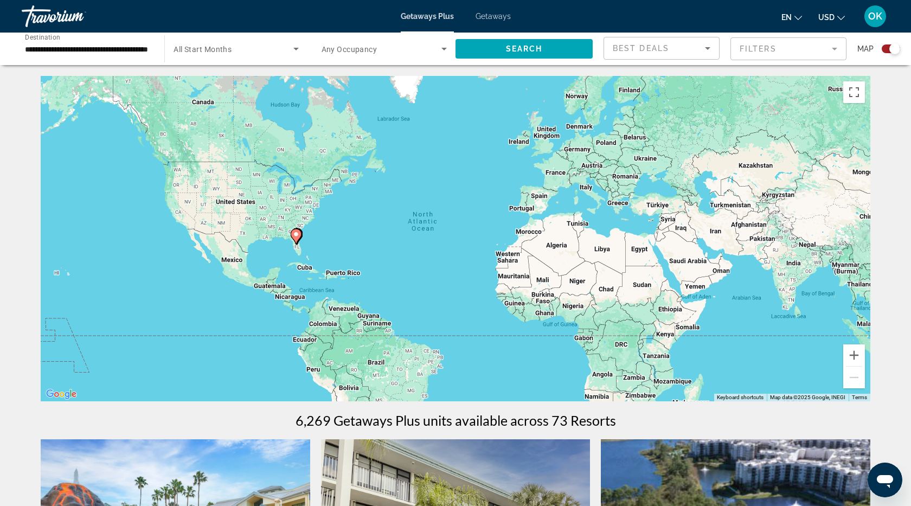
click at [60, 55] on div "**********" at bounding box center [87, 49] width 125 height 31
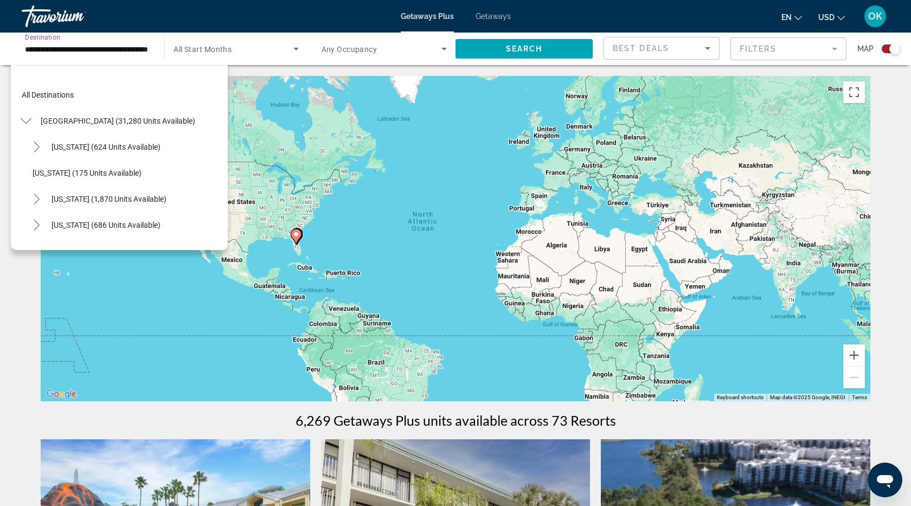
scroll to position [169, 0]
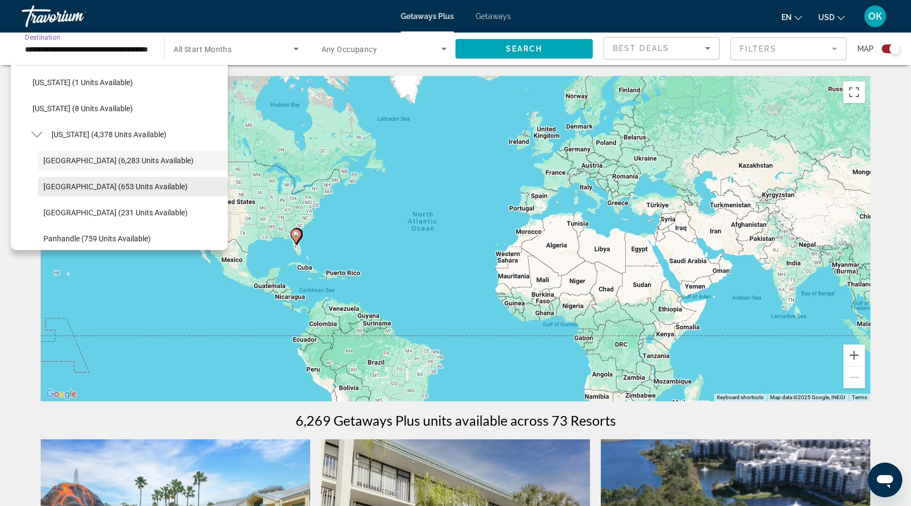
click at [52, 187] on span "[GEOGRAPHIC_DATA] (653 units available)" at bounding box center [115, 186] width 144 height 9
type input "**********"
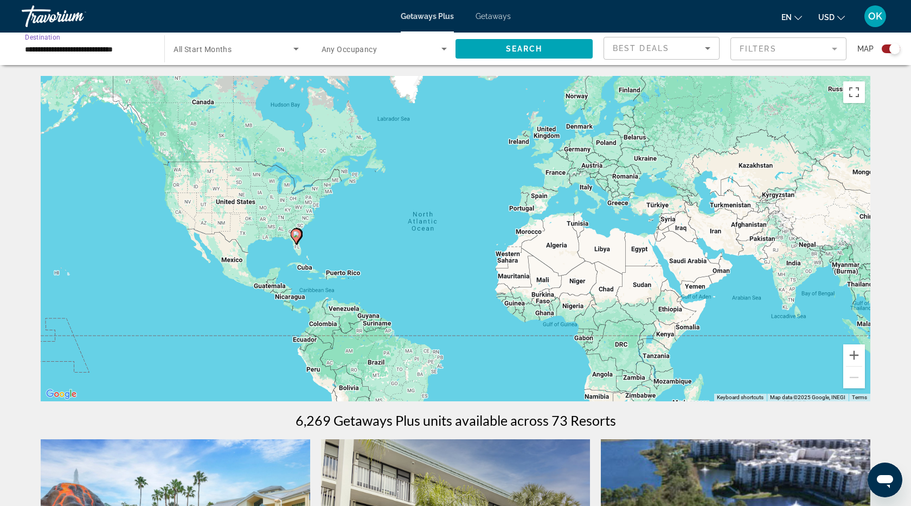
scroll to position [0, 0]
click at [510, 46] on span "Search" at bounding box center [524, 48] width 37 height 9
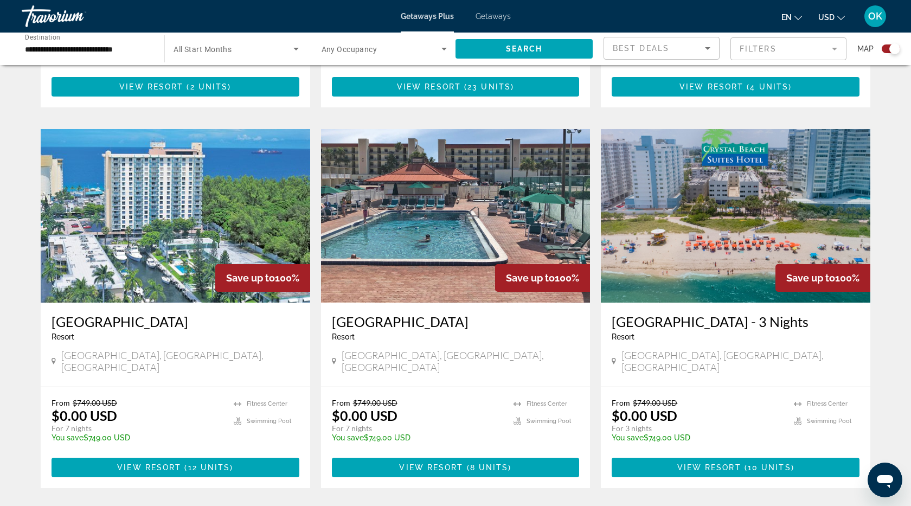
scroll to position [726, 0]
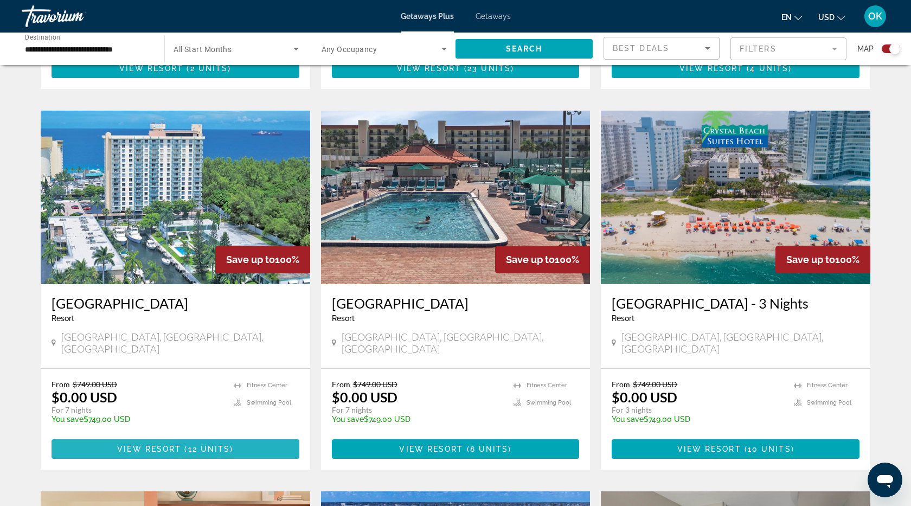
click at [99, 436] on span "Main content" at bounding box center [176, 449] width 248 height 26
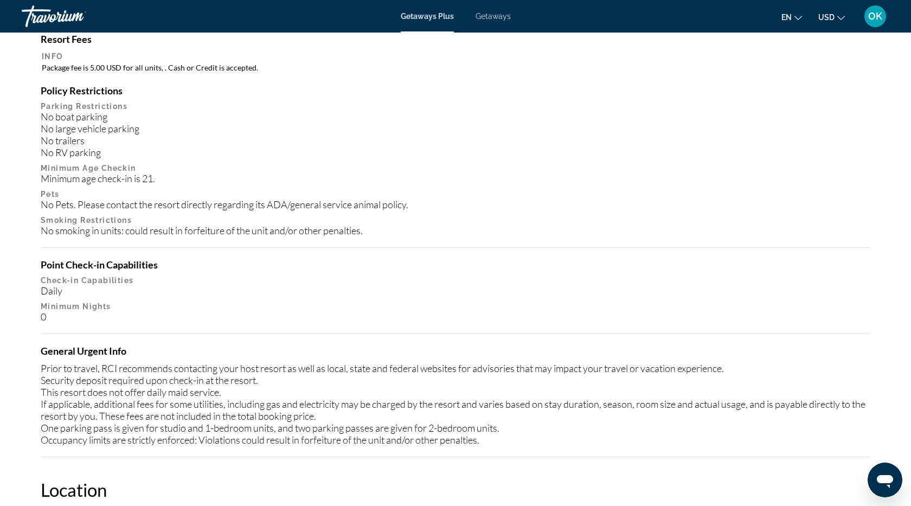
scroll to position [1141, 0]
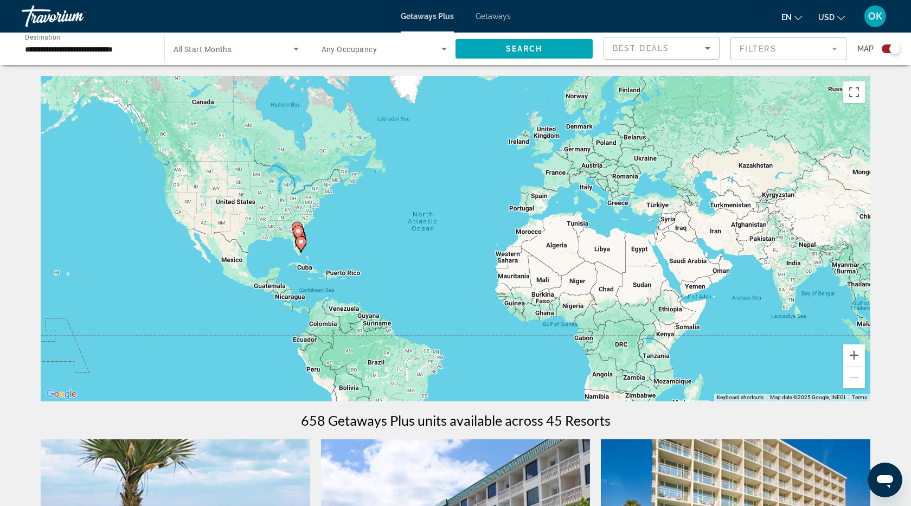
click at [50, 47] on input "**********" at bounding box center [87, 49] width 125 height 13
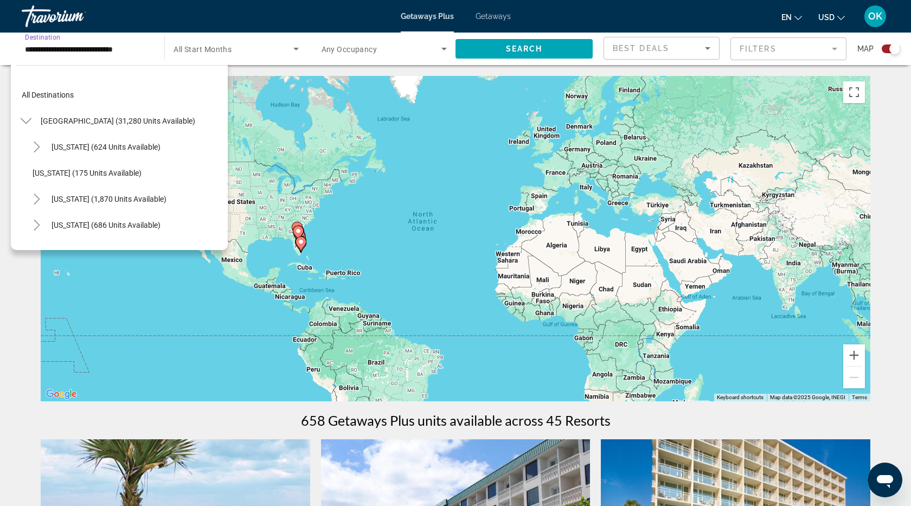
scroll to position [195, 0]
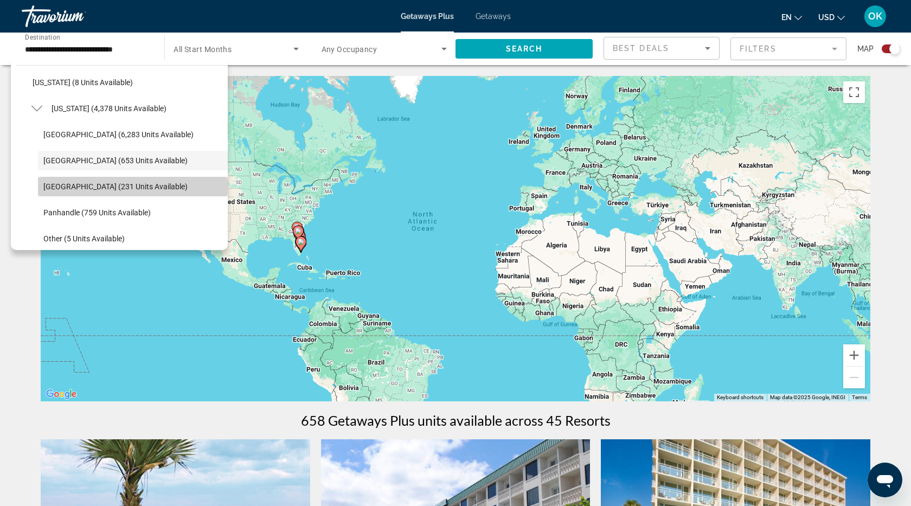
click at [82, 188] on span "[GEOGRAPHIC_DATA] (231 units available)" at bounding box center [115, 186] width 144 height 9
type input "**********"
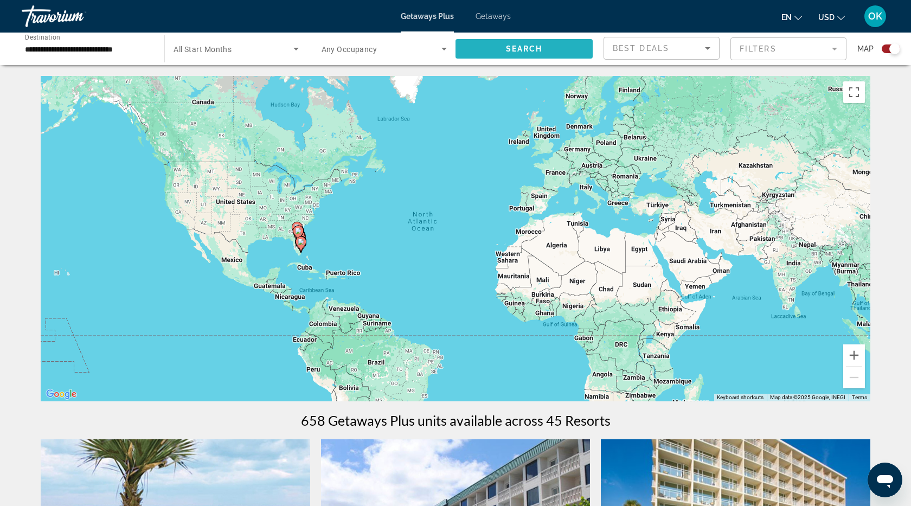
click at [506, 55] on span "Search widget" at bounding box center [524, 49] width 137 height 26
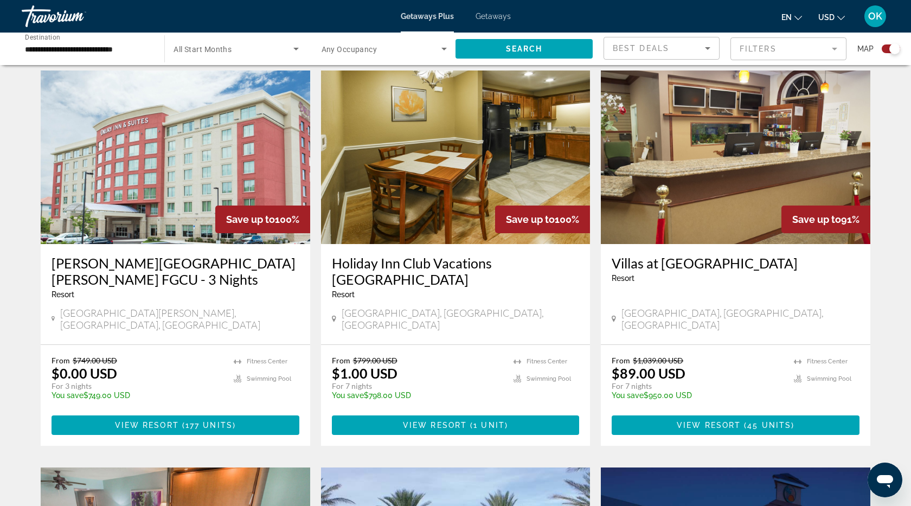
scroll to position [370, 0]
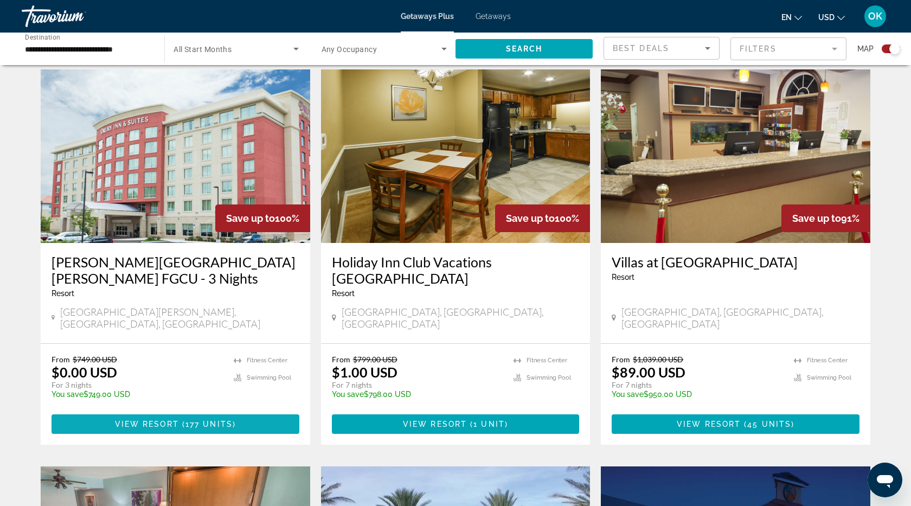
click at [155, 417] on span "Main content" at bounding box center [176, 424] width 248 height 26
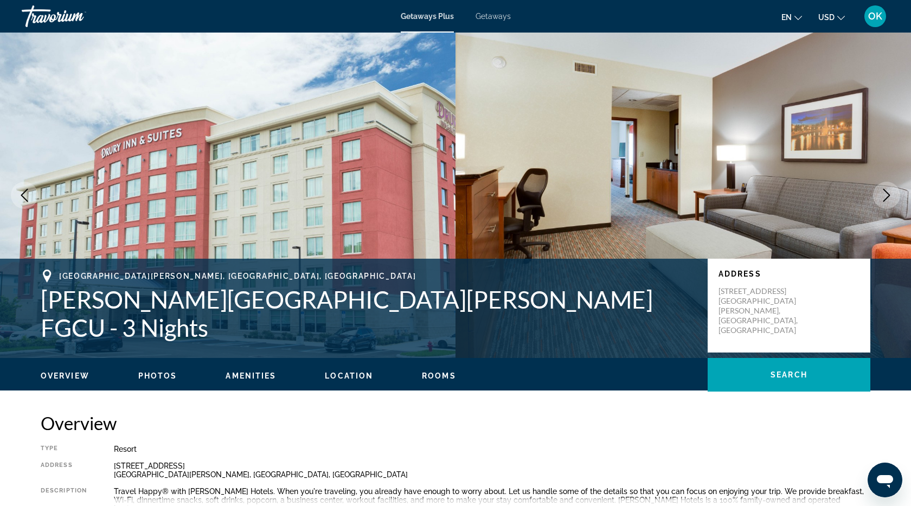
click at [888, 195] on icon "Next image" at bounding box center [886, 195] width 7 height 13
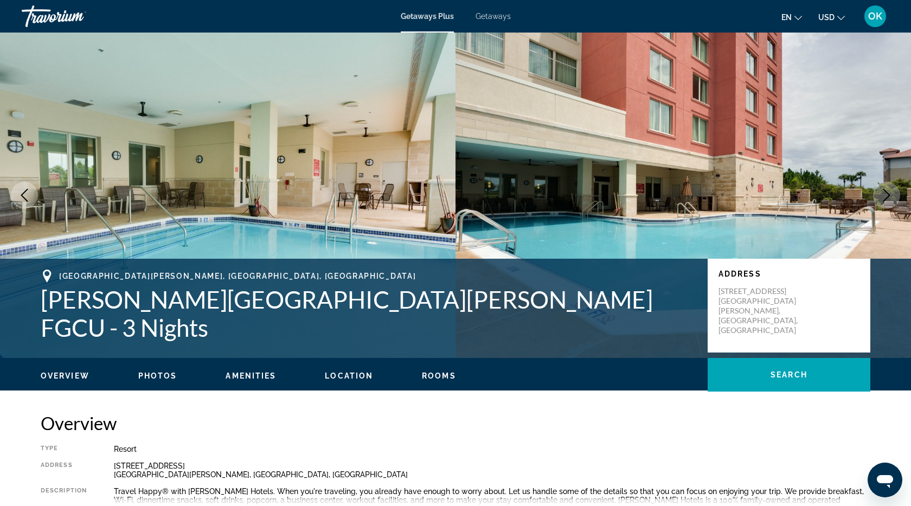
click at [888, 195] on icon "Next image" at bounding box center [886, 195] width 7 height 13
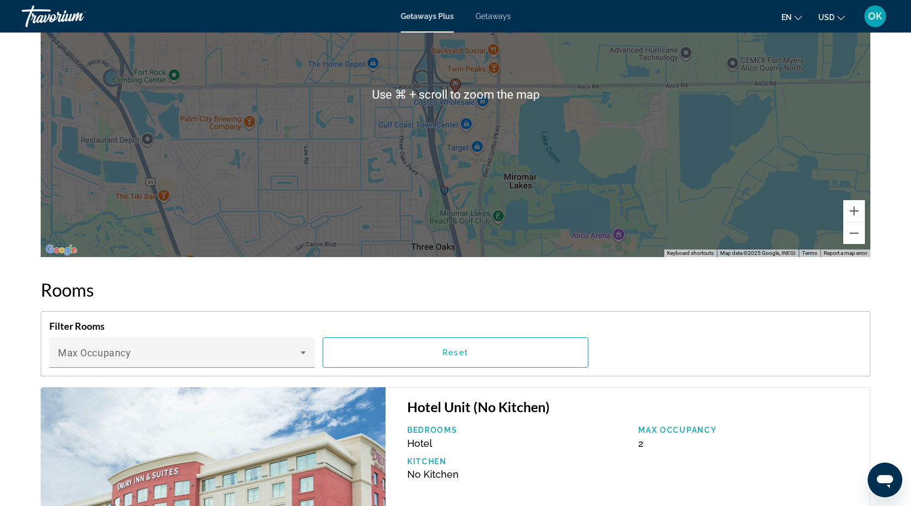
scroll to position [1309, 0]
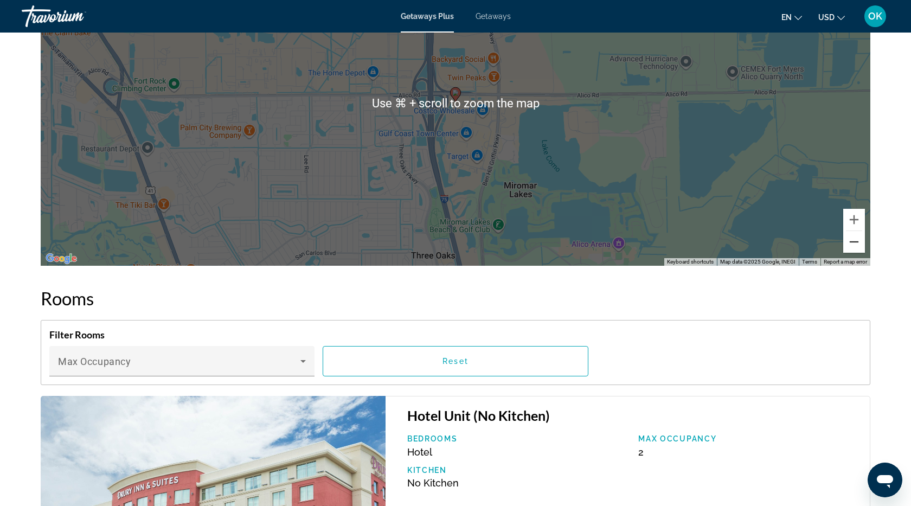
click at [853, 238] on button "Zoom out" at bounding box center [854, 242] width 22 height 22
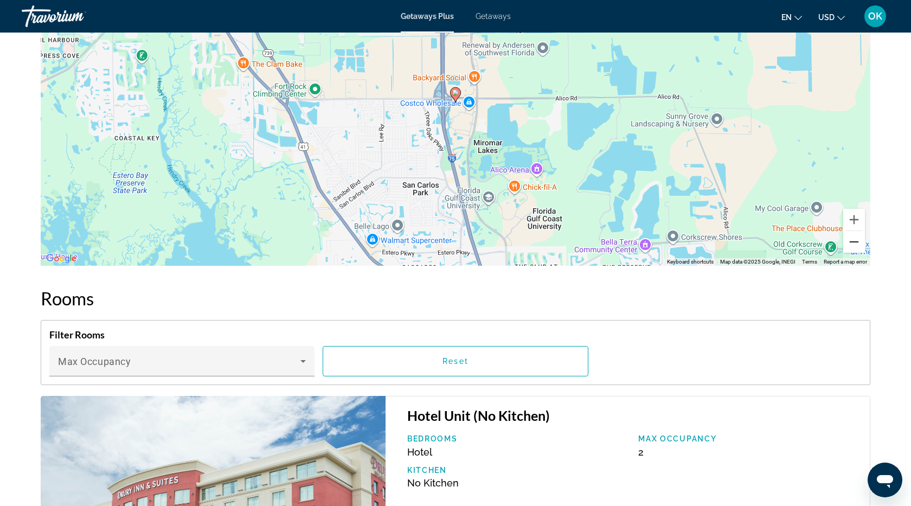
click at [853, 238] on button "Zoom out" at bounding box center [854, 242] width 22 height 22
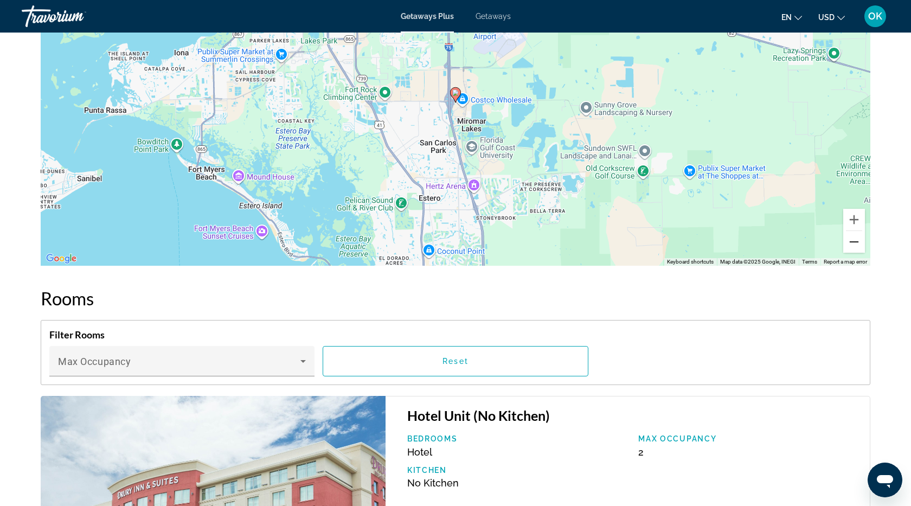
click at [853, 238] on button "Zoom out" at bounding box center [854, 242] width 22 height 22
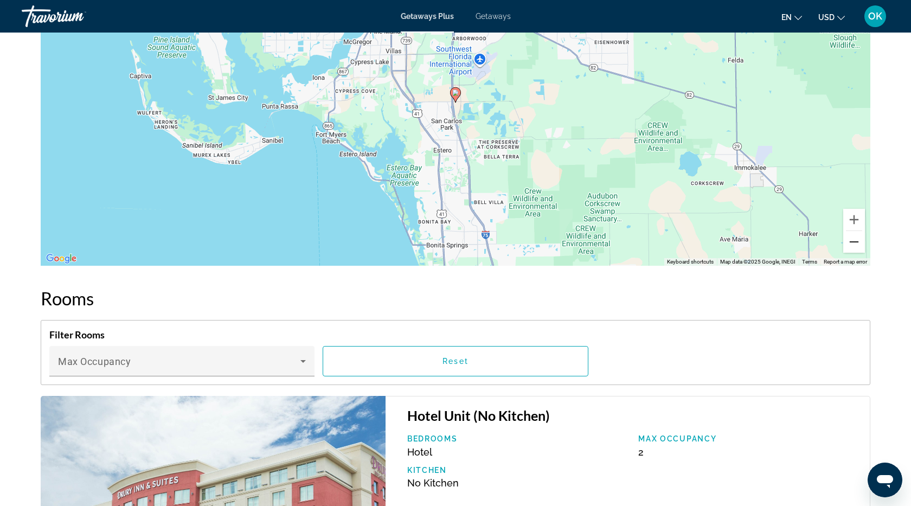
click at [853, 238] on button "Zoom out" at bounding box center [854, 242] width 22 height 22
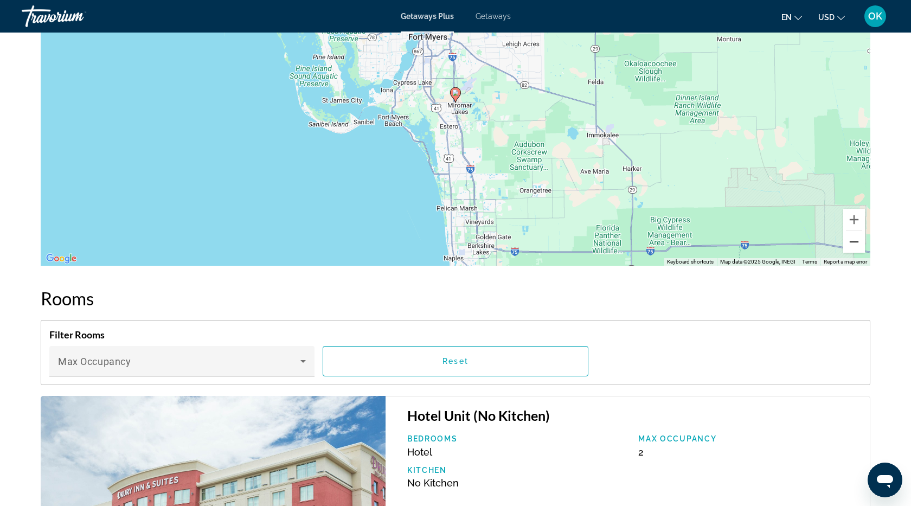
click at [853, 238] on button "Zoom out" at bounding box center [854, 242] width 22 height 22
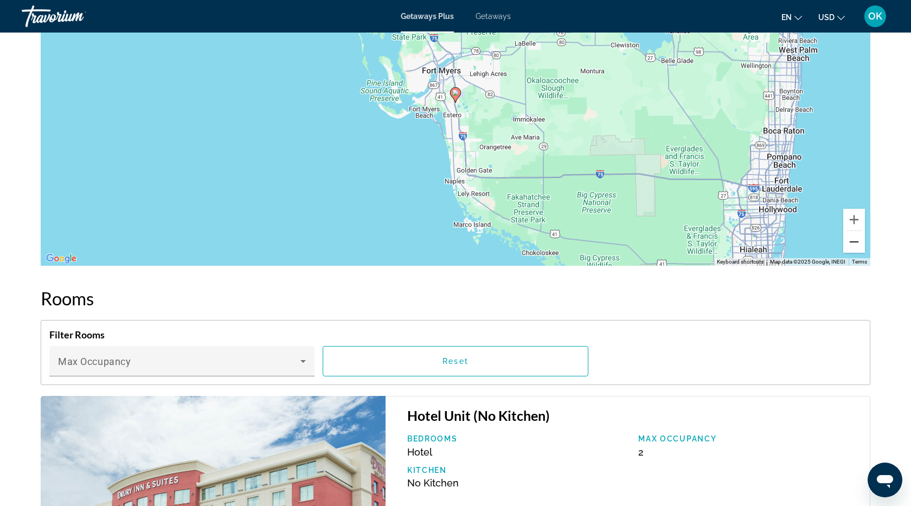
click at [853, 238] on button "Zoom out" at bounding box center [854, 242] width 22 height 22
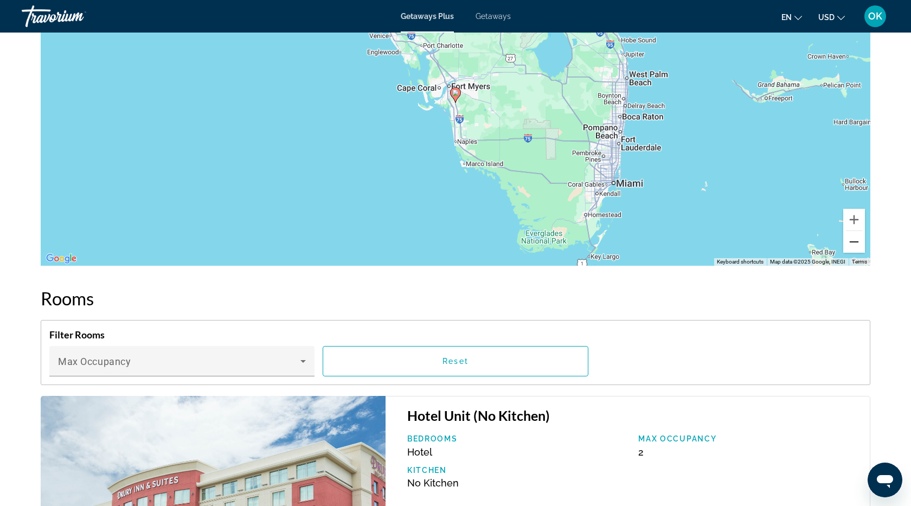
click at [853, 238] on button "Zoom out" at bounding box center [854, 242] width 22 height 22
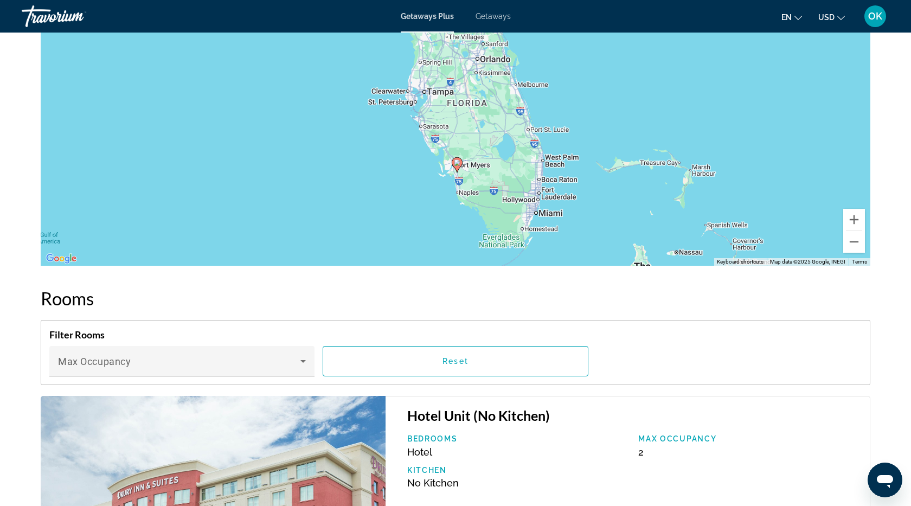
drag, startPoint x: 605, startPoint y: 129, endPoint x: 606, endPoint y: 201, distance: 71.6
click at [606, 201] on div "To activate drag with keyboard, press Alt + Enter. Once in keyboard drag state,…" at bounding box center [456, 102] width 830 height 325
click at [851, 213] on button "Zoom in" at bounding box center [854, 220] width 22 height 22
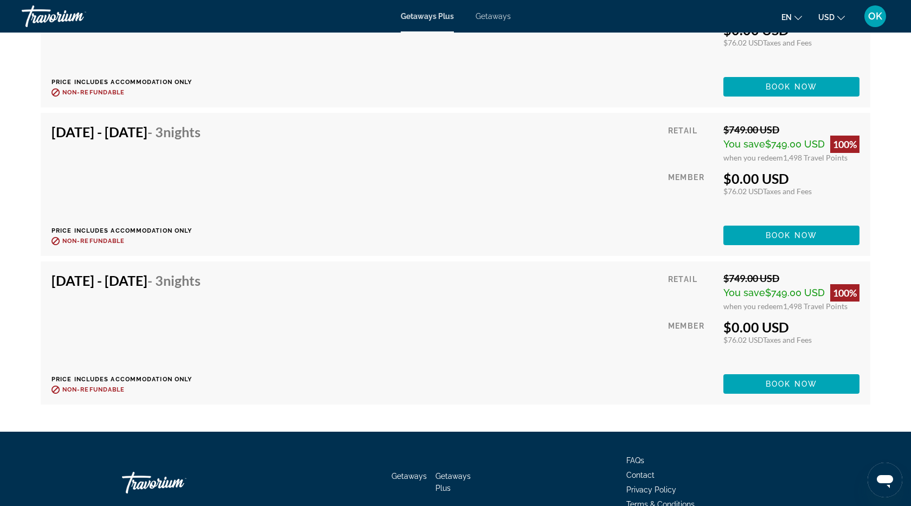
scroll to position [14533, 0]
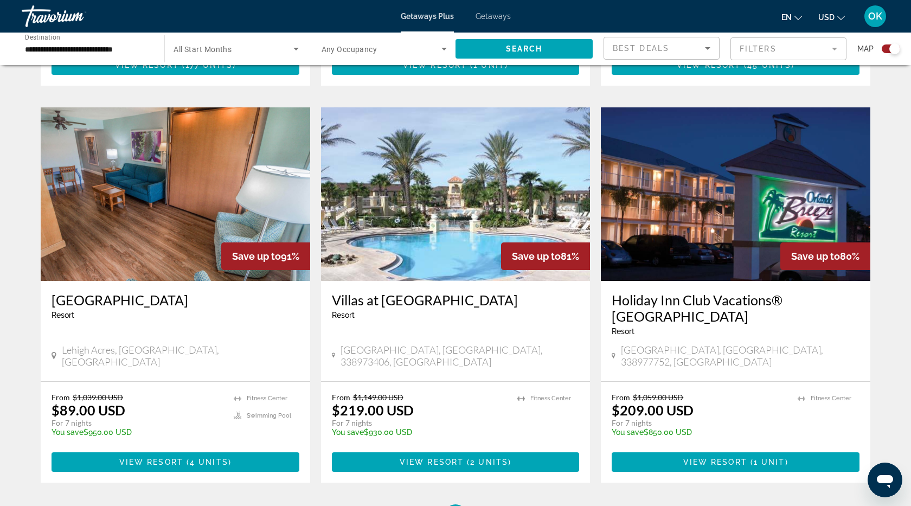
scroll to position [737, 0]
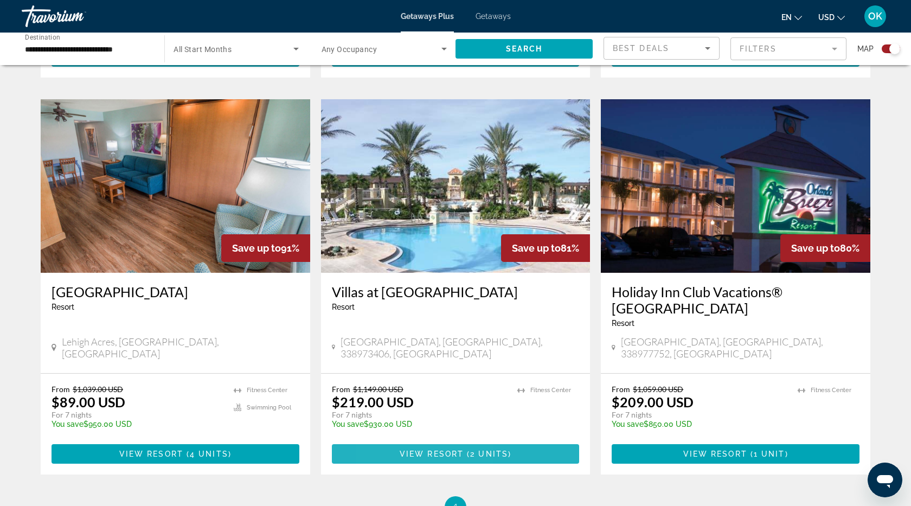
click at [399, 441] on span "Main content" at bounding box center [456, 454] width 248 height 26
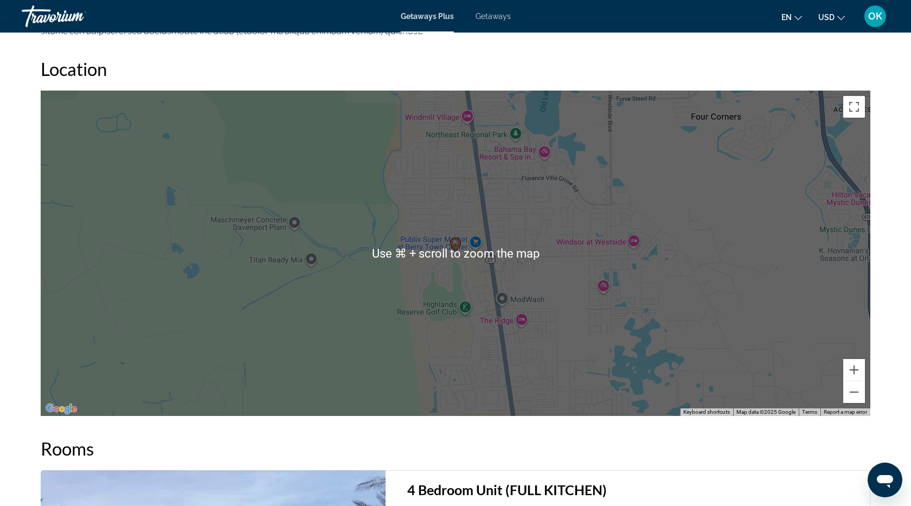
scroll to position [1230, 0]
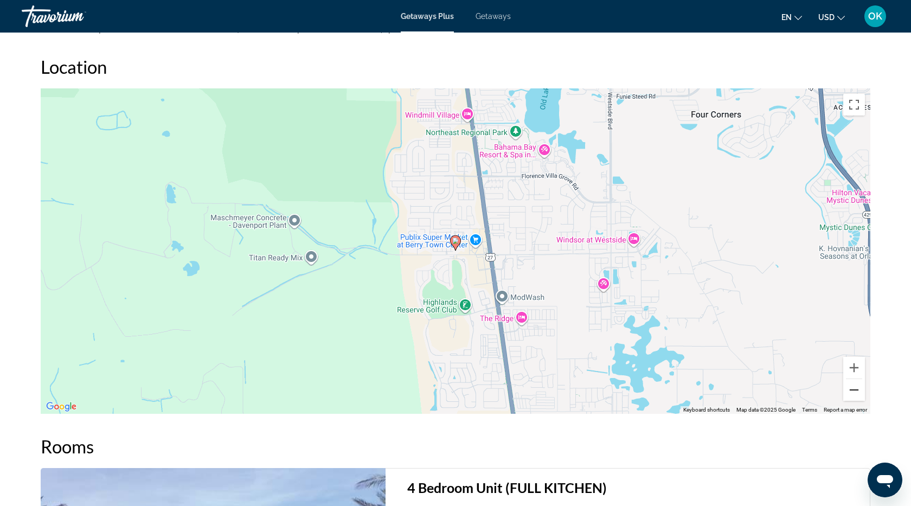
click at [856, 393] on button "Zoom out" at bounding box center [854, 390] width 22 height 22
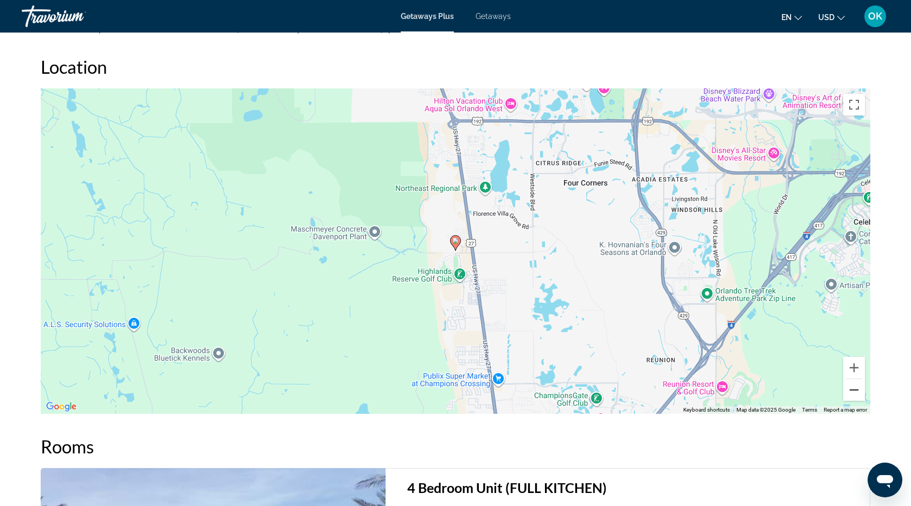
click at [856, 393] on button "Zoom out" at bounding box center [854, 390] width 22 height 22
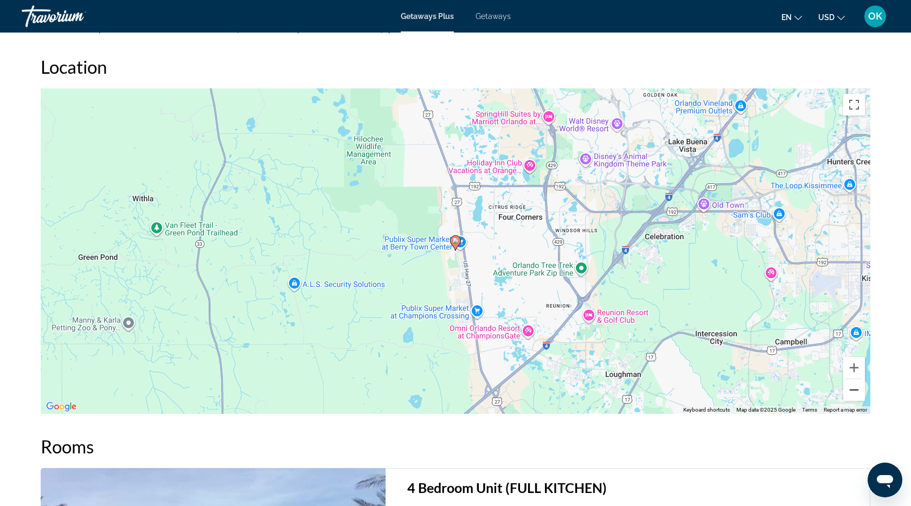
click at [856, 394] on button "Zoom out" at bounding box center [854, 390] width 22 height 22
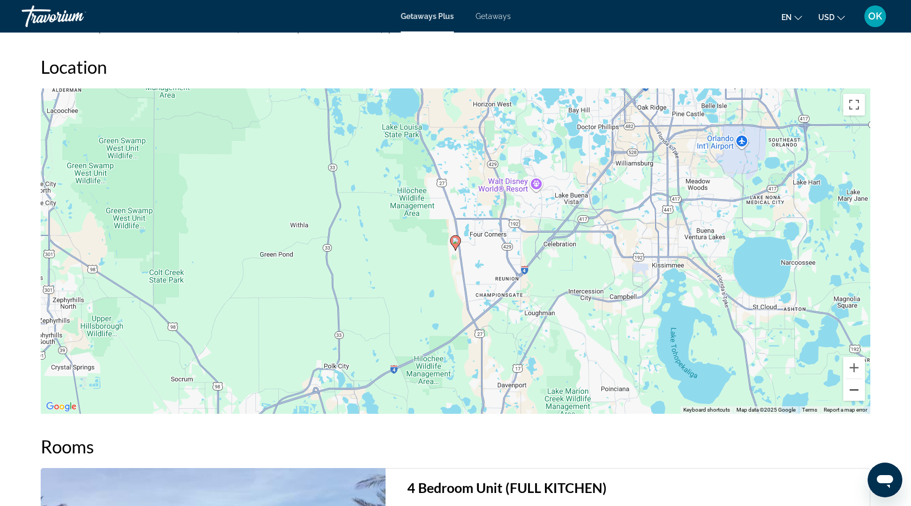
click at [856, 394] on button "Zoom out" at bounding box center [854, 390] width 22 height 22
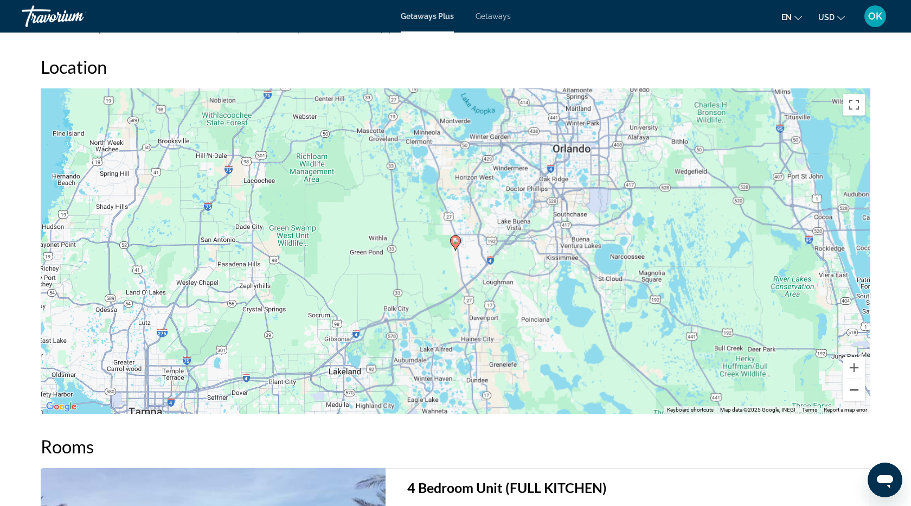
click at [856, 396] on button "Zoom out" at bounding box center [854, 390] width 22 height 22
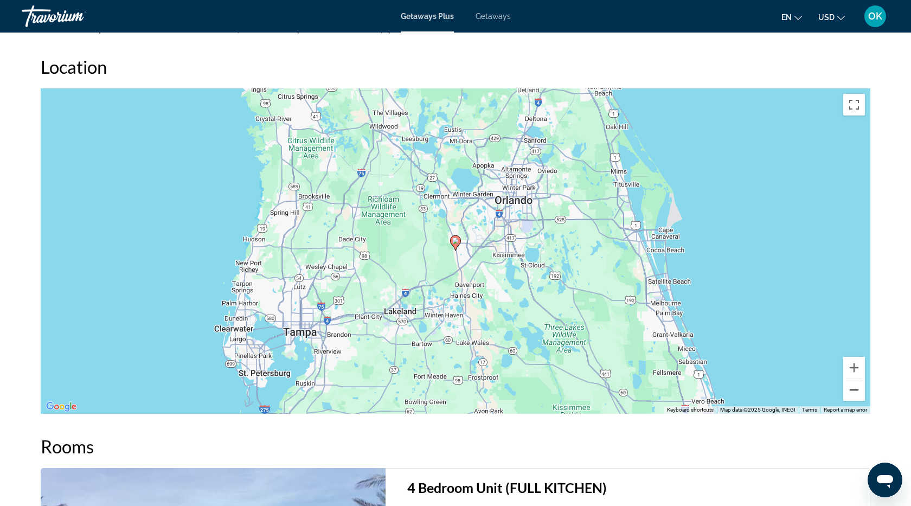
click at [856, 397] on button "Zoom out" at bounding box center [854, 390] width 22 height 22
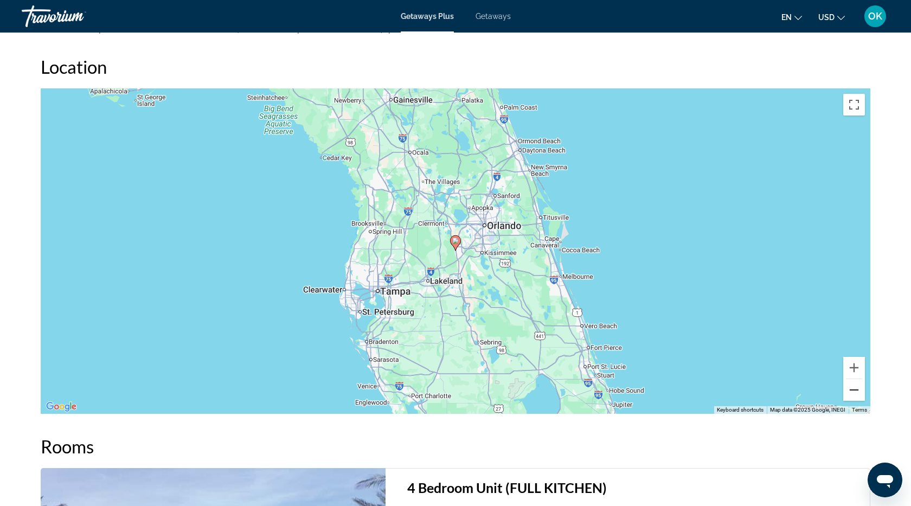
click at [856, 399] on button "Zoom out" at bounding box center [854, 390] width 22 height 22
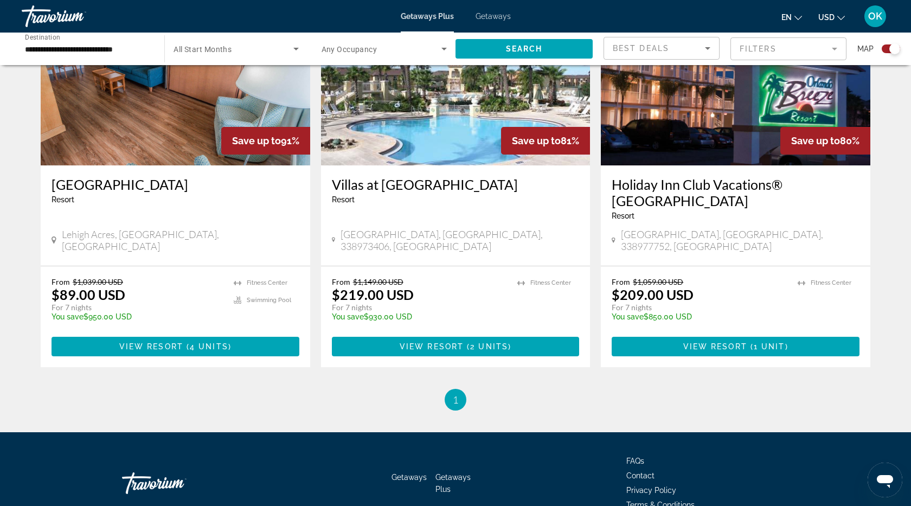
scroll to position [845, 0]
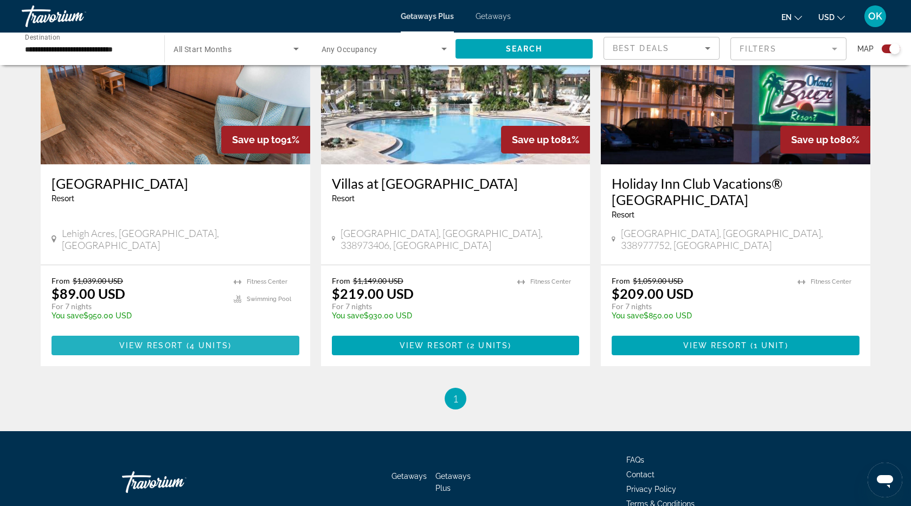
click at [164, 341] on span "View Resort" at bounding box center [151, 345] width 64 height 9
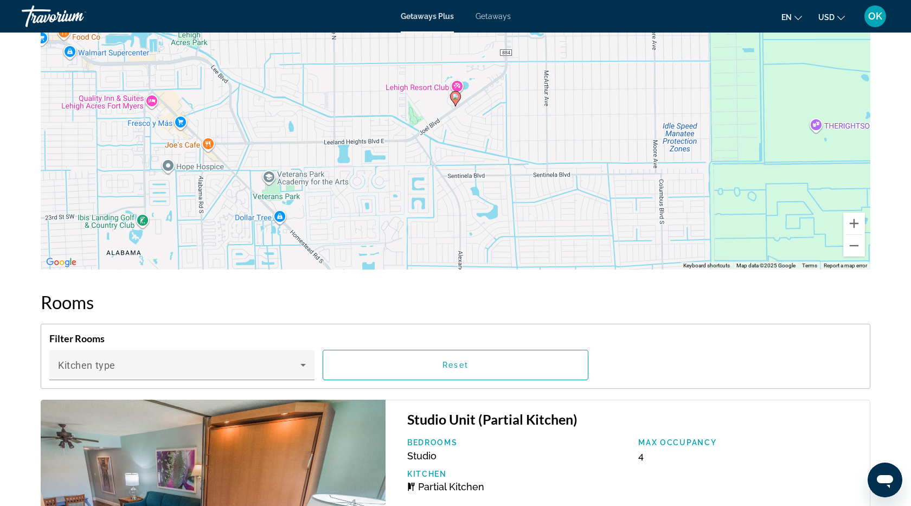
scroll to position [1697, 0]
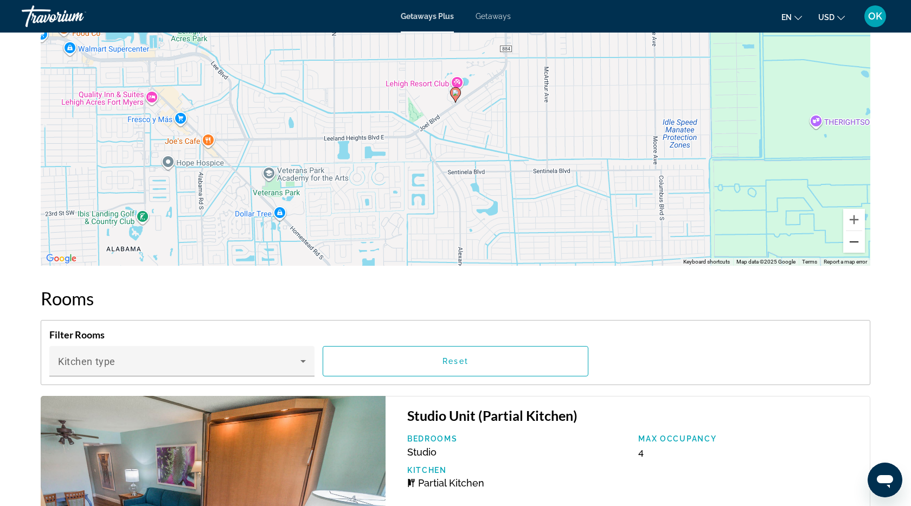
click at [855, 236] on button "Zoom out" at bounding box center [854, 242] width 22 height 22
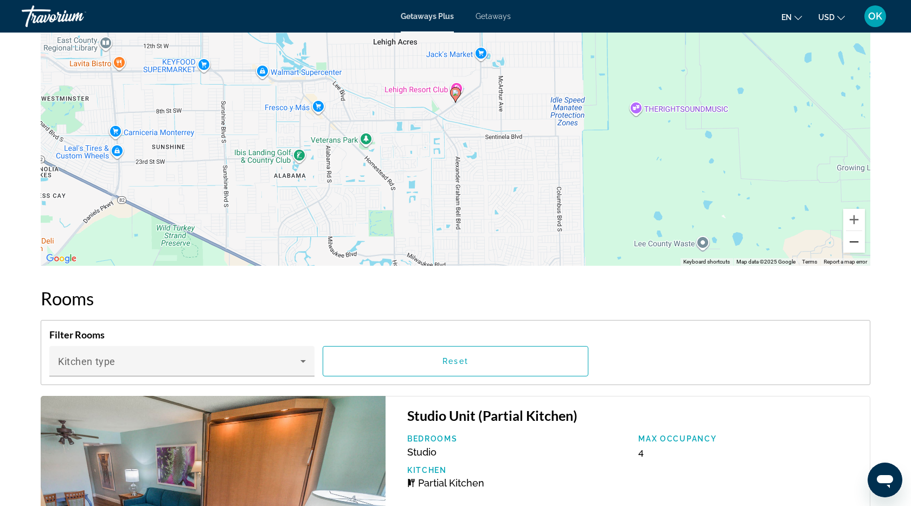
click at [855, 237] on button "Zoom out" at bounding box center [854, 242] width 22 height 22
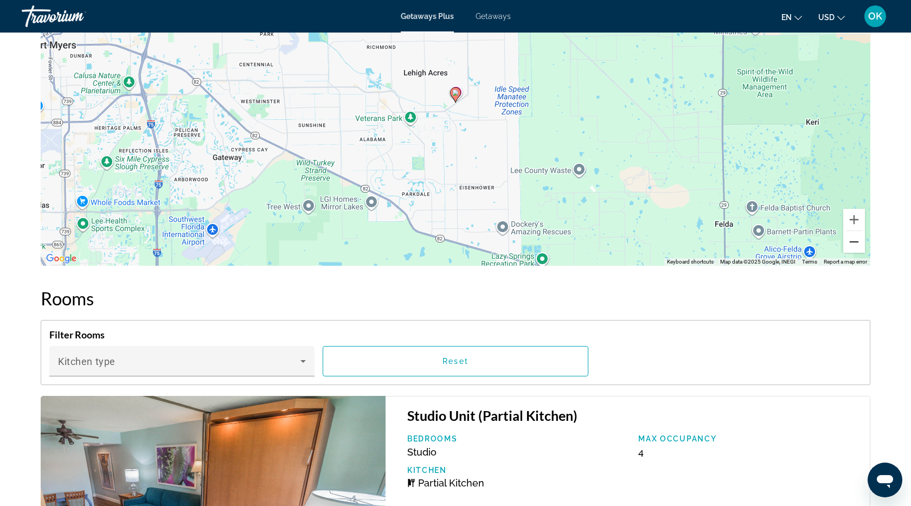
click at [855, 240] on button "Zoom out" at bounding box center [854, 242] width 22 height 22
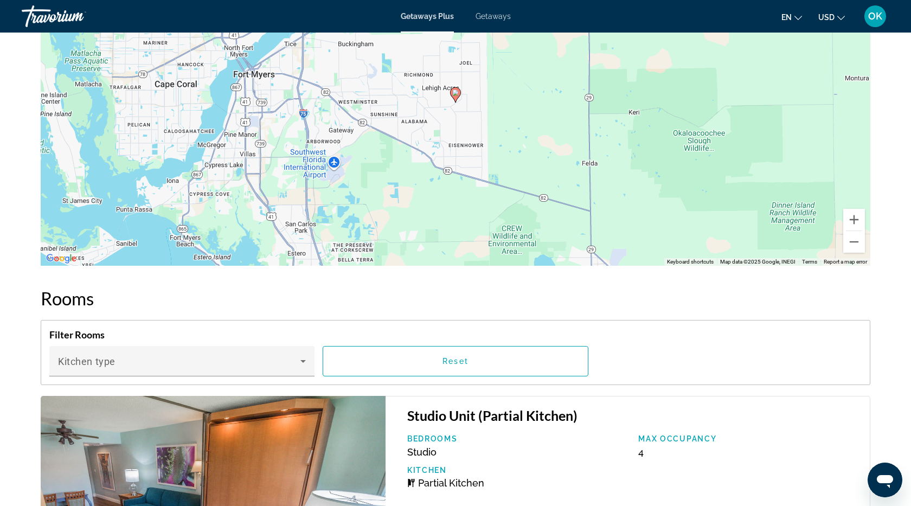
click at [855, 241] on div "To activate drag with keyboard, press Alt + Enter. Once in keyboard drag state,…" at bounding box center [456, 102] width 830 height 325
click at [858, 235] on button "Zoom out" at bounding box center [854, 242] width 22 height 22
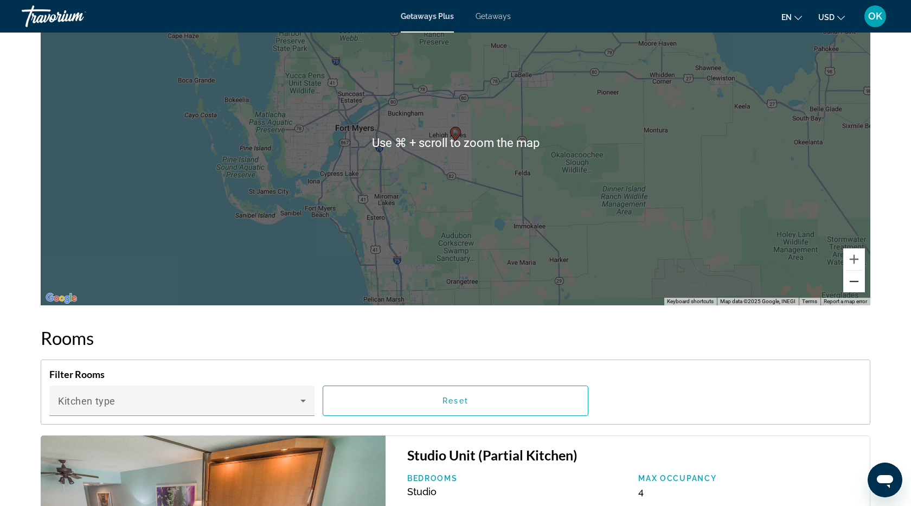
scroll to position [1658, 0]
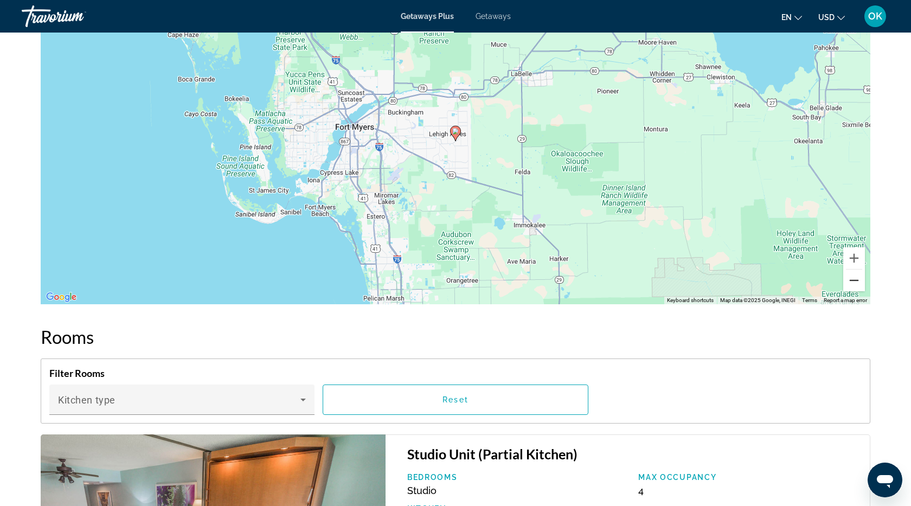
click at [857, 271] on button "Zoom out" at bounding box center [854, 281] width 22 height 22
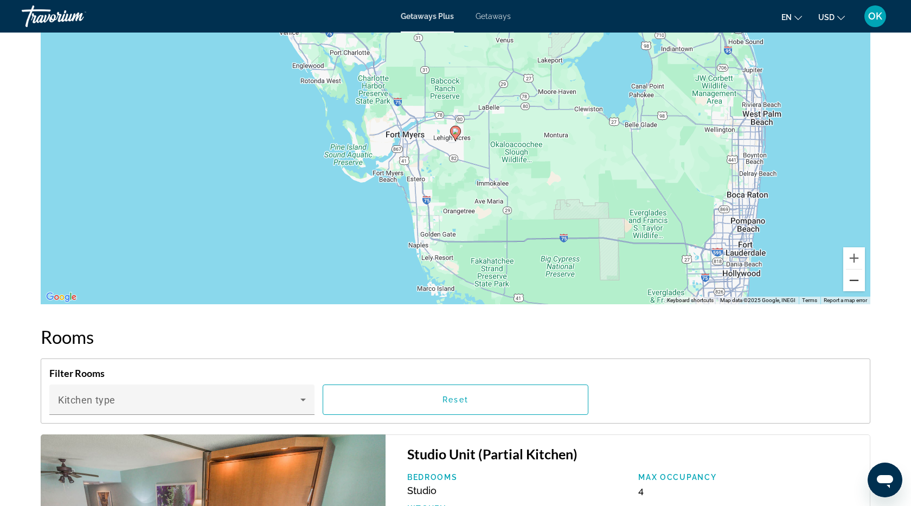
click at [857, 271] on button "Zoom out" at bounding box center [854, 281] width 22 height 22
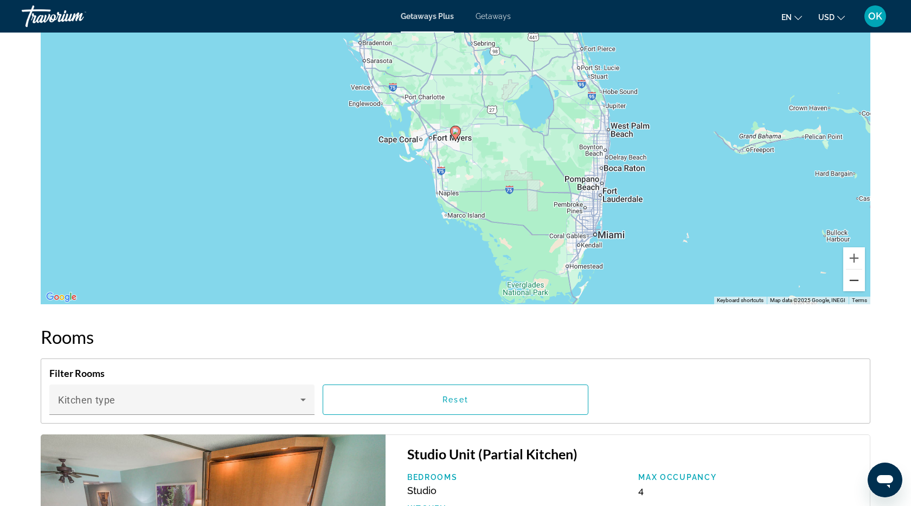
click at [857, 274] on button "Zoom out" at bounding box center [854, 281] width 22 height 22
